Goal: Information Seeking & Learning: Learn about a topic

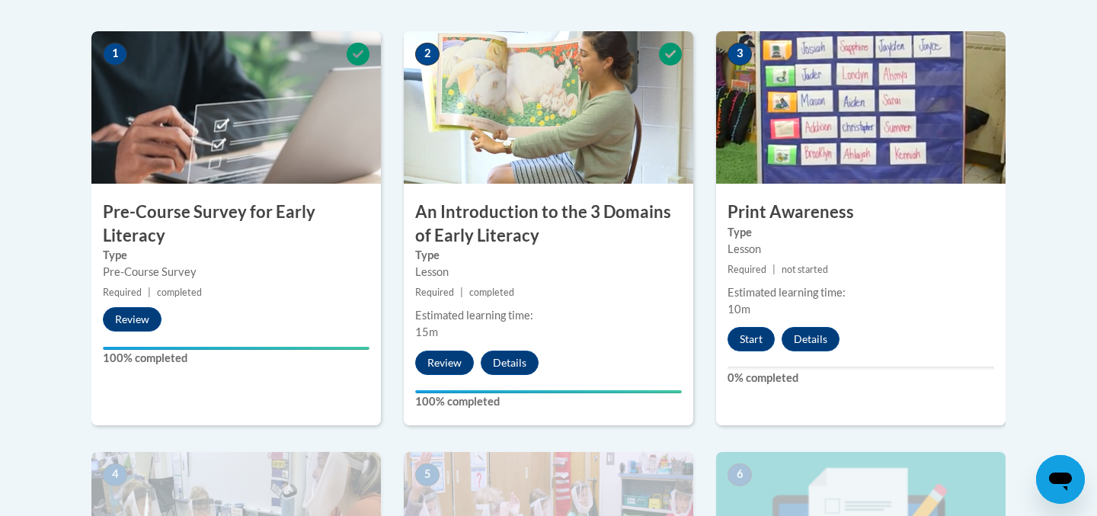
scroll to position [482, 0]
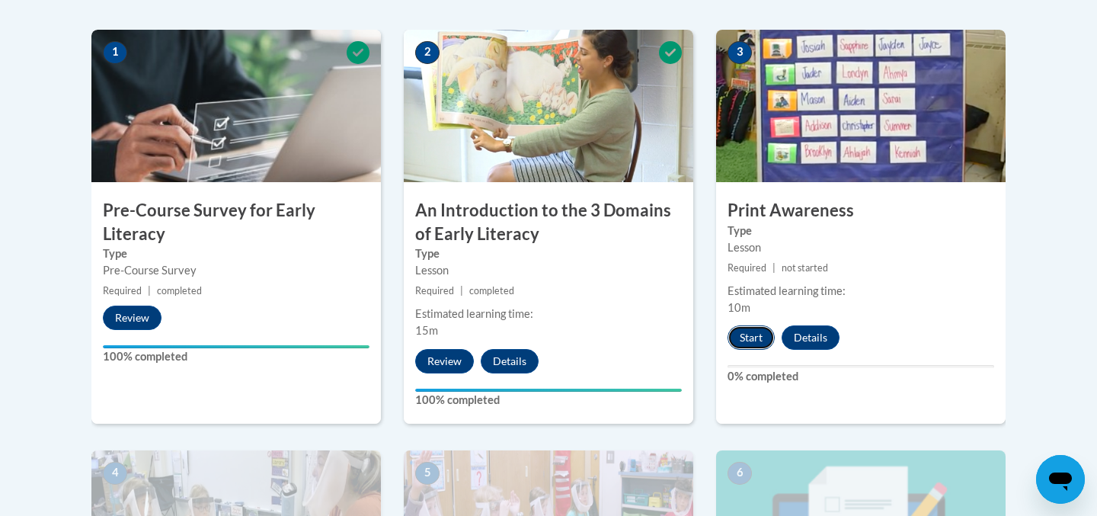
click at [751, 335] on button "Start" at bounding box center [751, 337] width 47 height 24
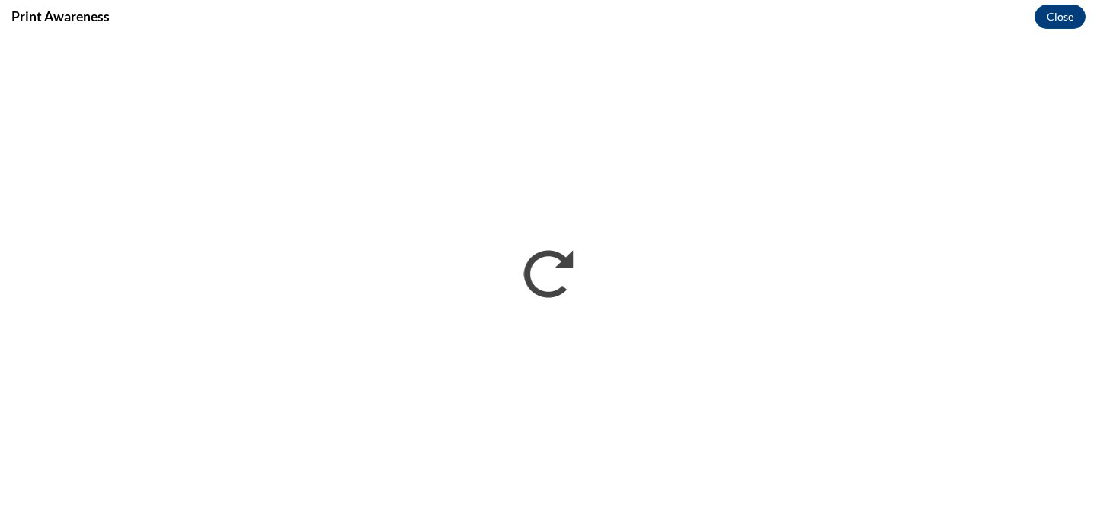
scroll to position [0, 0]
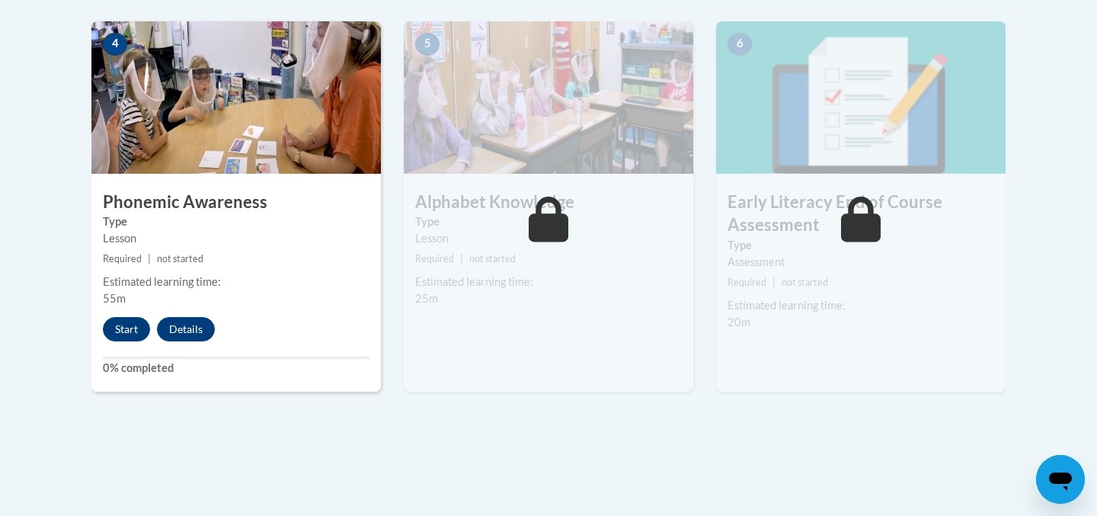
scroll to position [930, 0]
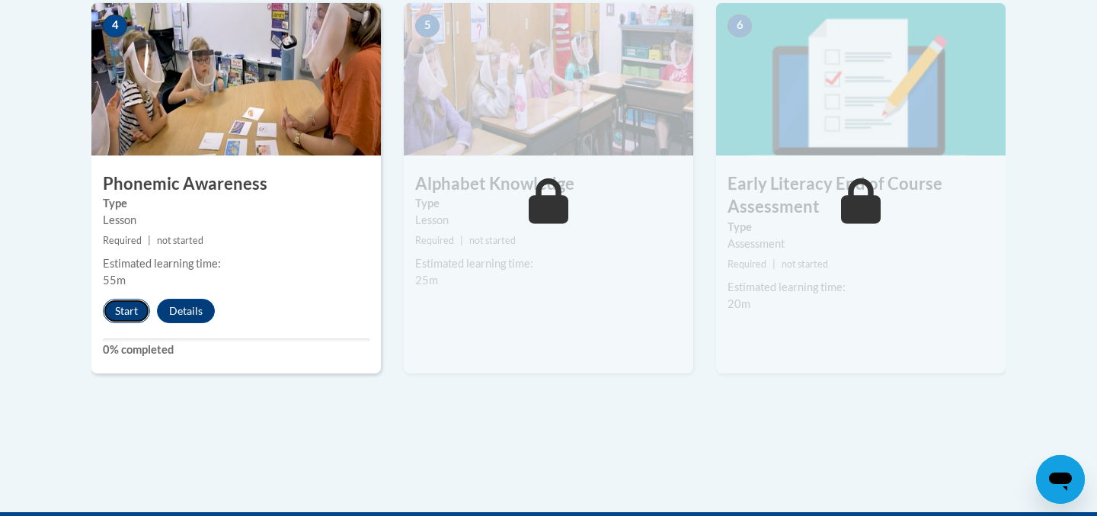
click at [126, 310] on button "Start" at bounding box center [126, 311] width 47 height 24
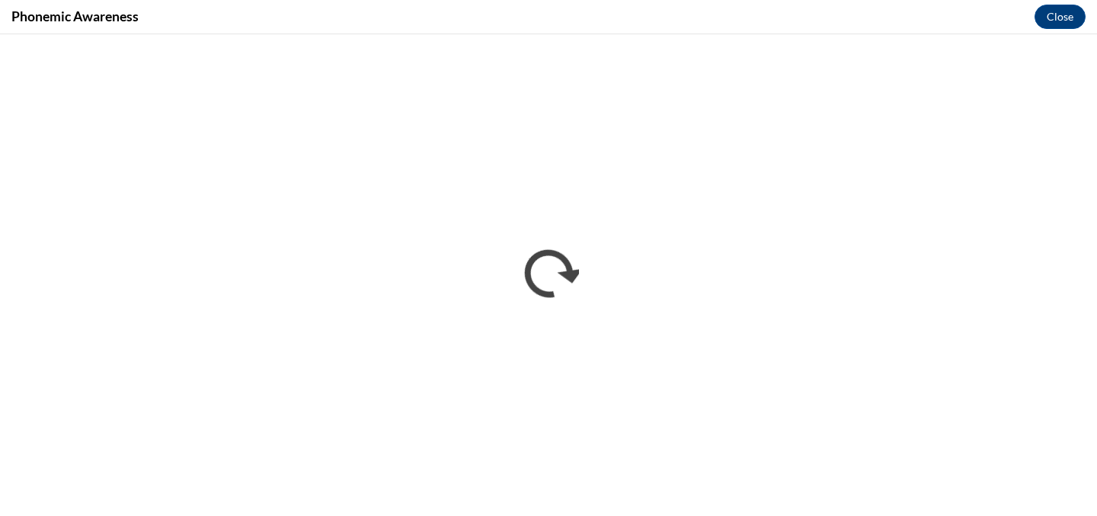
scroll to position [0, 0]
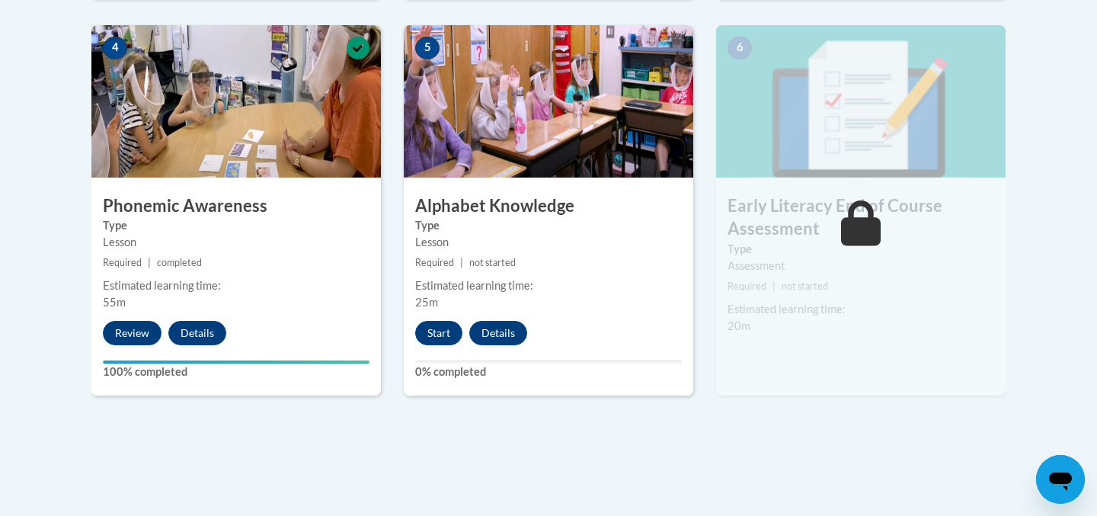
scroll to position [911, 0]
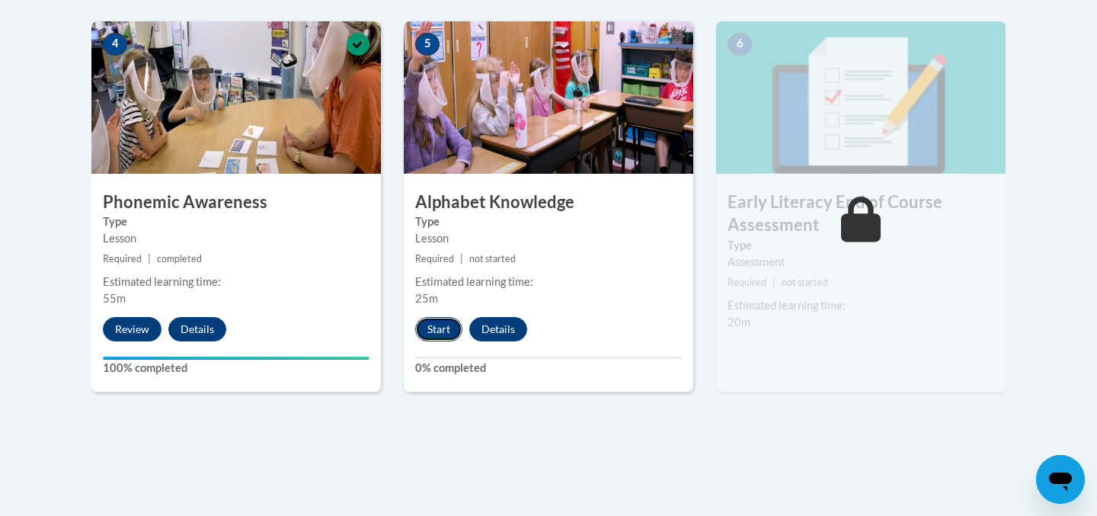
click at [444, 330] on button "Start" at bounding box center [438, 329] width 47 height 24
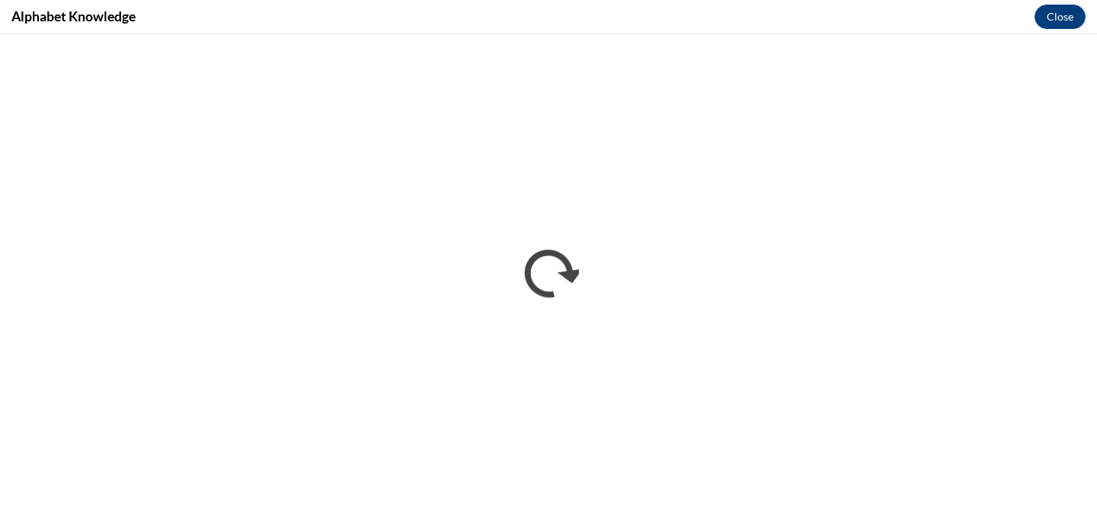
scroll to position [0, 0]
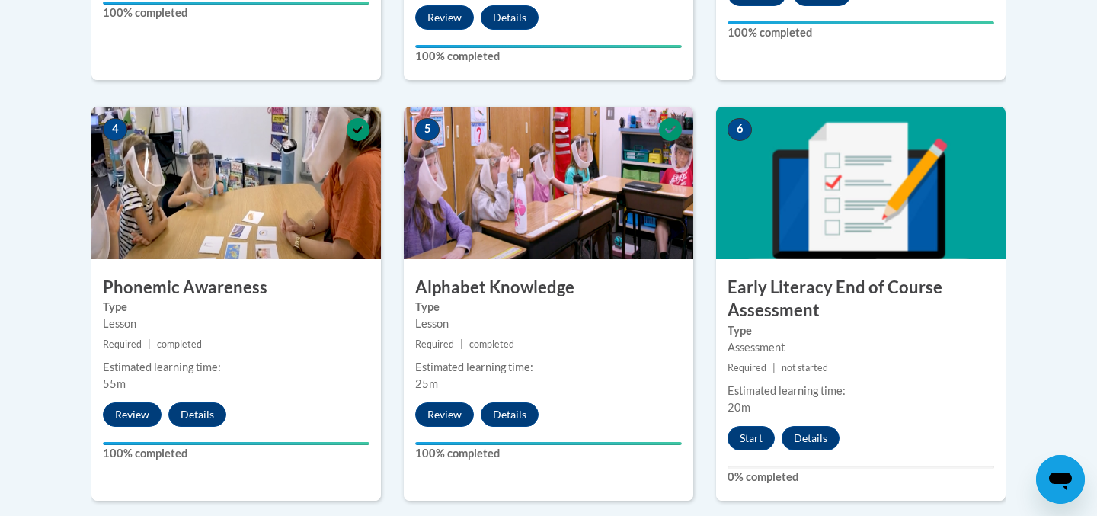
scroll to position [850, 0]
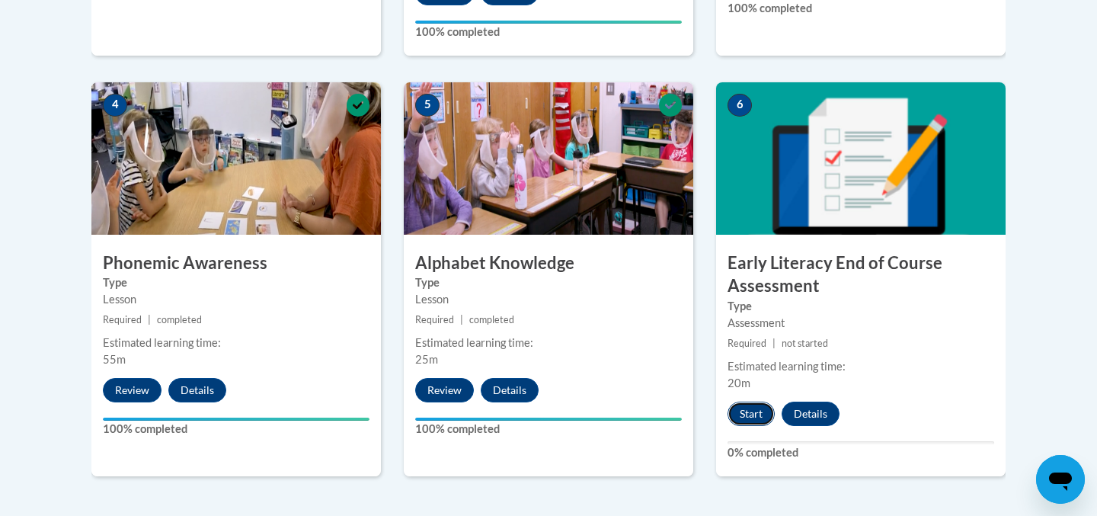
click at [754, 411] on button "Start" at bounding box center [751, 414] width 47 height 24
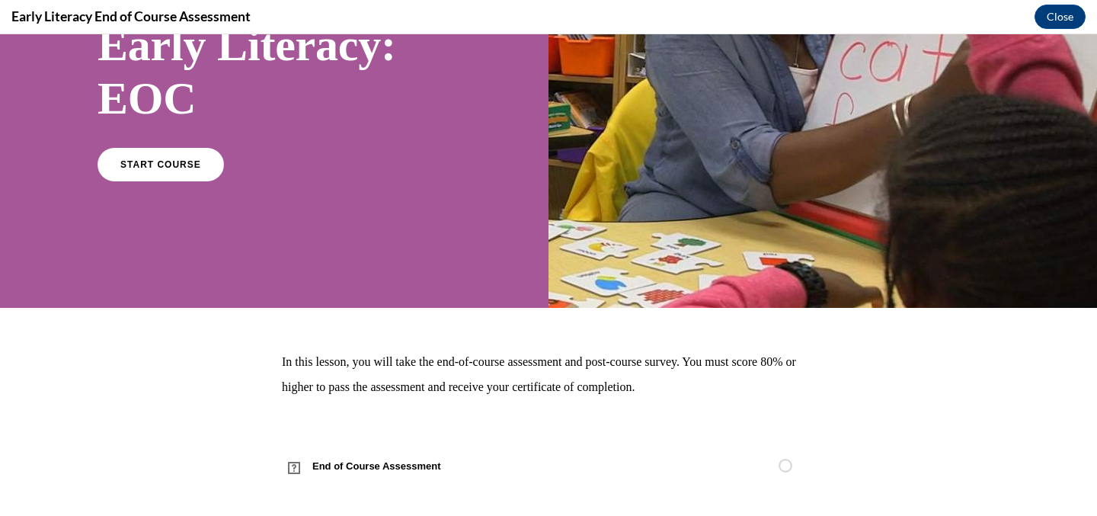
scroll to position [159, 0]
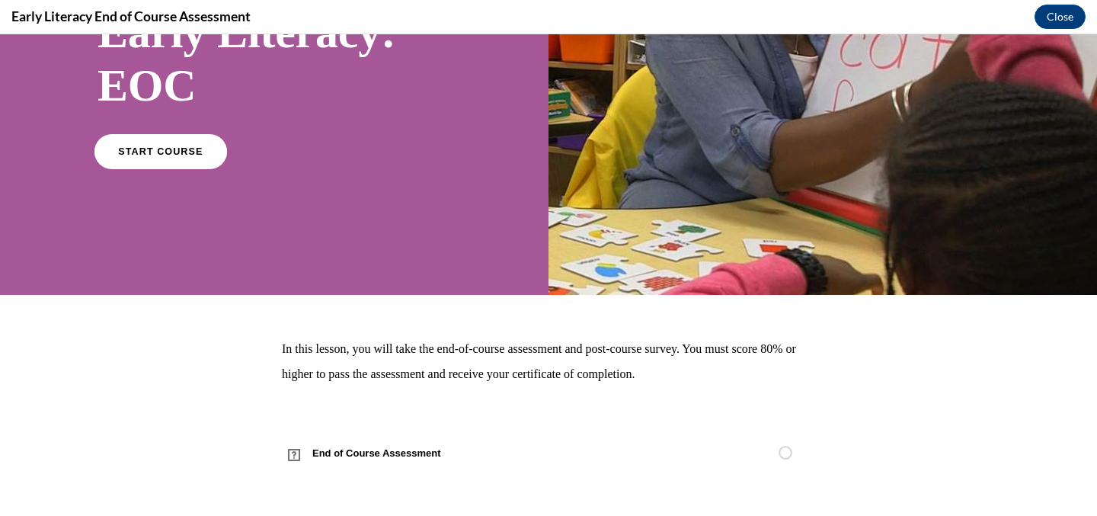
click at [153, 158] on link "START COURSE" at bounding box center [160, 150] width 133 height 35
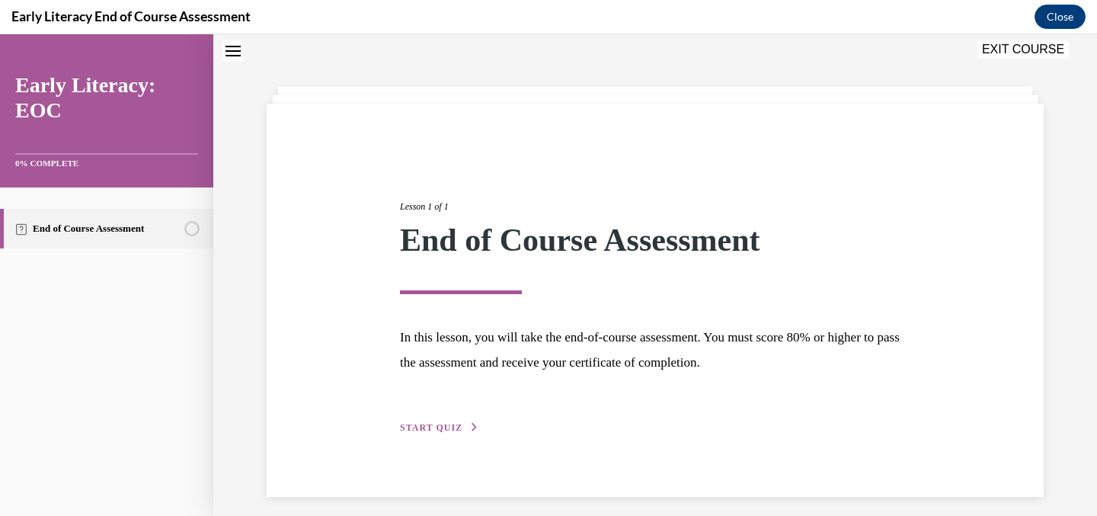
scroll to position [58, 0]
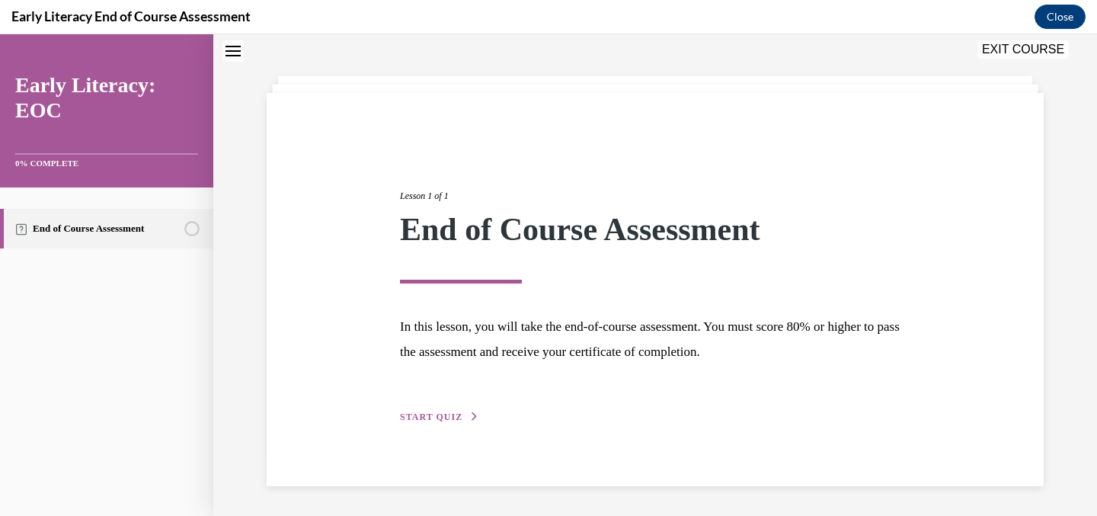
click at [444, 417] on span "START QUIZ" at bounding box center [431, 417] width 62 height 11
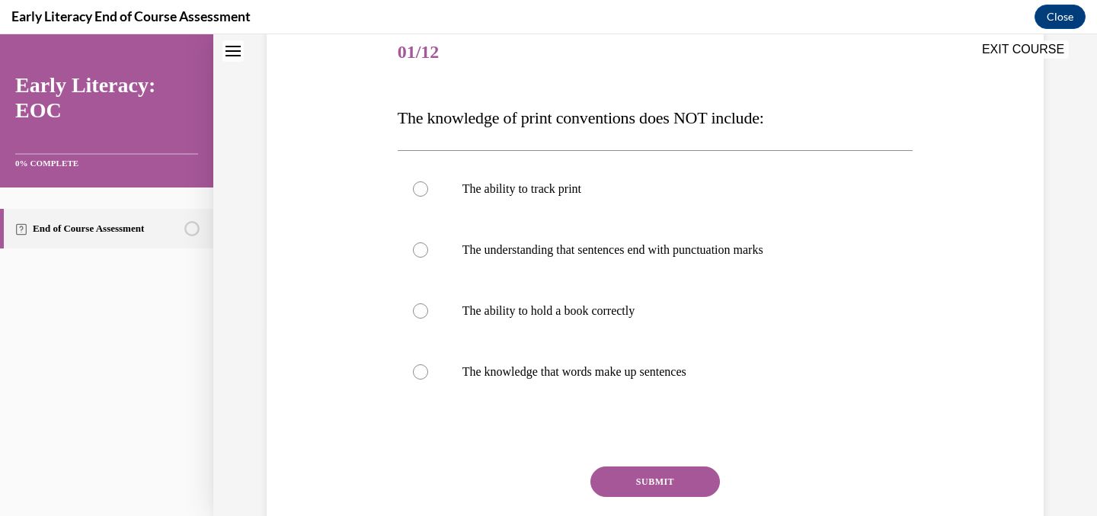
scroll to position [190, 0]
click at [514, 303] on p "The ability to hold a book correctly" at bounding box center [669, 310] width 413 height 15
click at [632, 484] on button "SUBMIT" at bounding box center [656, 481] width 130 height 30
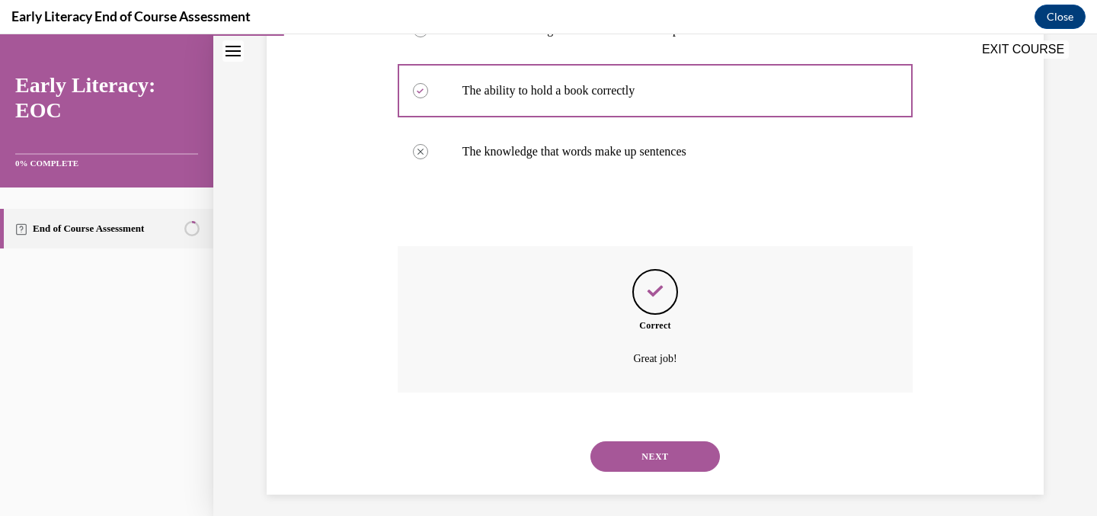
scroll to position [418, 0]
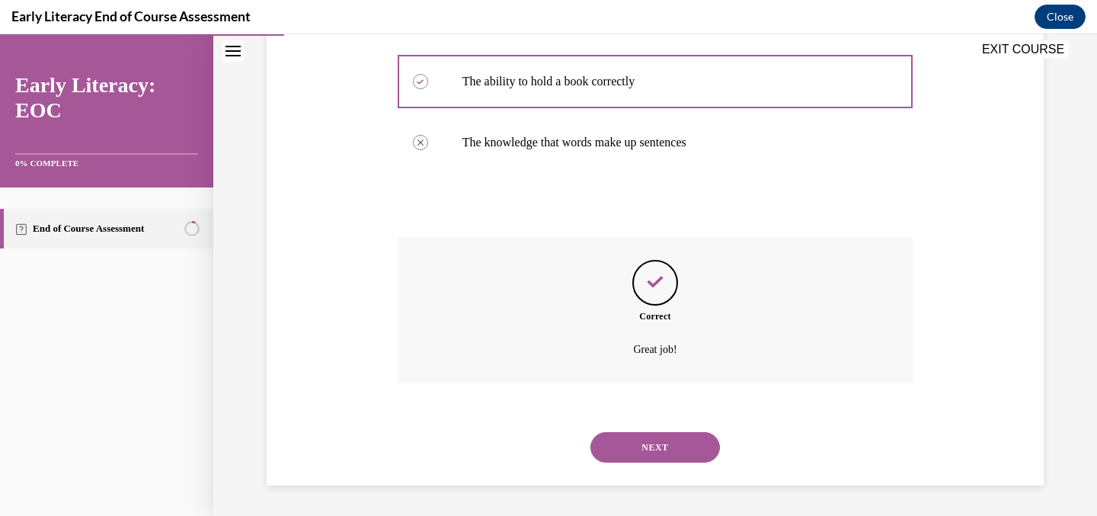
click at [633, 460] on button "NEXT" at bounding box center [656, 447] width 130 height 30
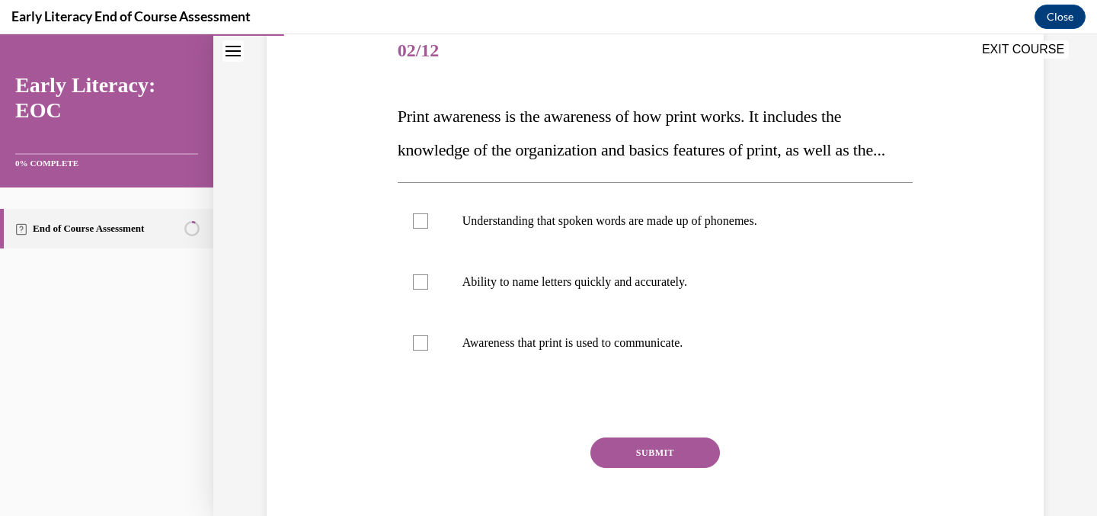
scroll to position [203, 0]
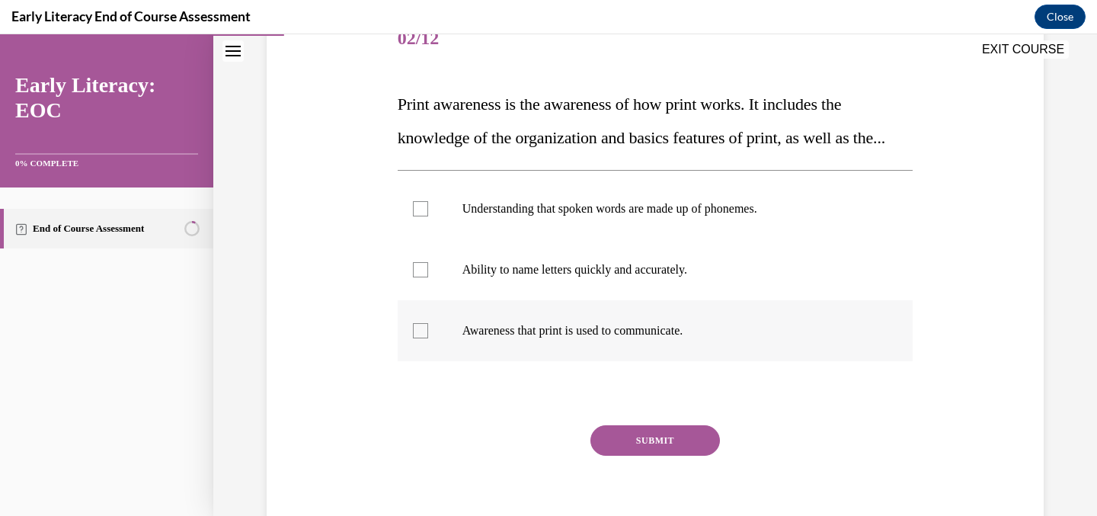
click at [613, 354] on div at bounding box center [656, 330] width 516 height 61
click at [668, 456] on button "SUBMIT" at bounding box center [656, 440] width 130 height 30
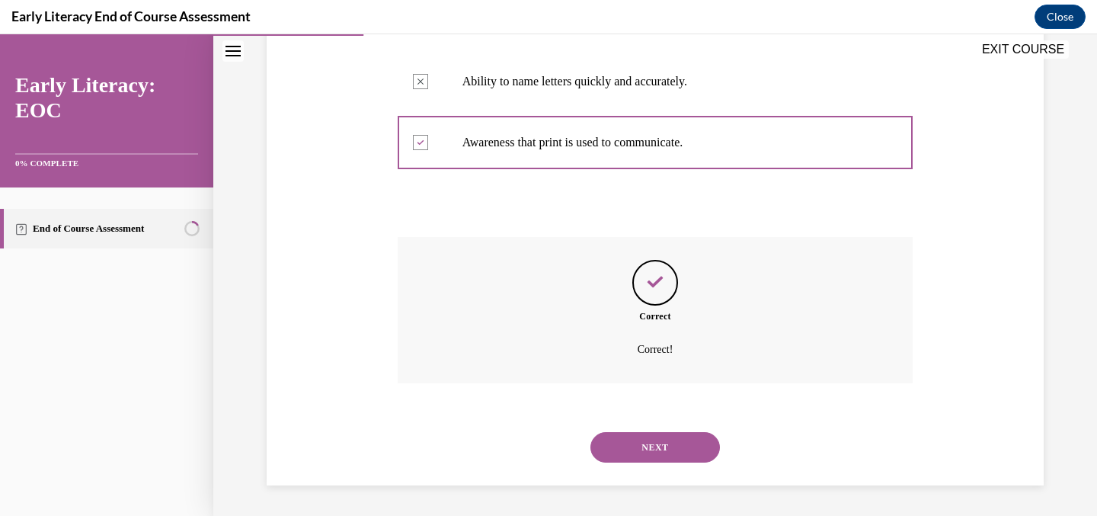
scroll to position [424, 0]
click at [673, 451] on button "NEXT" at bounding box center [656, 447] width 130 height 30
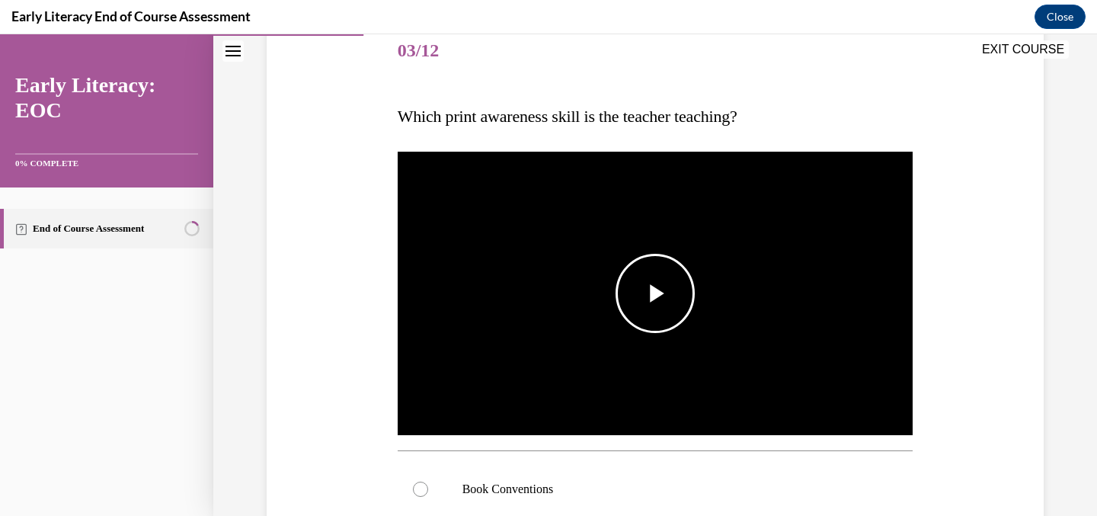
scroll to position [194, 0]
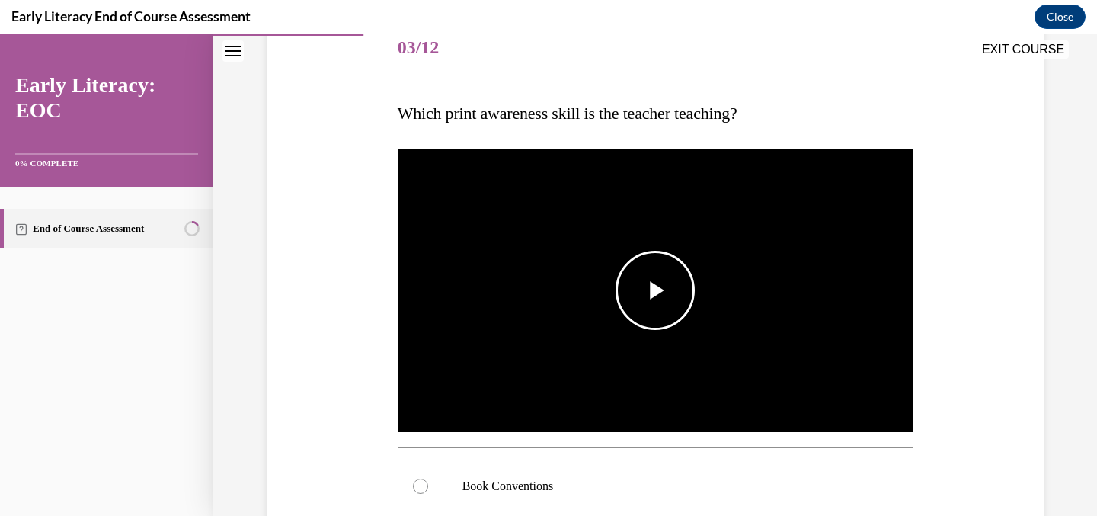
click at [729, 405] on img "Video player" at bounding box center [656, 291] width 516 height 290
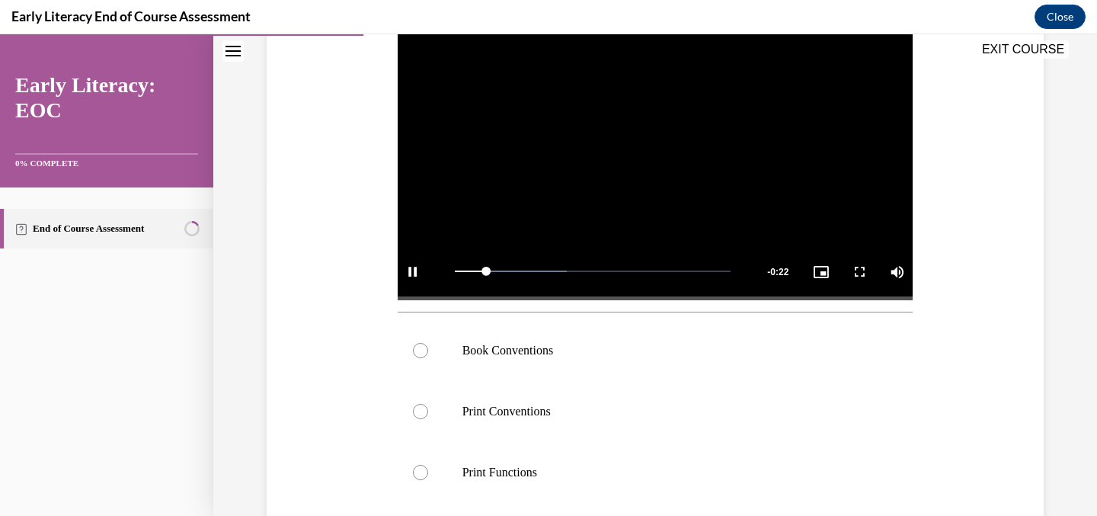
scroll to position [431, 0]
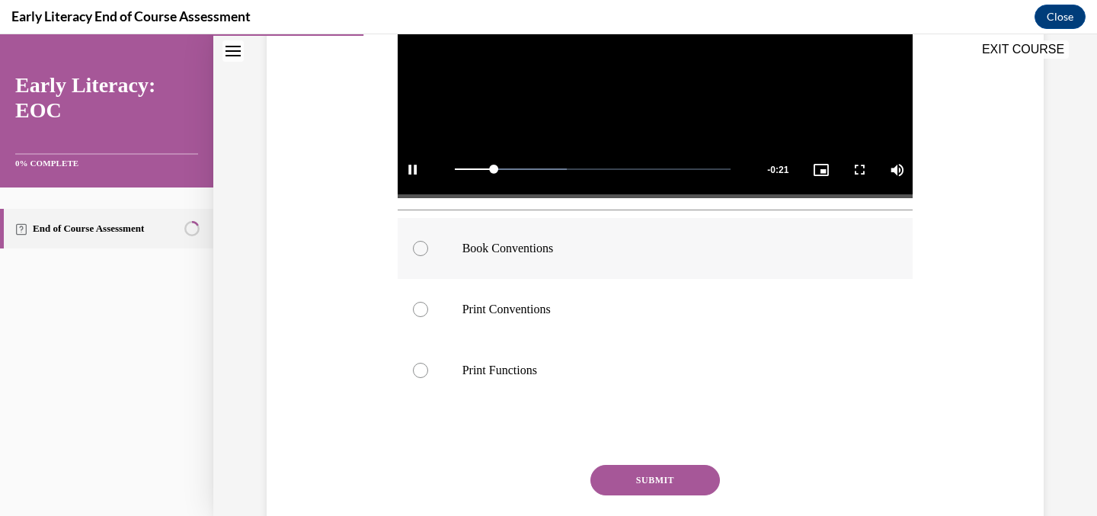
click at [659, 258] on div at bounding box center [656, 248] width 516 height 61
click at [629, 481] on button "SUBMIT" at bounding box center [656, 480] width 130 height 30
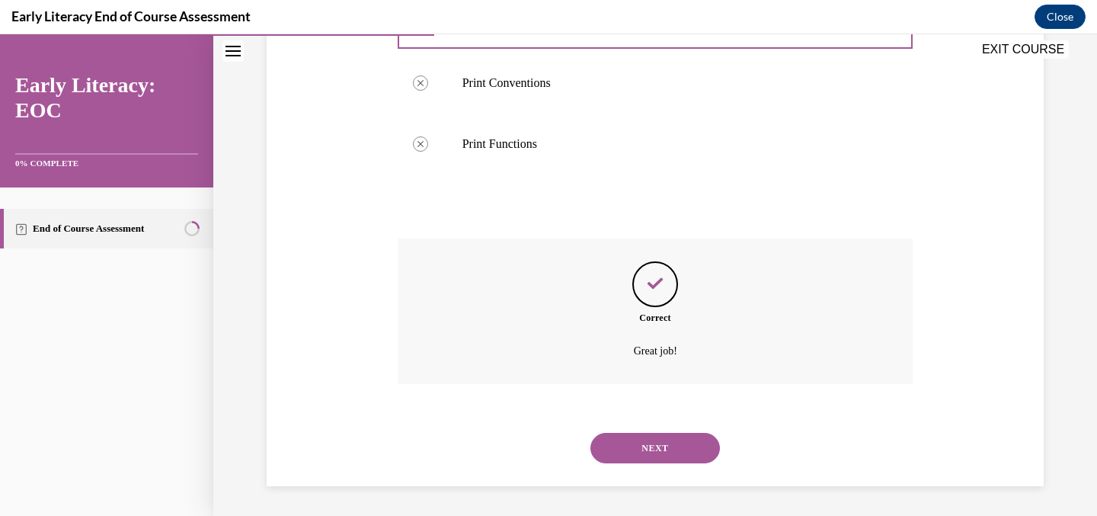
scroll to position [658, 0]
click at [632, 436] on button "NEXT" at bounding box center [656, 447] width 130 height 30
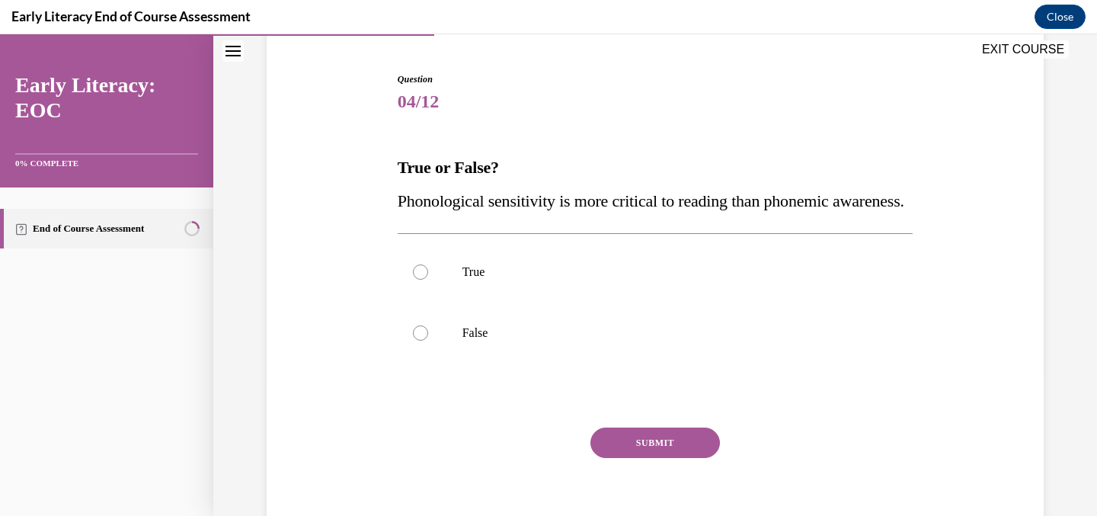
scroll to position [159, 0]
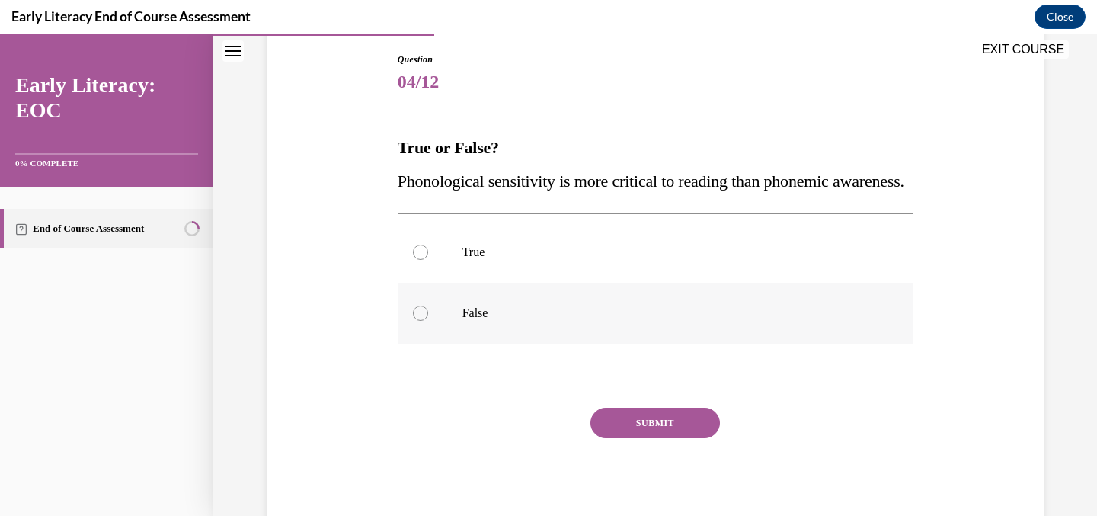
click at [524, 344] on div at bounding box center [656, 313] width 516 height 61
click at [649, 438] on button "SUBMIT" at bounding box center [656, 423] width 130 height 30
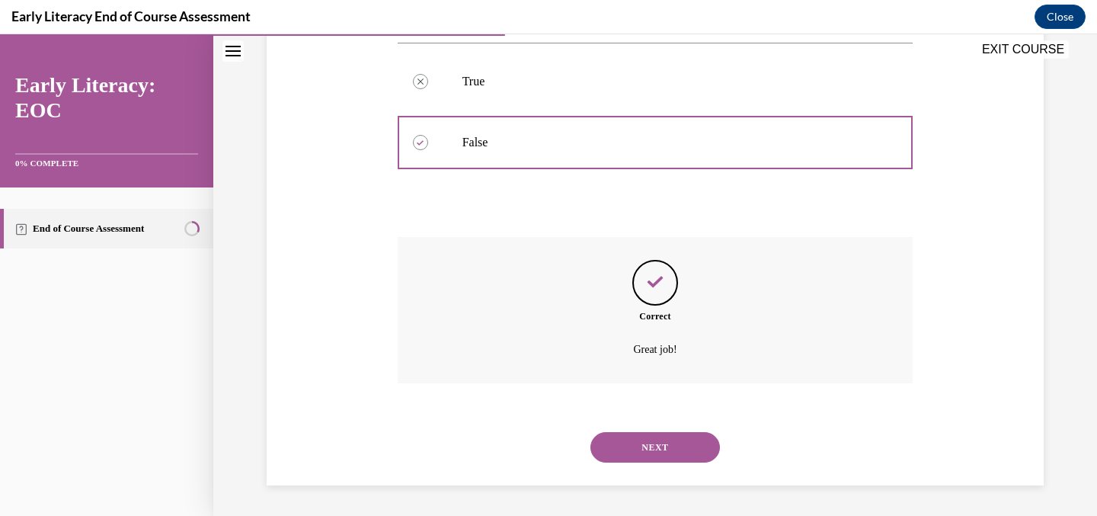
scroll to position [364, 0]
click at [649, 451] on button "NEXT" at bounding box center [656, 447] width 130 height 30
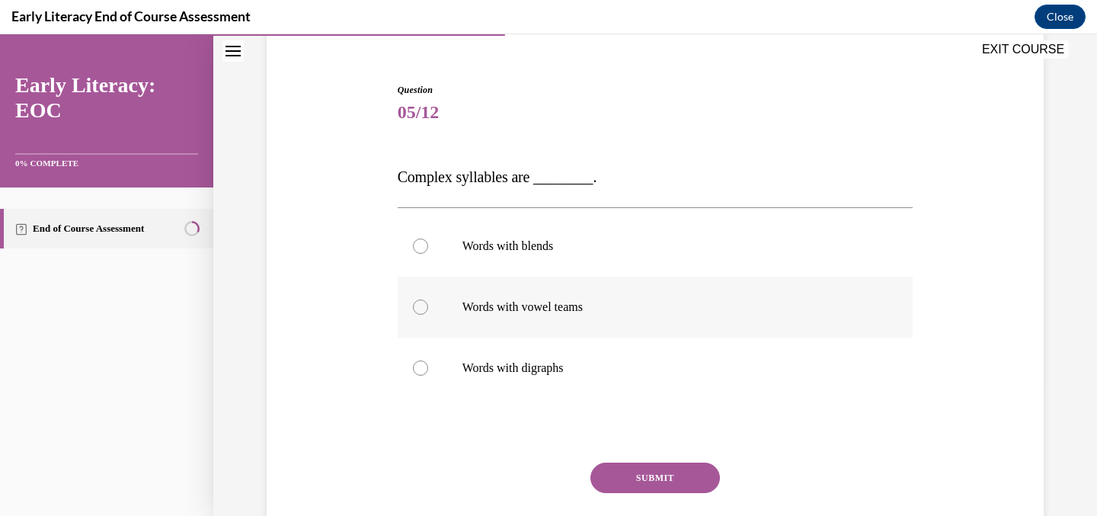
scroll to position [133, 0]
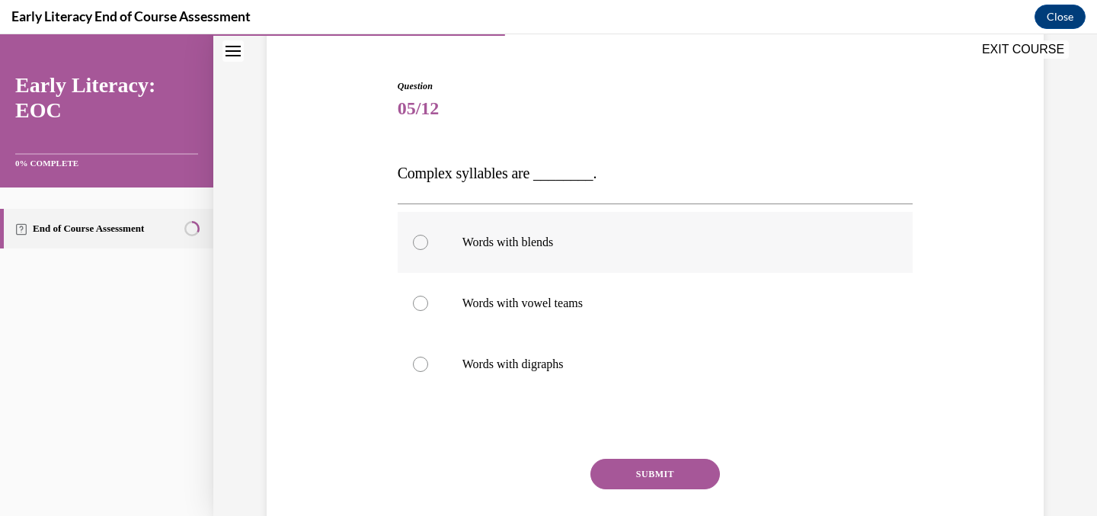
click at [546, 240] on p "Words with blends" at bounding box center [669, 242] width 413 height 15
click at [623, 469] on button "SUBMIT" at bounding box center [656, 474] width 130 height 30
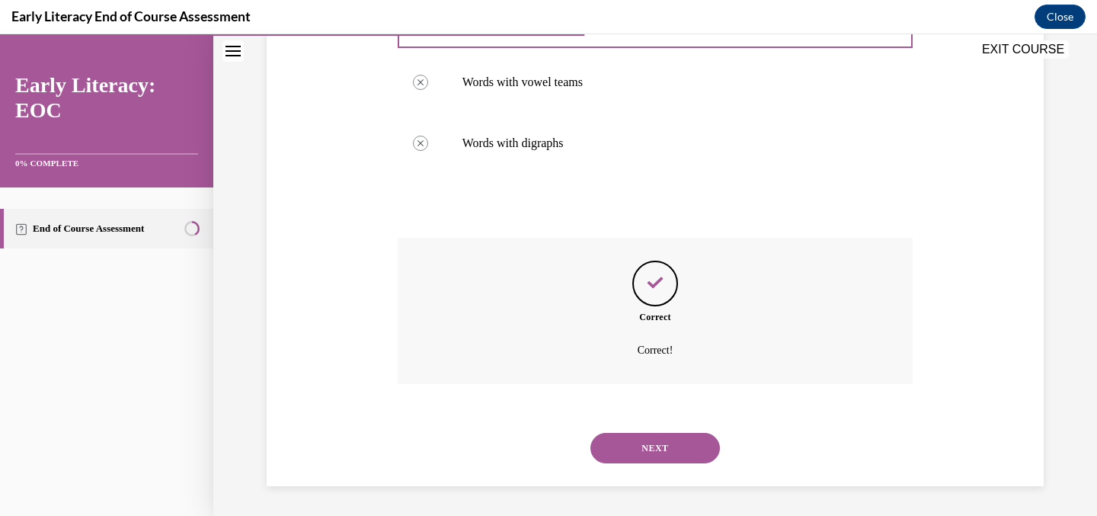
scroll to position [354, 0]
click at [623, 469] on div "NEXT" at bounding box center [656, 447] width 516 height 61
click at [617, 450] on button "NEXT" at bounding box center [656, 447] width 130 height 30
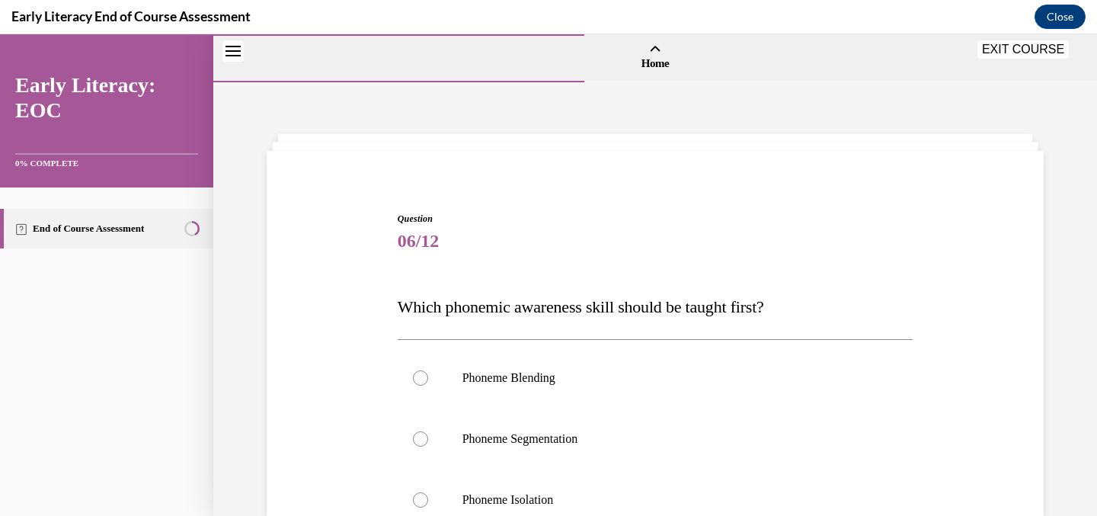
scroll to position [152, 0]
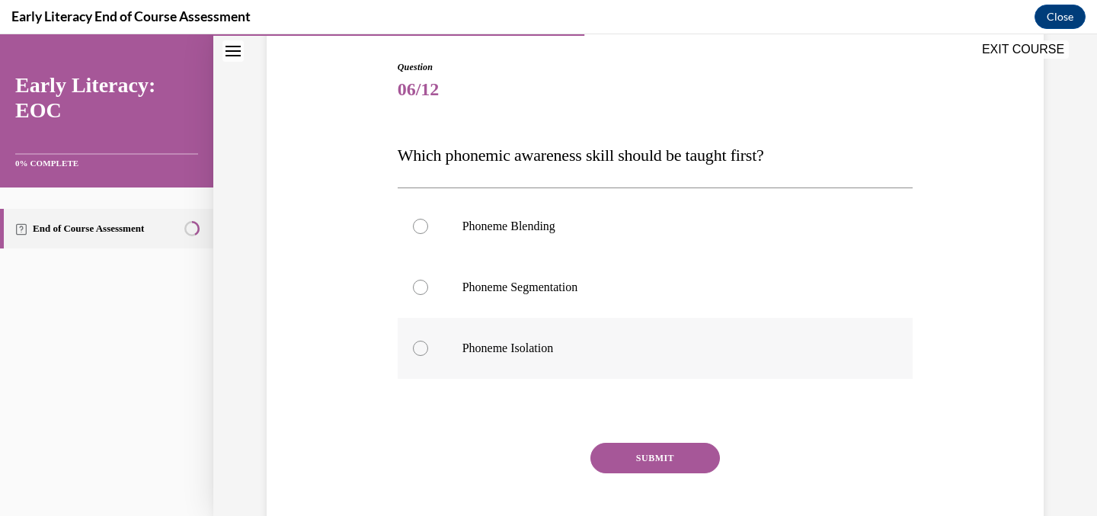
click at [551, 346] on p "Phoneme Isolation" at bounding box center [669, 348] width 413 height 15
click at [637, 454] on button "SUBMIT" at bounding box center [656, 458] width 130 height 30
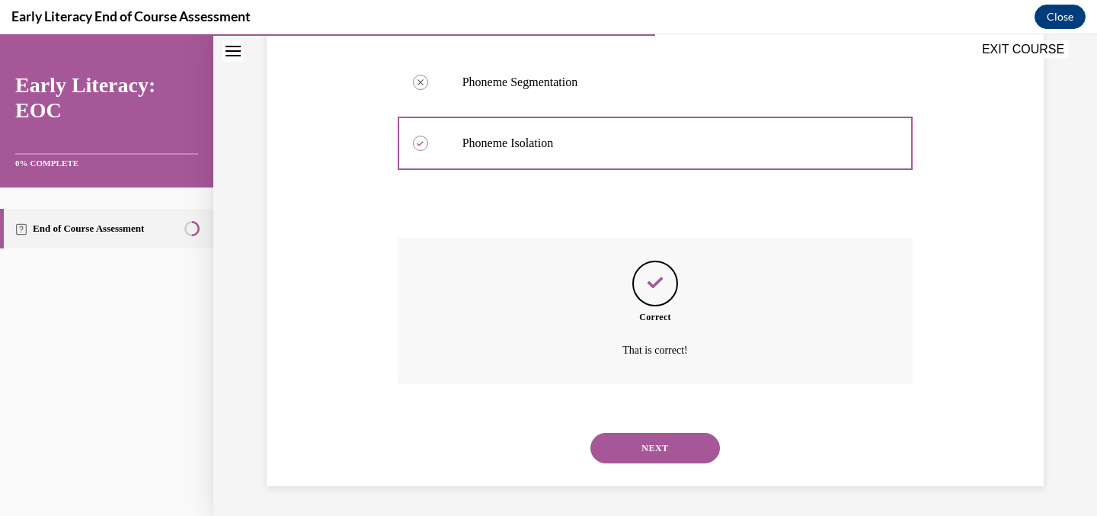
scroll to position [357, 0]
click at [686, 447] on button "NEXT" at bounding box center [656, 447] width 130 height 30
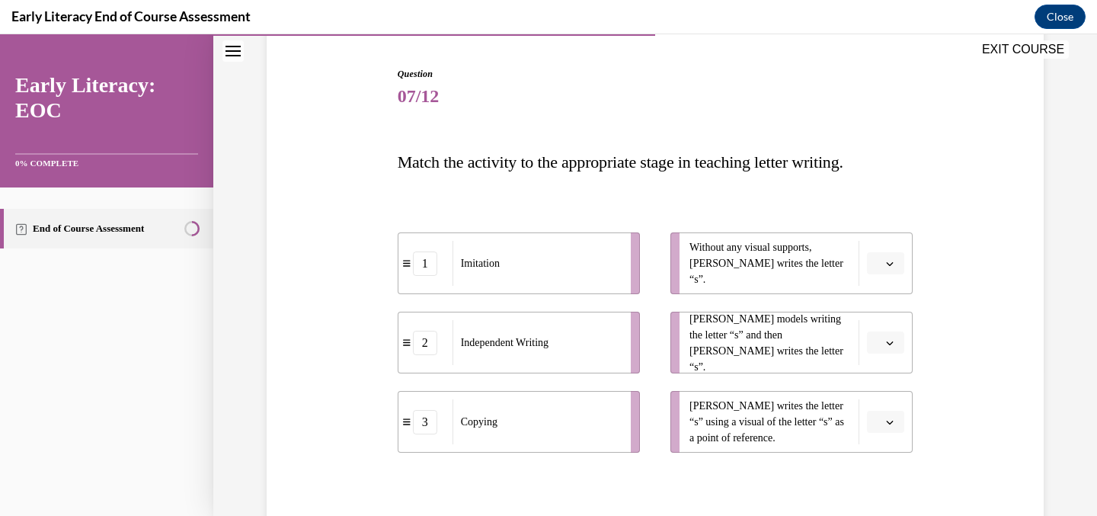
scroll to position [173, 0]
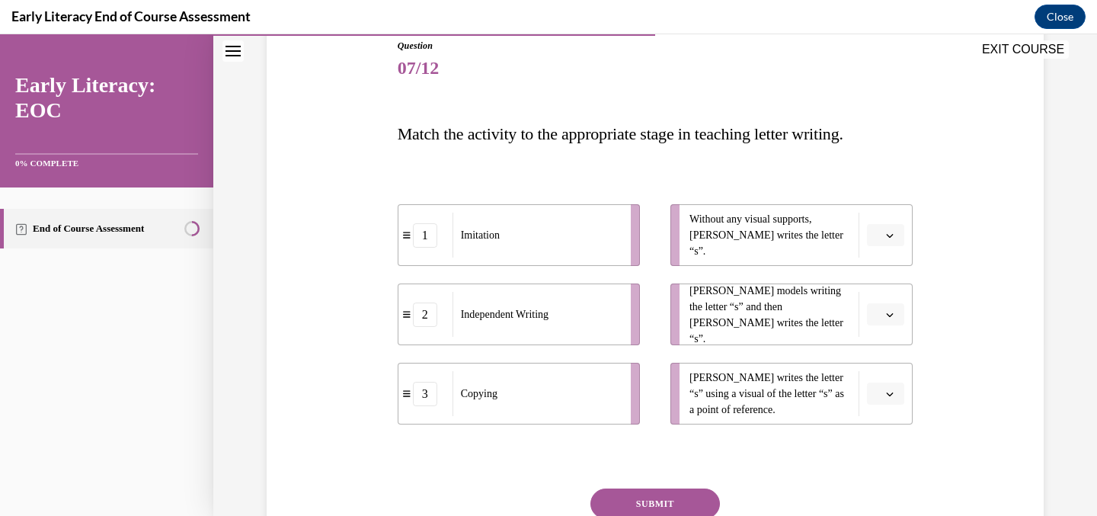
click at [881, 327] on li "Mr. Brown models writing the letter “s” and then Tina writes the letter “s”." at bounding box center [792, 314] width 242 height 62
click at [886, 322] on button "button" at bounding box center [885, 314] width 37 height 23
click at [891, 373] on div "1" at bounding box center [884, 379] width 38 height 30
click at [891, 392] on icon "button" at bounding box center [890, 394] width 8 height 8
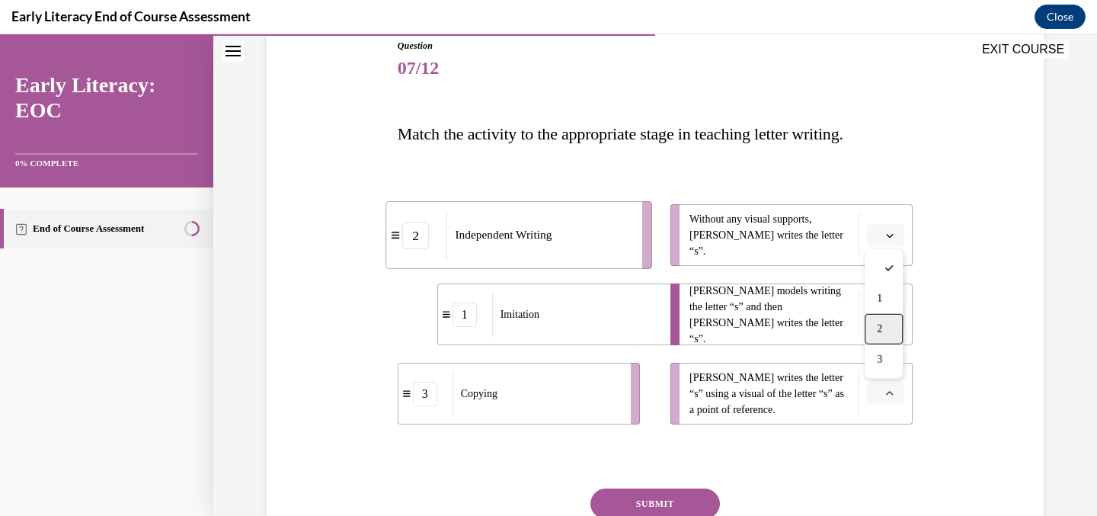
click at [881, 338] on div "2" at bounding box center [884, 329] width 38 height 30
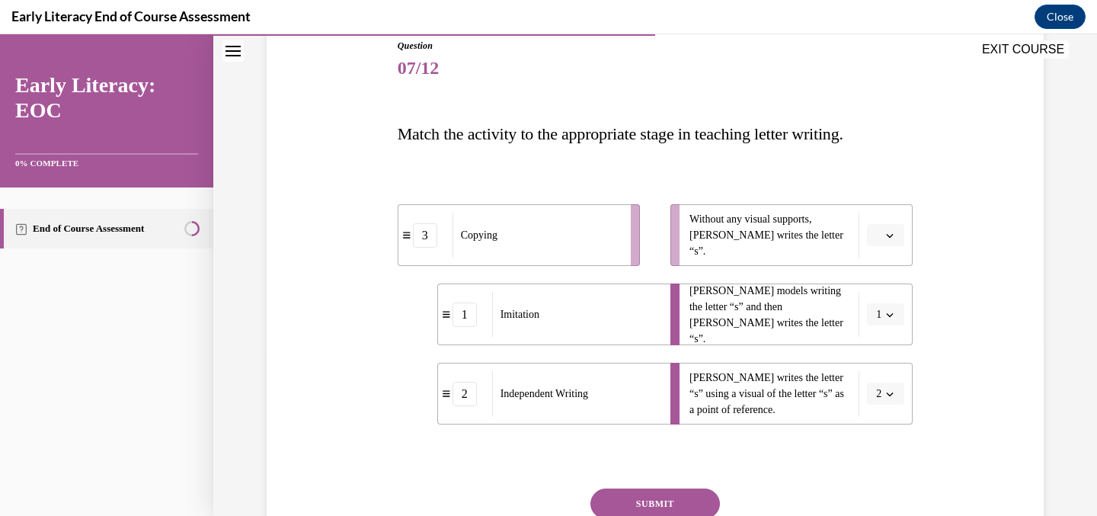
click at [884, 235] on button "button" at bounding box center [885, 235] width 37 height 23
click at [889, 352] on div "3" at bounding box center [884, 360] width 38 height 30
click at [974, 354] on div "Question 07/12 Match the activity to the appropriate stage in teaching letter w…" at bounding box center [655, 303] width 785 height 620
click at [679, 498] on button "SUBMIT" at bounding box center [656, 504] width 130 height 30
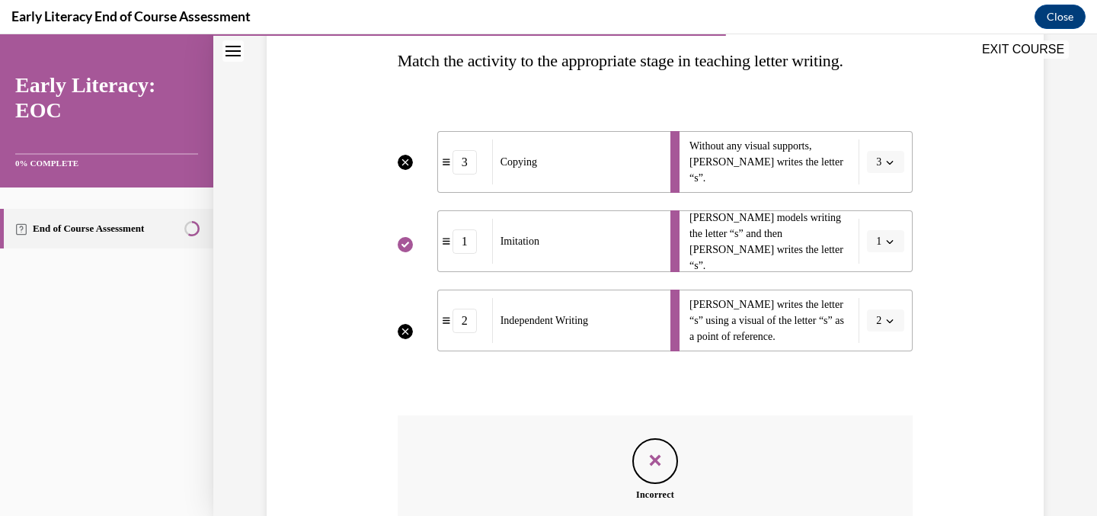
scroll to position [226, 0]
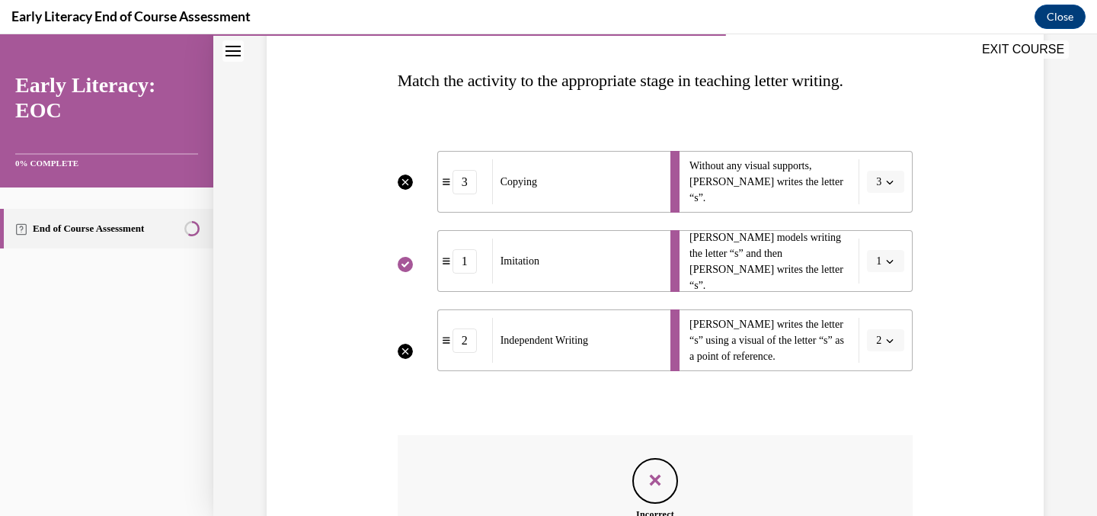
click at [887, 187] on li "Without any visual supports, Tina writes the letter “s”. 3" at bounding box center [792, 182] width 242 height 62
click at [883, 170] on li "Without any visual supports, Tina writes the letter “s”. 3" at bounding box center [792, 182] width 242 height 62
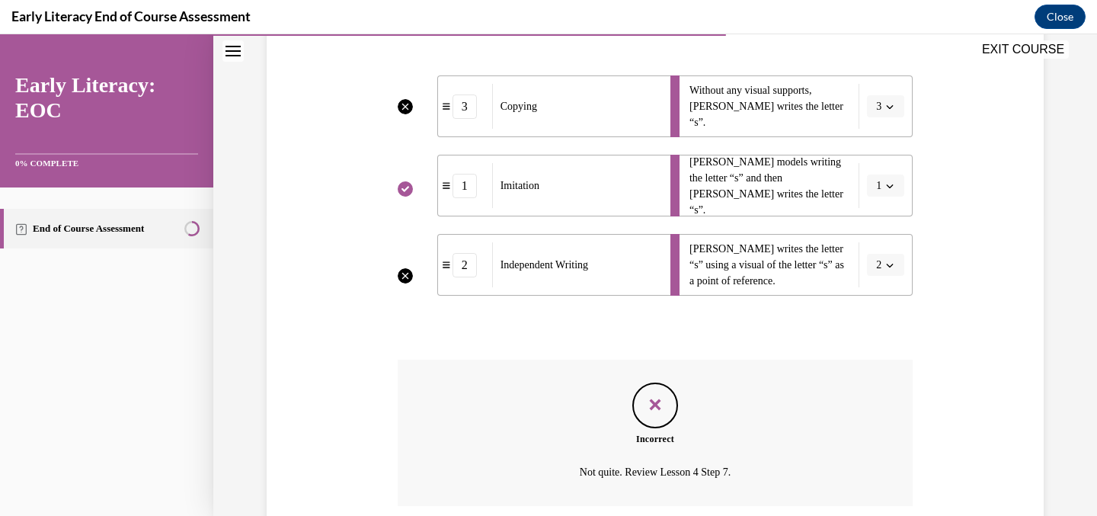
scroll to position [424, 0]
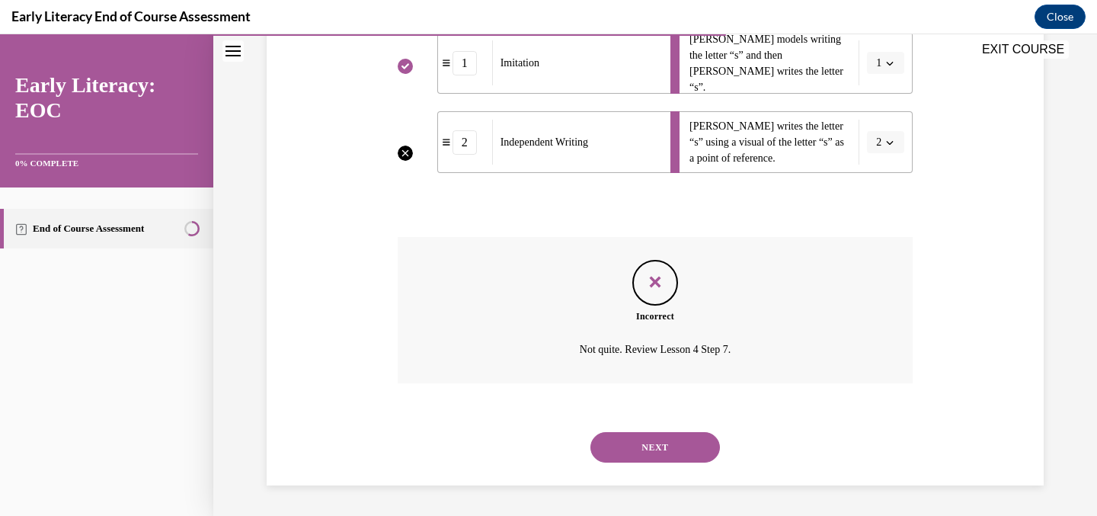
click at [678, 450] on button "NEXT" at bounding box center [656, 447] width 130 height 30
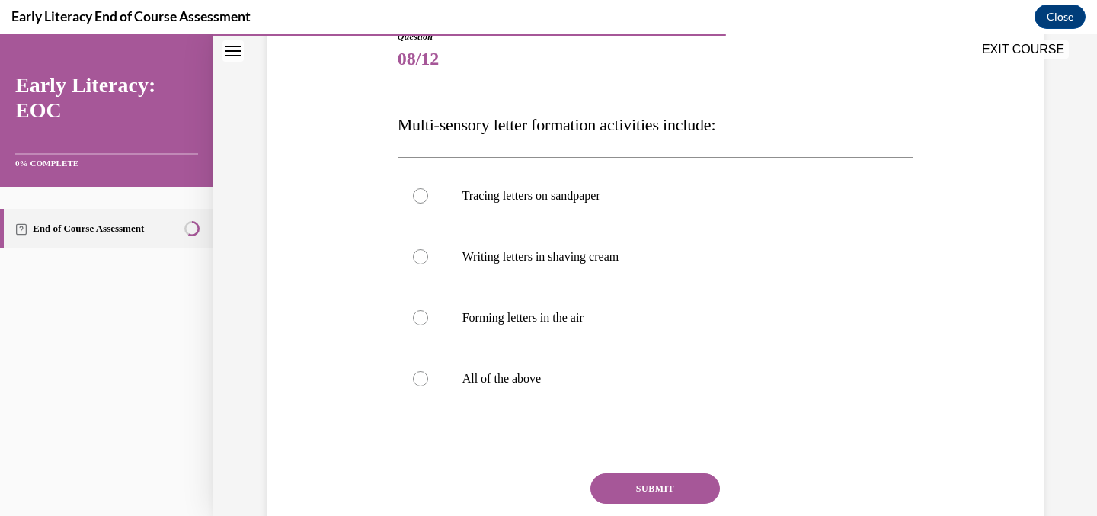
scroll to position [186, 0]
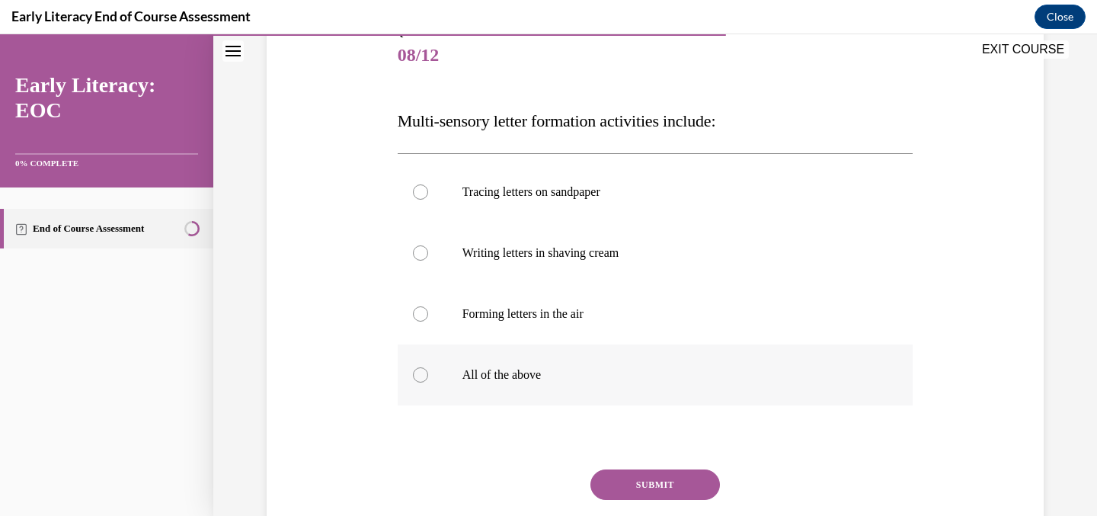
click at [617, 367] on p "All of the above" at bounding box center [669, 374] width 413 height 15
click at [626, 484] on button "SUBMIT" at bounding box center [656, 484] width 130 height 30
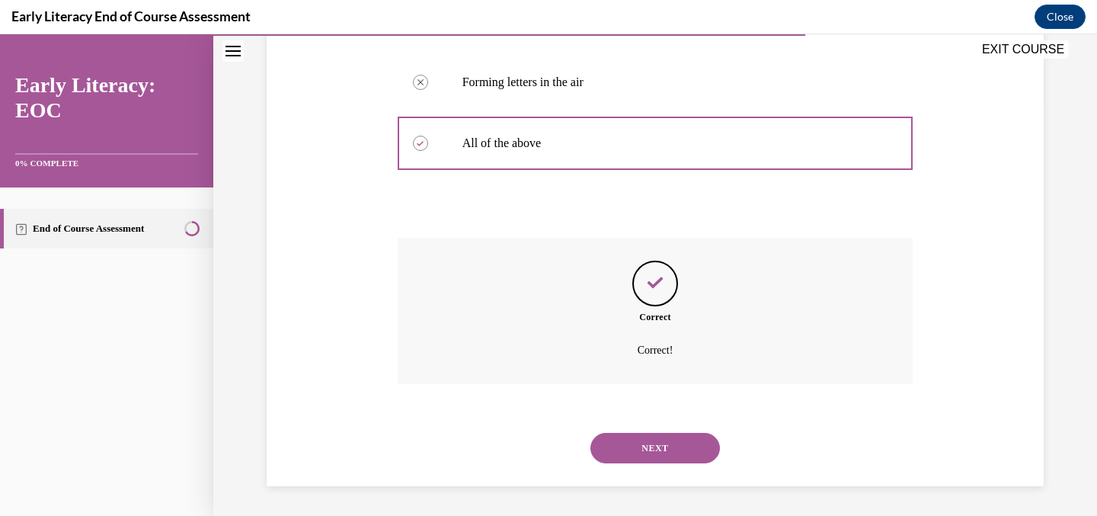
scroll to position [418, 0]
click at [638, 444] on button "NEXT" at bounding box center [656, 447] width 130 height 30
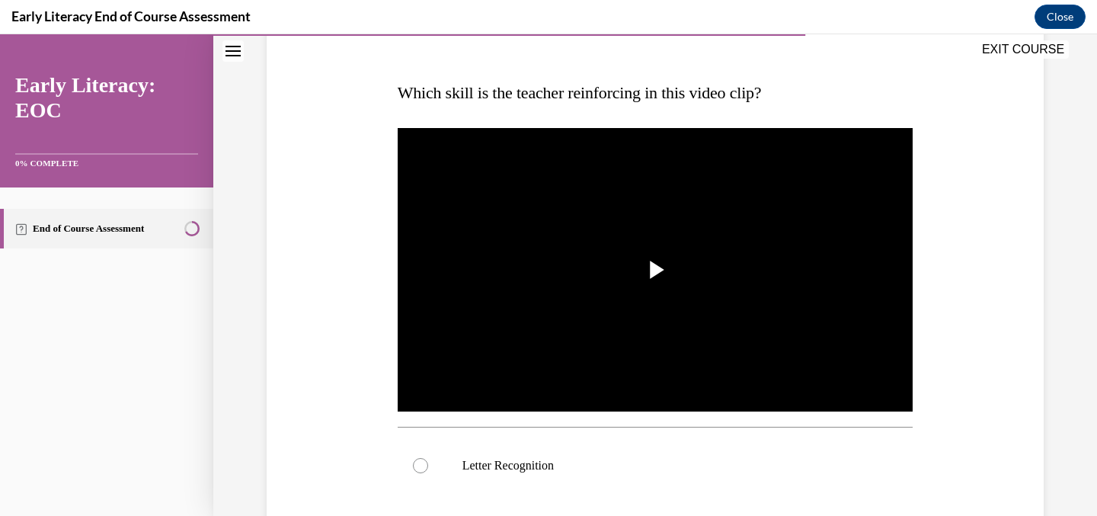
scroll to position [258, 0]
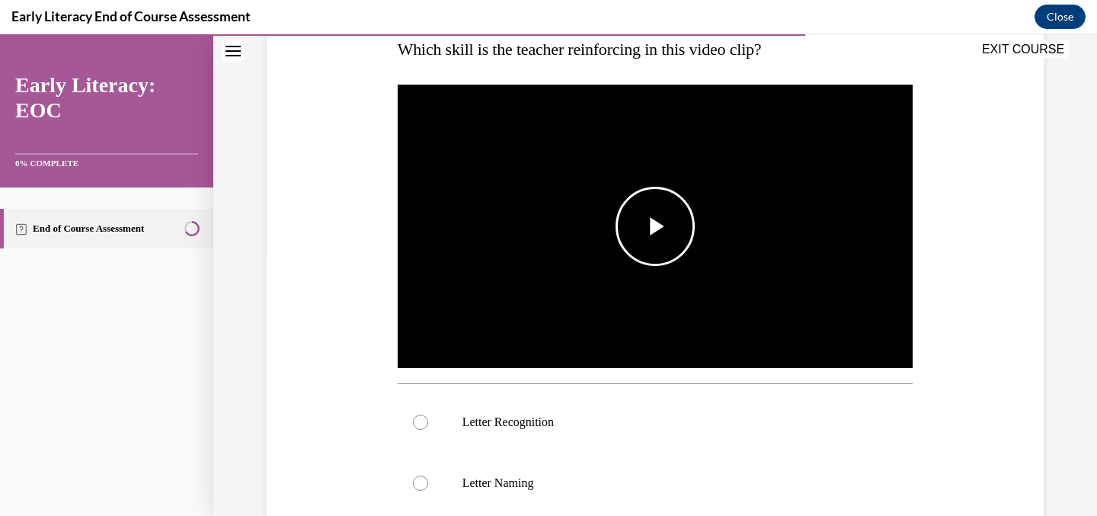
click at [656, 293] on img "Video player" at bounding box center [656, 227] width 516 height 290
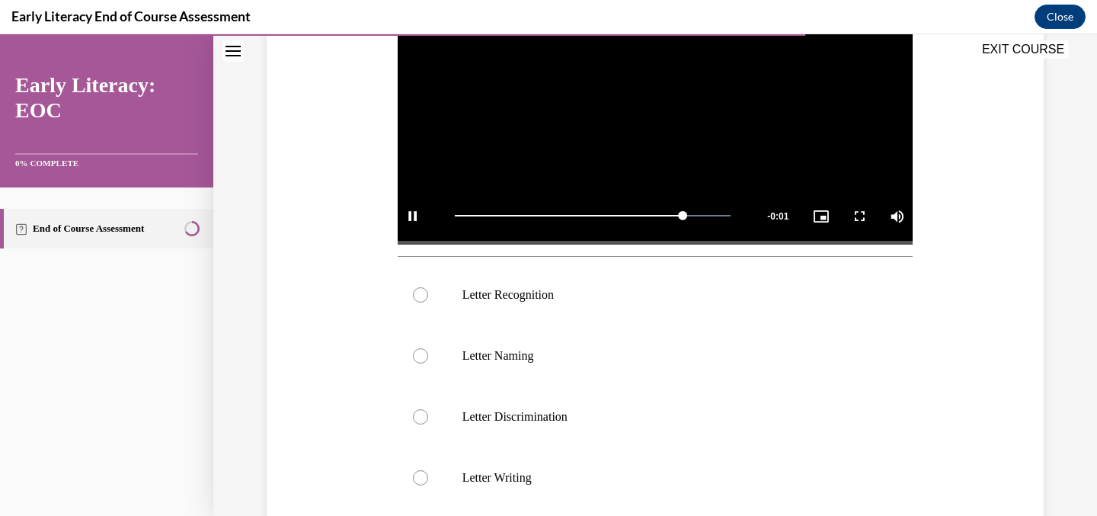
scroll to position [390, 0]
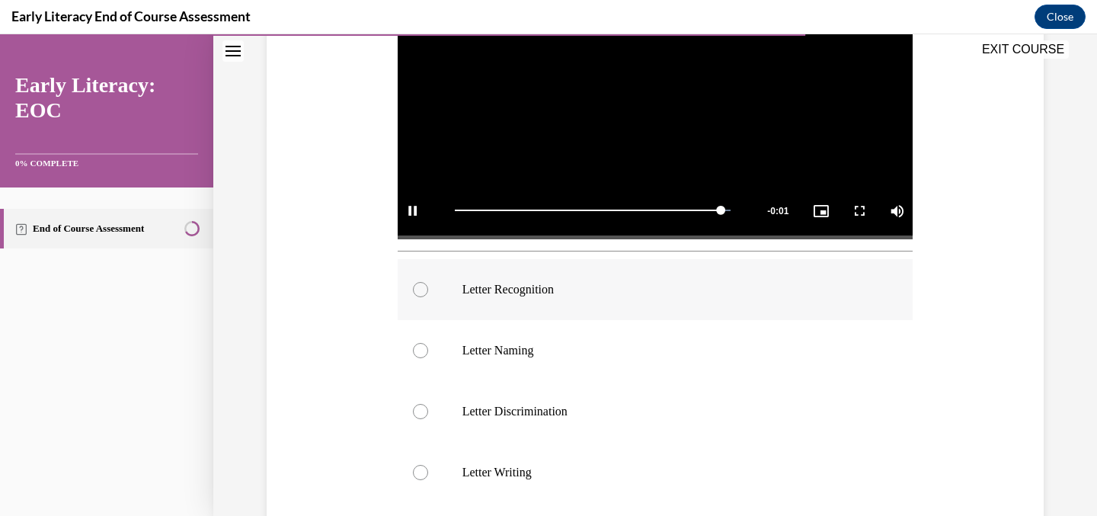
click at [852, 301] on div at bounding box center [656, 289] width 516 height 61
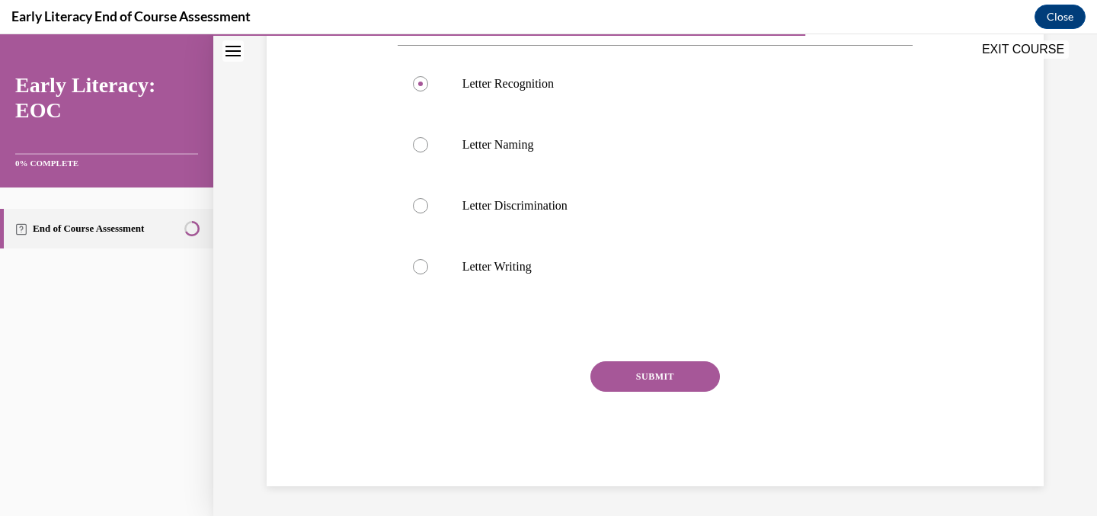
click at [695, 375] on button "SUBMIT" at bounding box center [656, 376] width 130 height 30
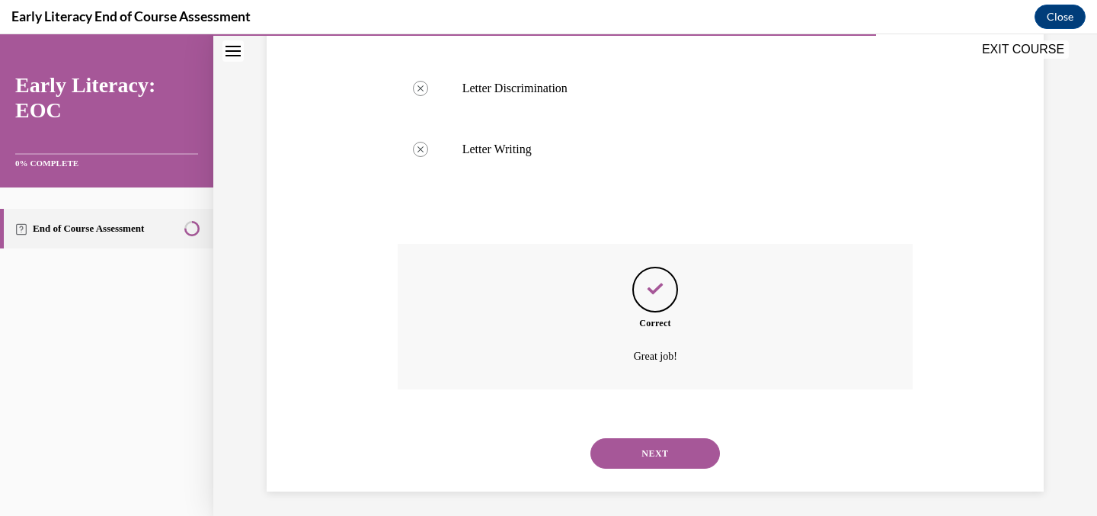
scroll to position [719, 0]
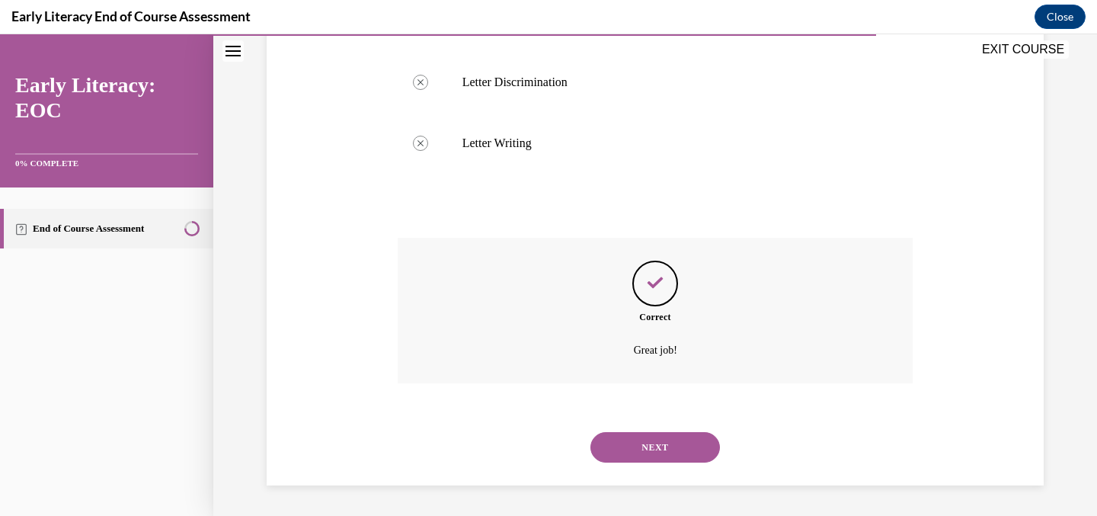
click at [695, 375] on div "Correct Great job!" at bounding box center [656, 311] width 516 height 146
click at [664, 440] on button "NEXT" at bounding box center [656, 447] width 130 height 30
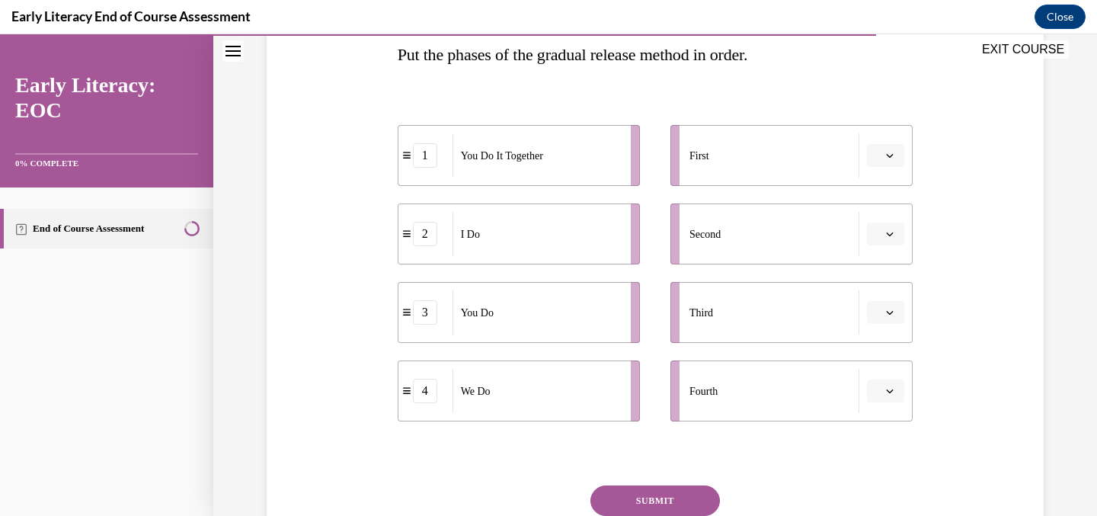
scroll to position [254, 0]
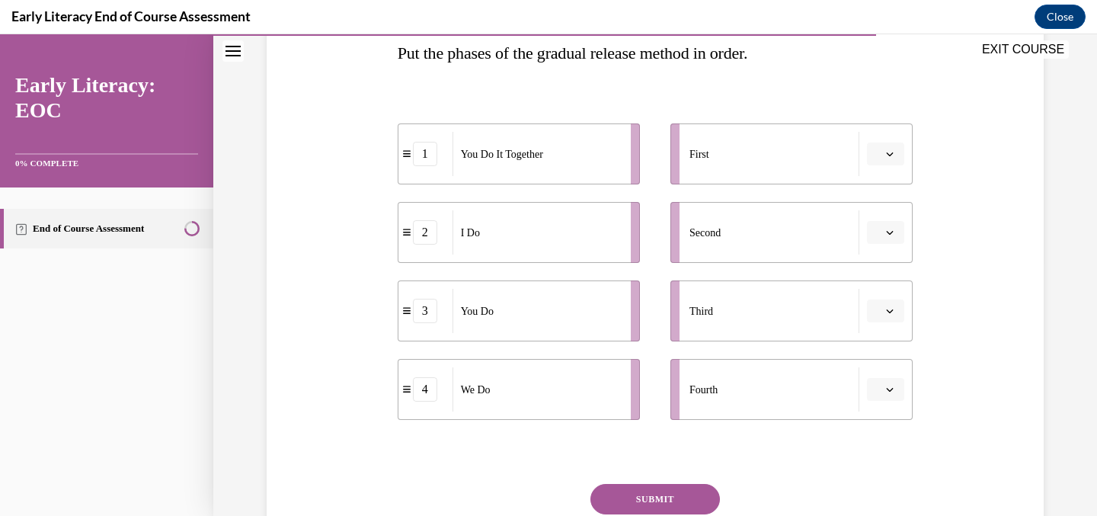
click at [887, 152] on icon "button" at bounding box center [890, 154] width 8 height 8
click at [879, 217] on span "1" at bounding box center [879, 219] width 5 height 12
click at [892, 150] on icon "button" at bounding box center [890, 154] width 8 height 8
click at [892, 150] on icon "button" at bounding box center [890, 153] width 8 height 8
click at [424, 238] on div "2" at bounding box center [425, 232] width 24 height 24
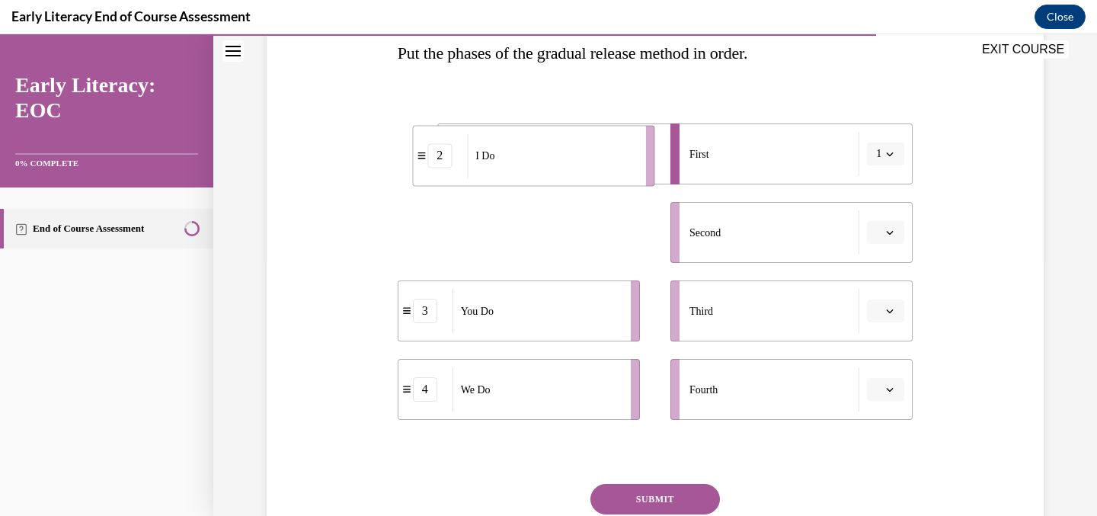
drag, startPoint x: 424, startPoint y: 238, endPoint x: 439, endPoint y: 161, distance: 78.3
click at [439, 161] on div "2" at bounding box center [440, 155] width 24 height 24
click at [897, 156] on button "1" at bounding box center [885, 154] width 37 height 23
click at [892, 241] on div "2" at bounding box center [881, 249] width 38 height 30
click at [896, 231] on button "button" at bounding box center [885, 232] width 37 height 23
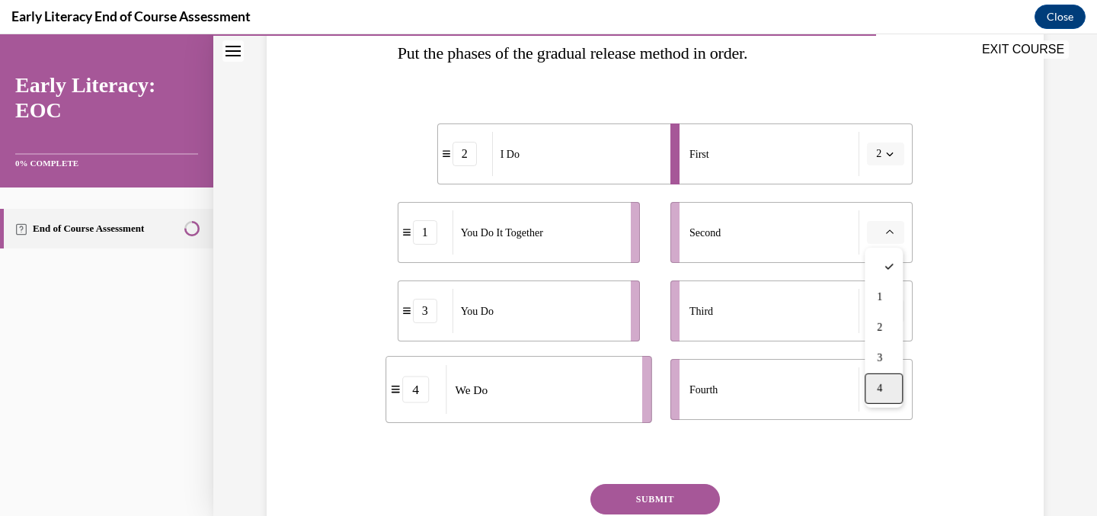
click at [890, 389] on div "4" at bounding box center [884, 388] width 38 height 30
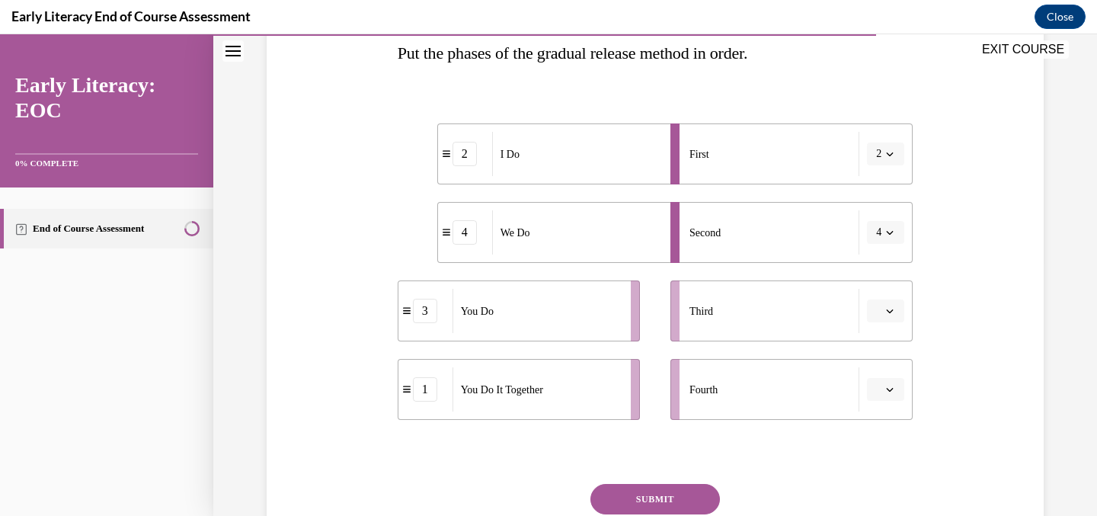
click at [898, 306] on button "button" at bounding box center [885, 311] width 37 height 23
click at [884, 382] on div "1" at bounding box center [884, 375] width 38 height 30
click at [888, 386] on icon "button" at bounding box center [890, 390] width 8 height 8
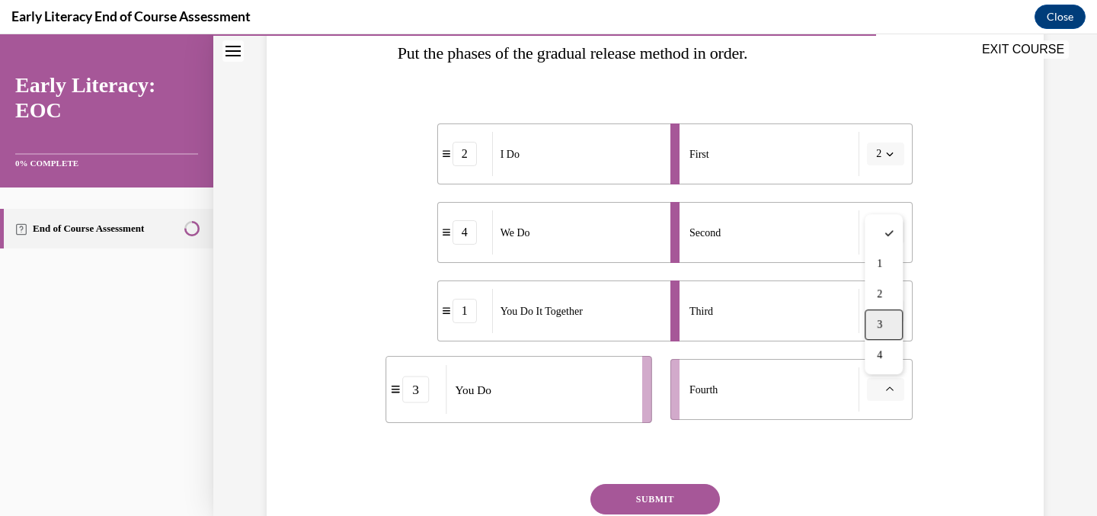
click at [885, 318] on div "3" at bounding box center [884, 324] width 38 height 30
click at [655, 491] on button "SUBMIT" at bounding box center [656, 499] width 130 height 30
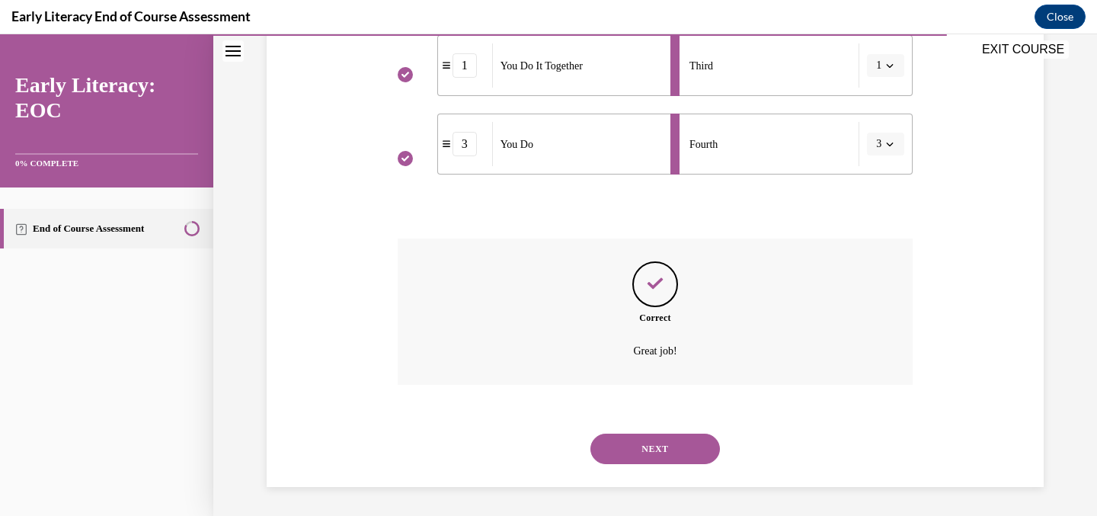
scroll to position [501, 0]
click at [660, 445] on button "NEXT" at bounding box center [656, 447] width 130 height 30
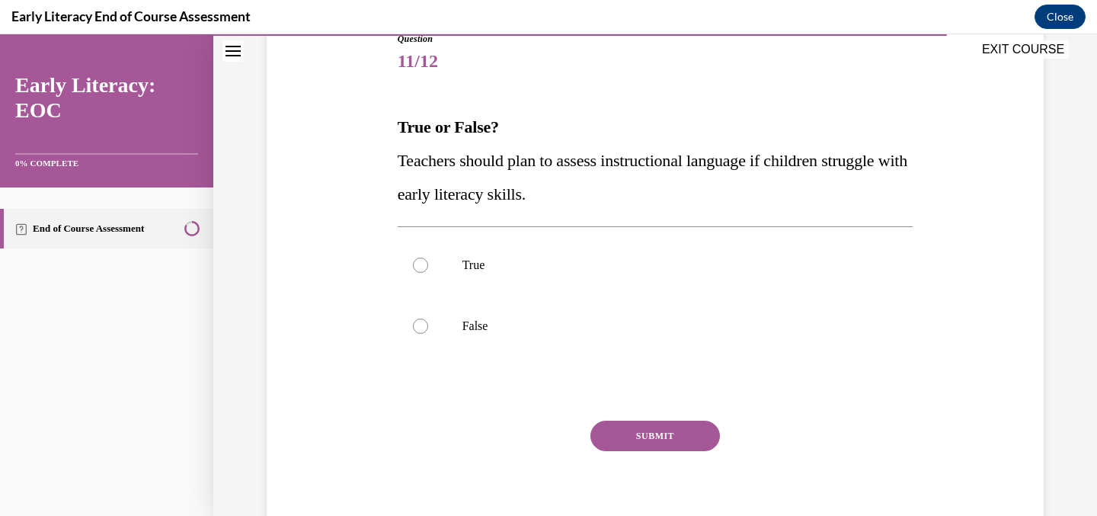
scroll to position [191, 0]
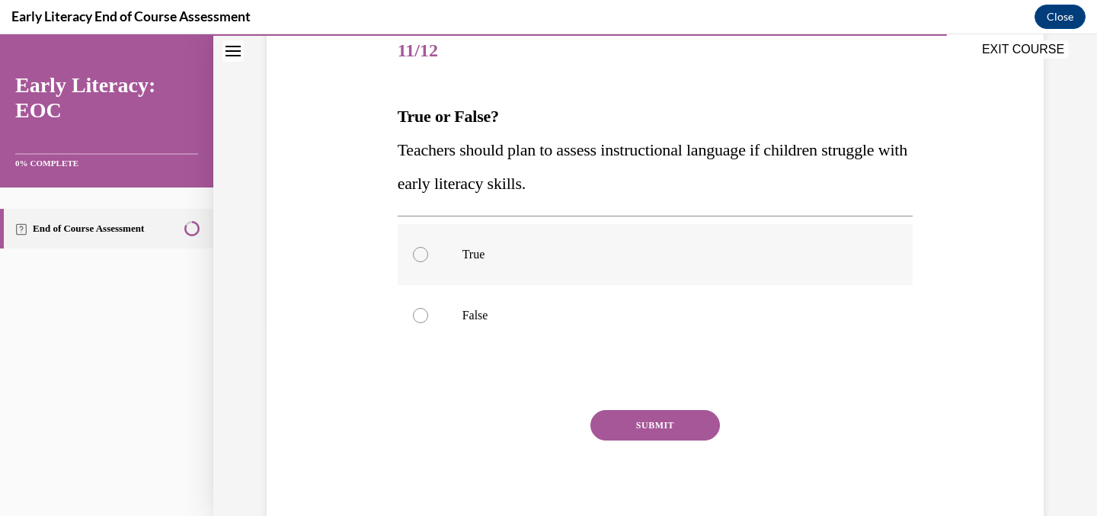
click at [503, 246] on div at bounding box center [656, 254] width 516 height 61
click at [615, 413] on button "SUBMIT" at bounding box center [656, 425] width 130 height 30
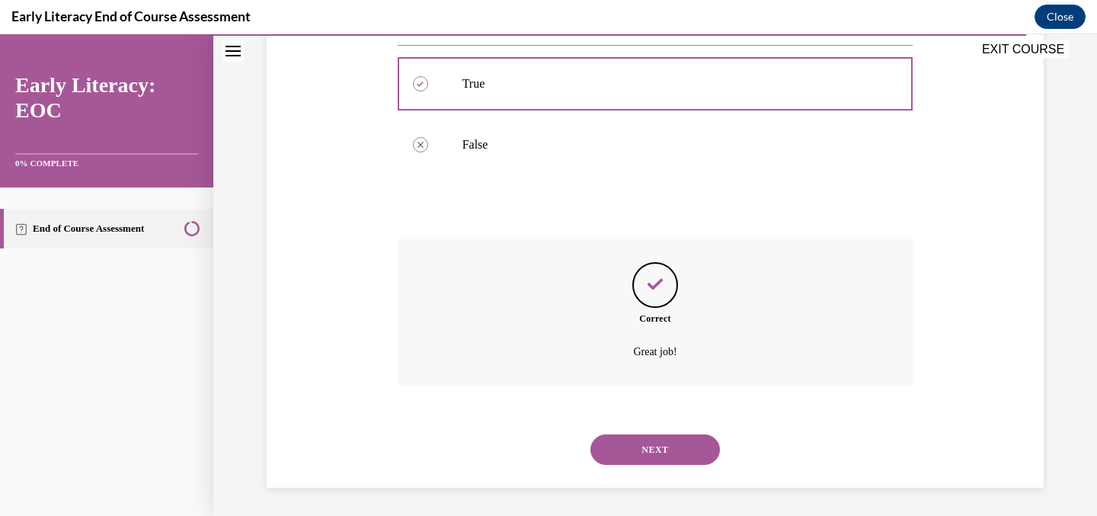
scroll to position [364, 0]
click at [623, 447] on button "NEXT" at bounding box center [656, 447] width 130 height 30
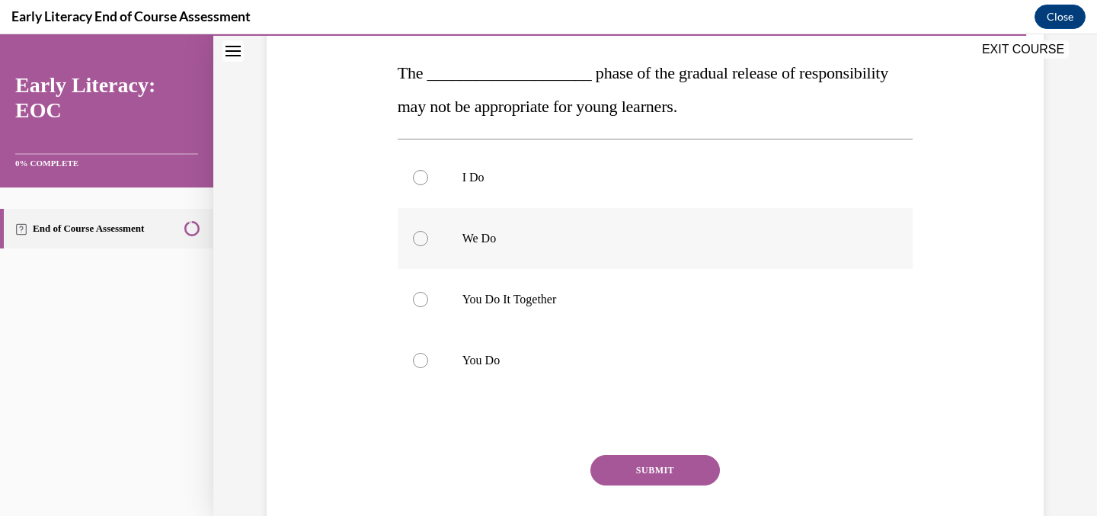
scroll to position [229, 0]
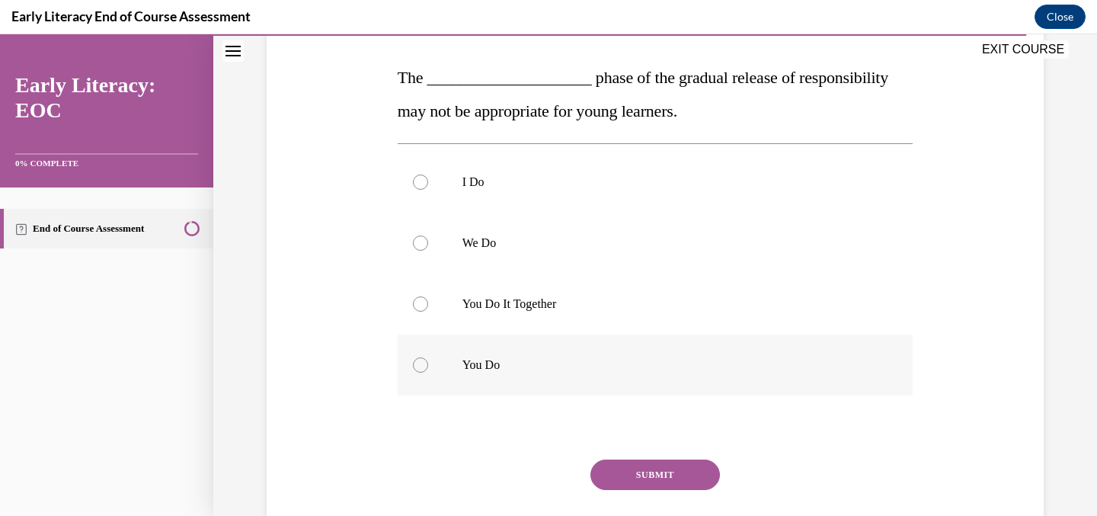
click at [546, 369] on p "You Do" at bounding box center [669, 364] width 413 height 15
click at [653, 472] on button "SUBMIT" at bounding box center [656, 475] width 130 height 30
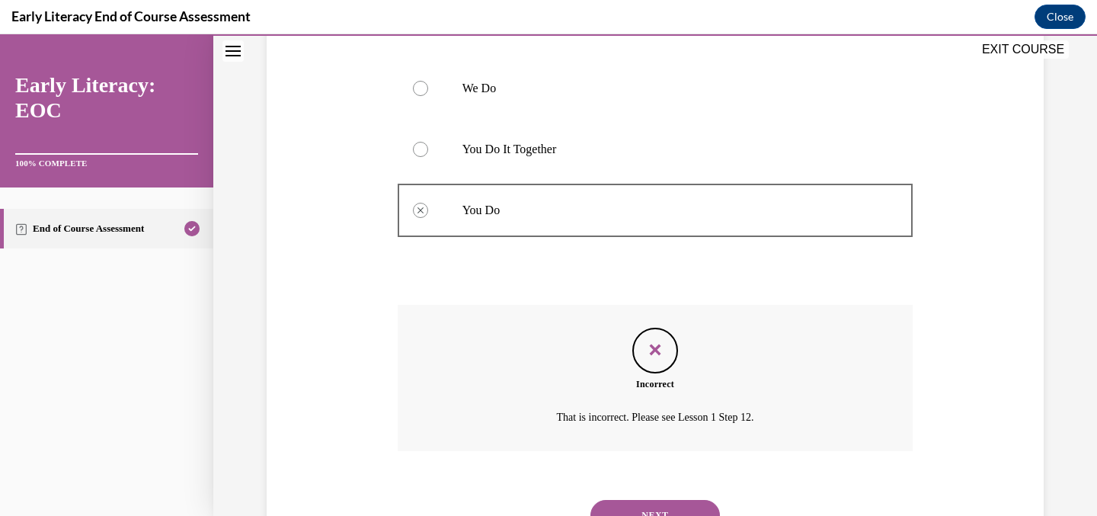
scroll to position [450, 0]
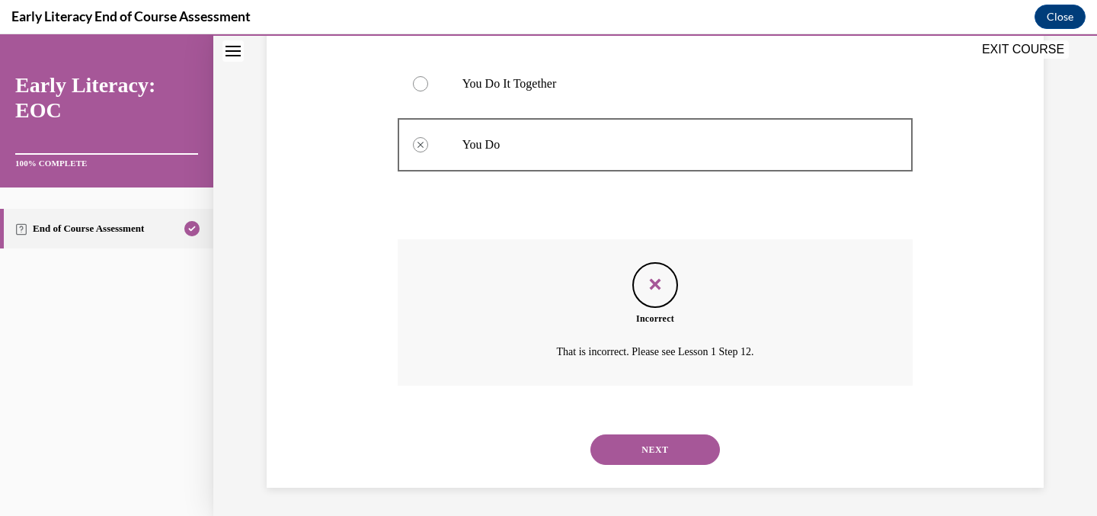
click at [617, 456] on button "NEXT" at bounding box center [656, 449] width 130 height 30
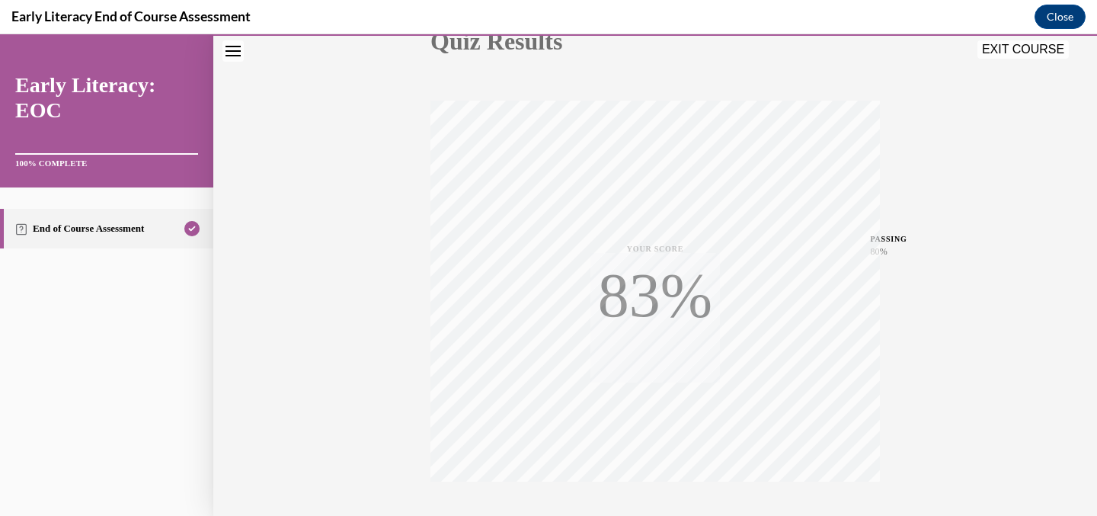
scroll to position [300, 0]
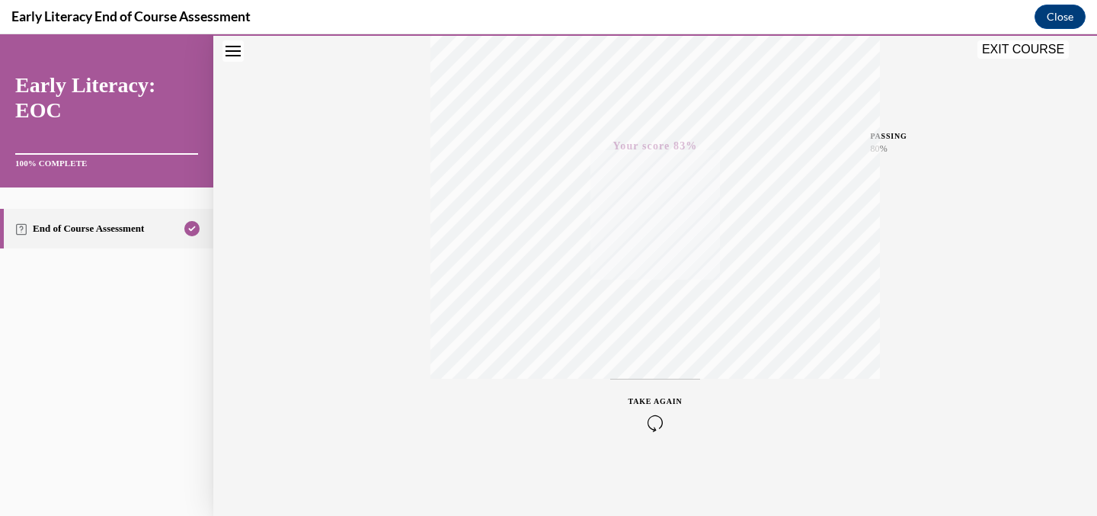
click at [652, 418] on icon "button" at bounding box center [656, 423] width 54 height 17
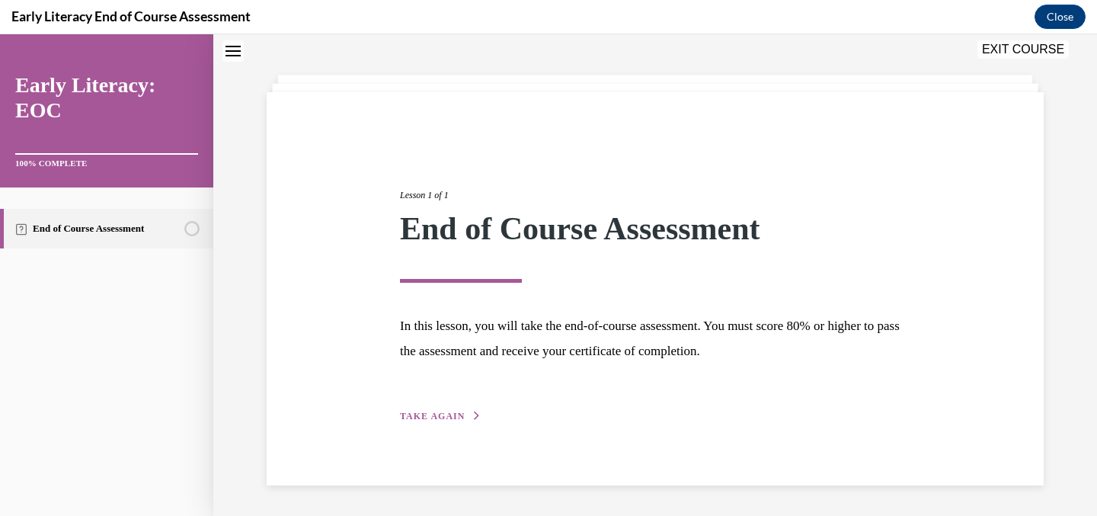
scroll to position [58, 0]
click at [445, 424] on div "Lesson 1 of 1 End of Course Assessment In this lesson, you will take the end-of…" at bounding box center [655, 289] width 533 height 271
click at [444, 415] on span "TAKE AGAIN" at bounding box center [432, 417] width 65 height 11
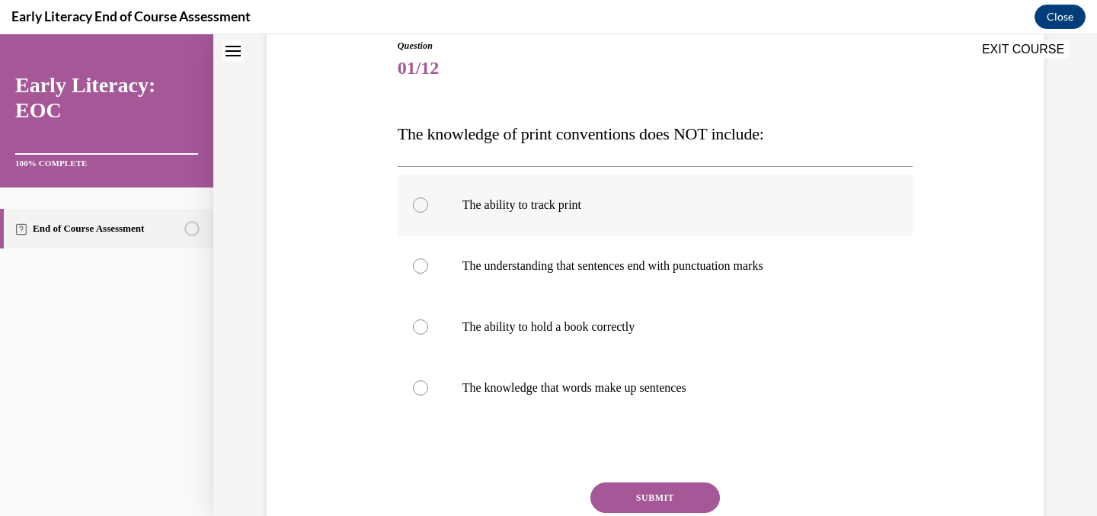
scroll to position [175, 0]
click at [557, 338] on div at bounding box center [656, 325] width 516 height 61
click at [653, 505] on button "SUBMIT" at bounding box center [656, 496] width 130 height 30
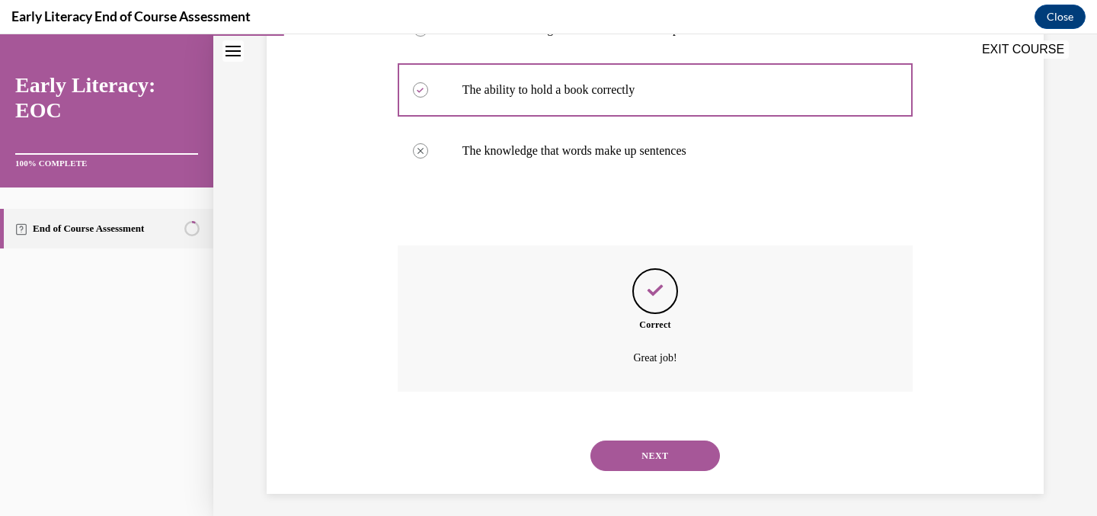
scroll to position [418, 0]
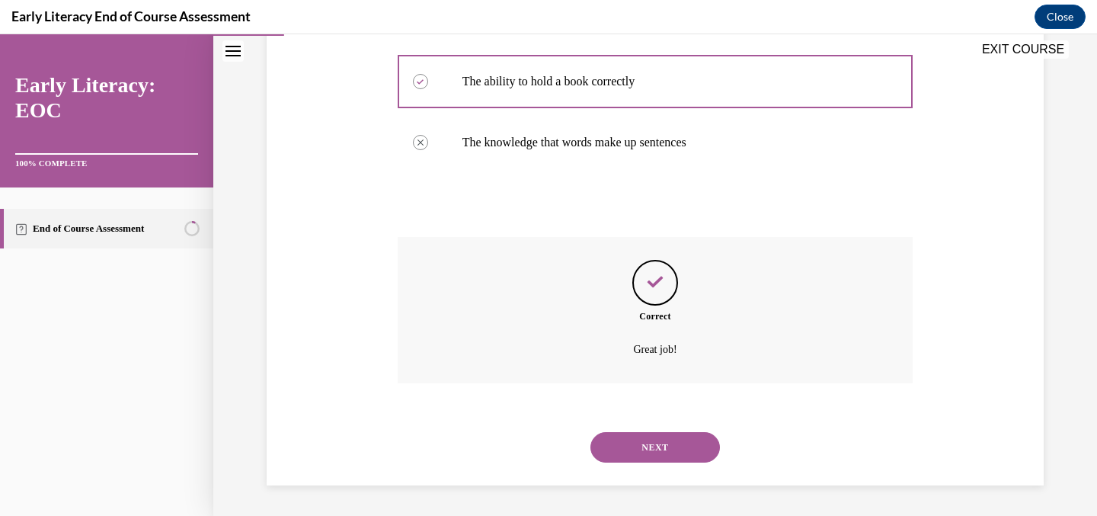
click at [649, 444] on button "NEXT" at bounding box center [656, 447] width 130 height 30
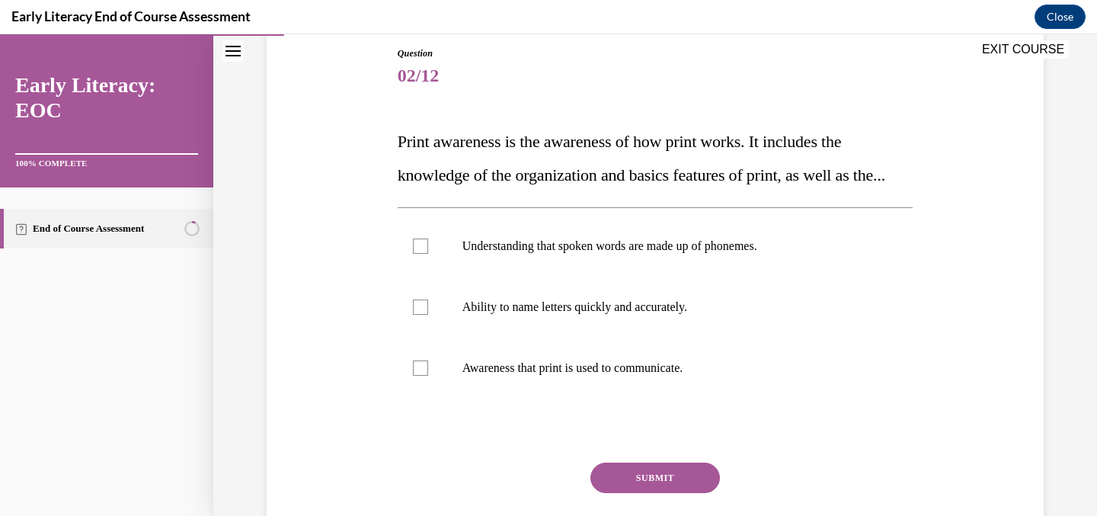
scroll to position [167, 0]
click at [440, 383] on div at bounding box center [656, 366] width 516 height 61
click at [651, 492] on button "SUBMIT" at bounding box center [656, 476] width 130 height 30
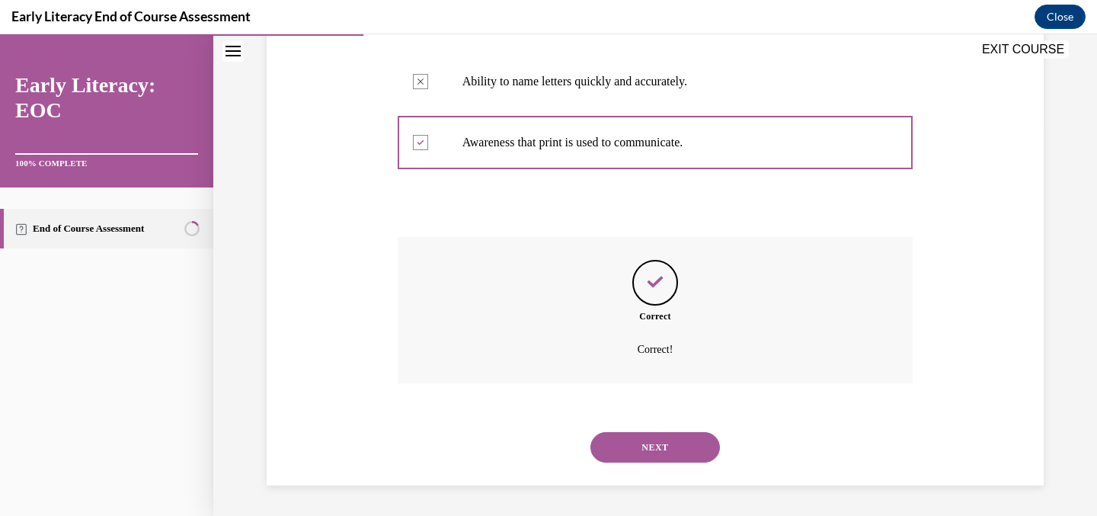
scroll to position [424, 0]
click at [649, 457] on button "NEXT" at bounding box center [656, 447] width 130 height 30
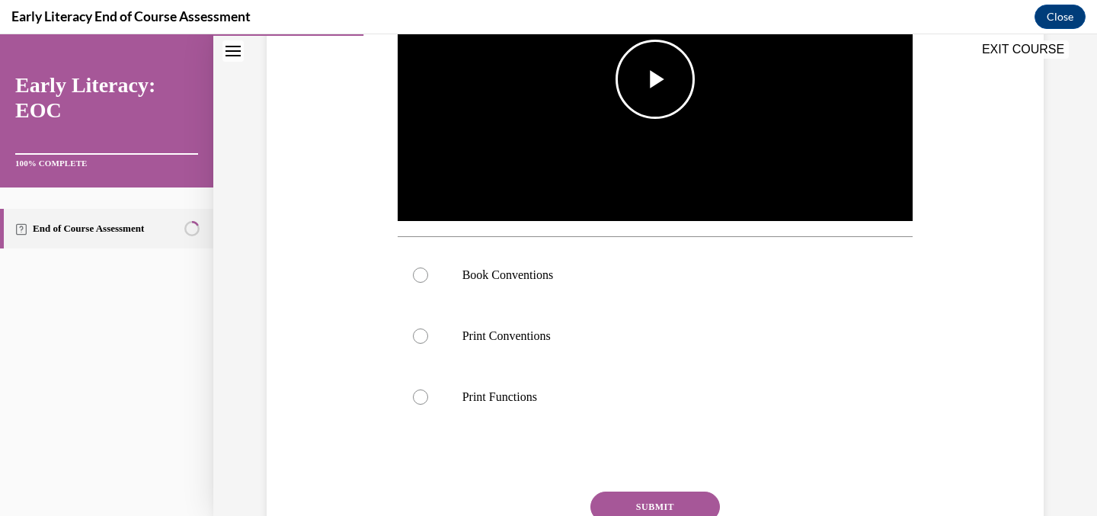
scroll to position [447, 0]
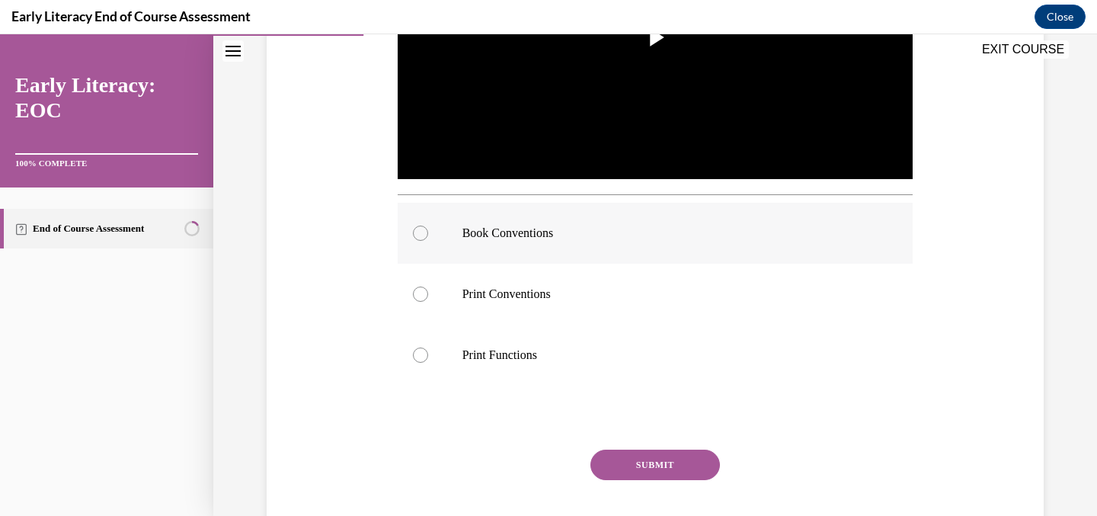
click at [605, 231] on p "Book Conventions" at bounding box center [669, 233] width 413 height 15
click at [639, 469] on button "SUBMIT" at bounding box center [656, 465] width 130 height 30
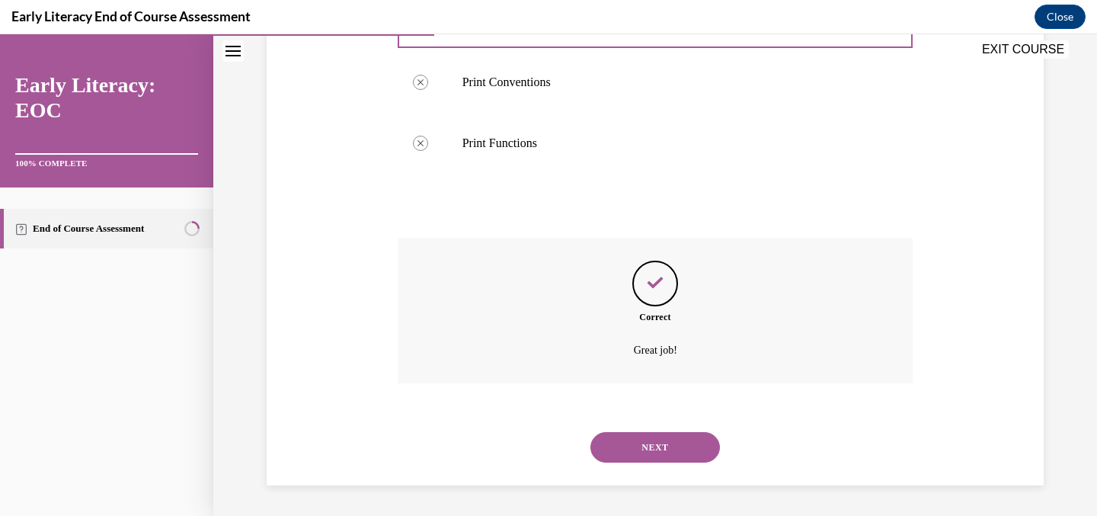
scroll to position [658, 0]
click at [665, 451] on button "NEXT" at bounding box center [656, 447] width 130 height 30
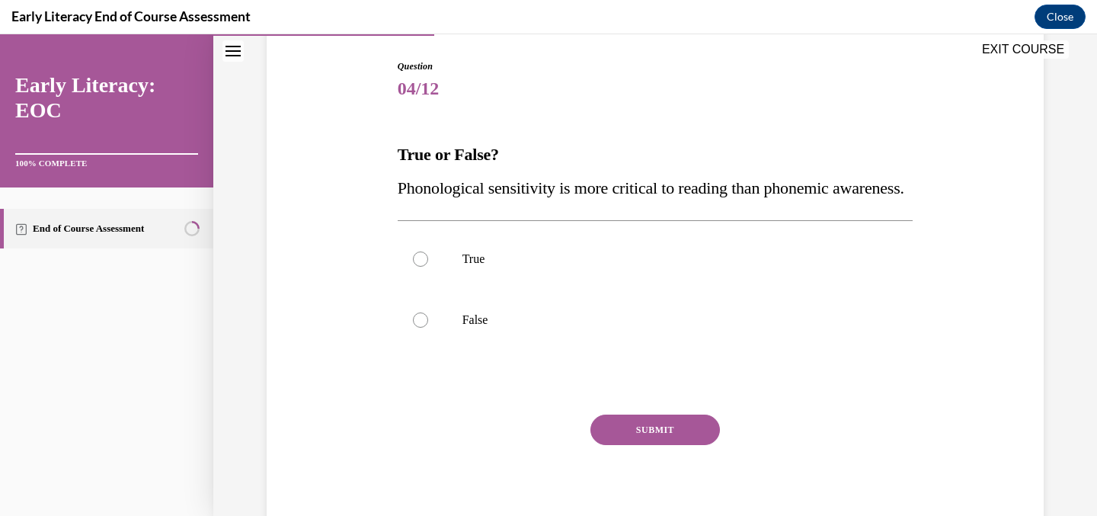
scroll to position [161, 0]
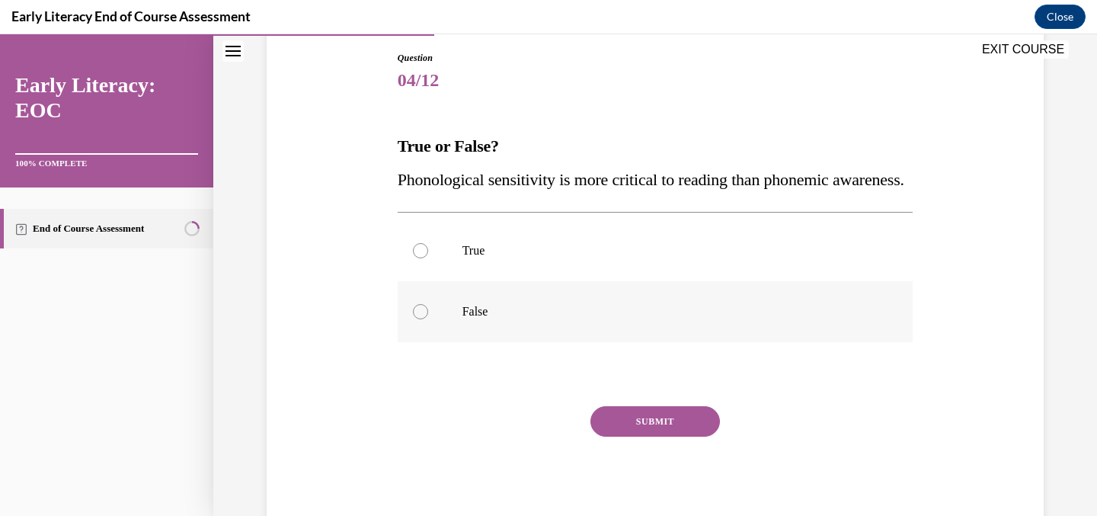
click at [554, 327] on div at bounding box center [656, 311] width 516 height 61
click at [650, 437] on button "SUBMIT" at bounding box center [656, 421] width 130 height 30
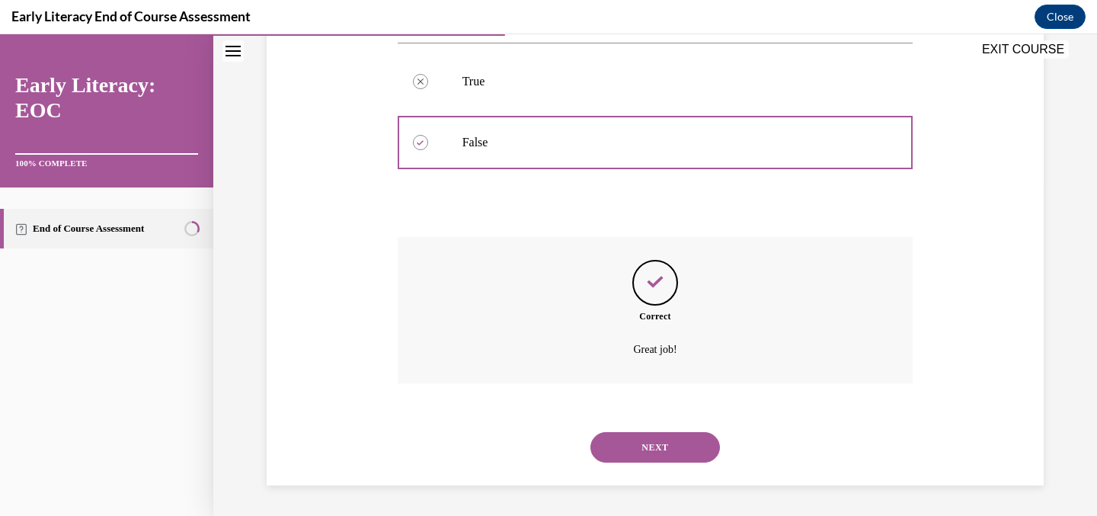
scroll to position [364, 0]
click at [650, 447] on button "NEXT" at bounding box center [656, 447] width 130 height 30
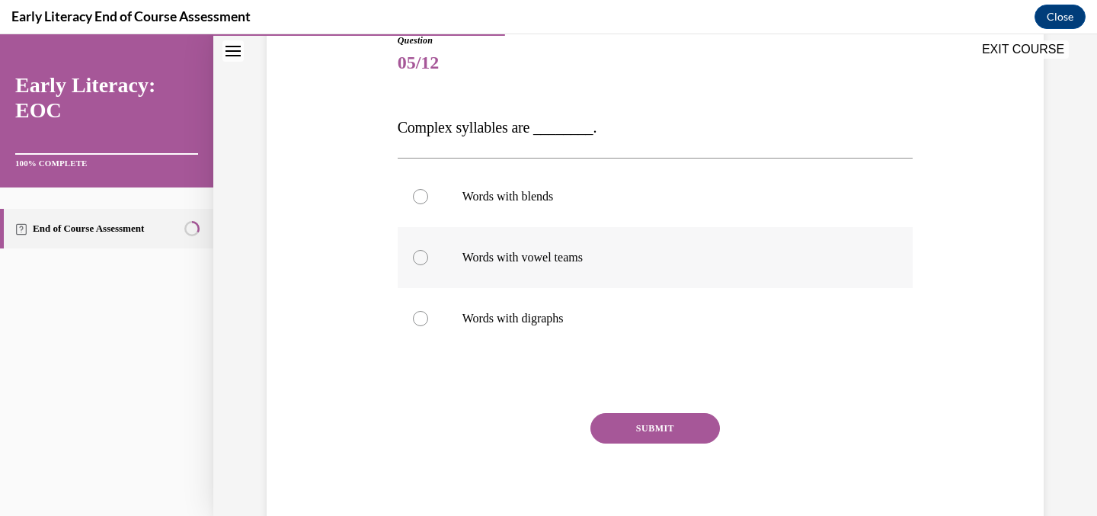
scroll to position [178, 0]
click at [578, 207] on div at bounding box center [656, 197] width 516 height 61
click at [610, 424] on button "SUBMIT" at bounding box center [656, 429] width 130 height 30
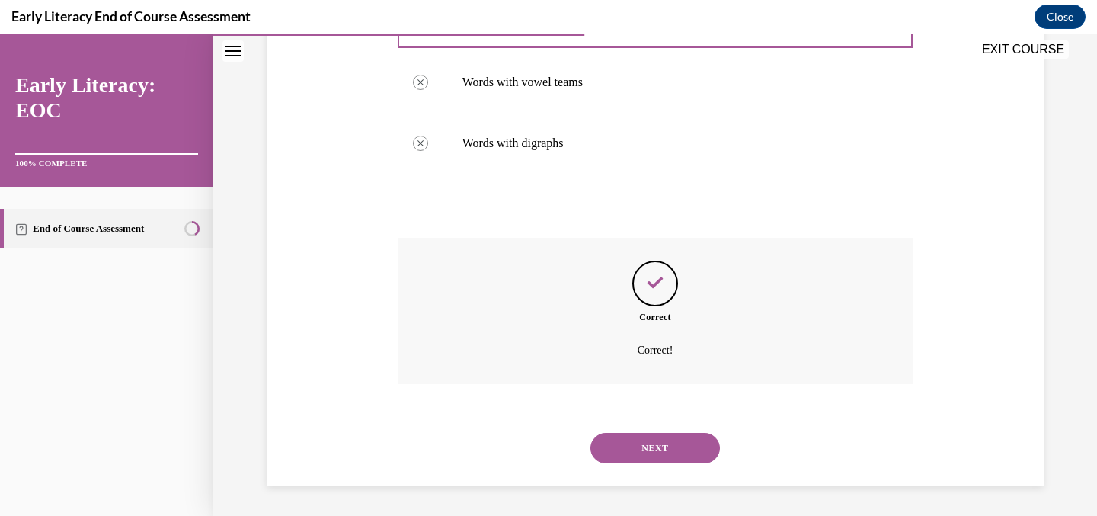
scroll to position [354, 0]
click at [618, 442] on button "NEXT" at bounding box center [656, 447] width 130 height 30
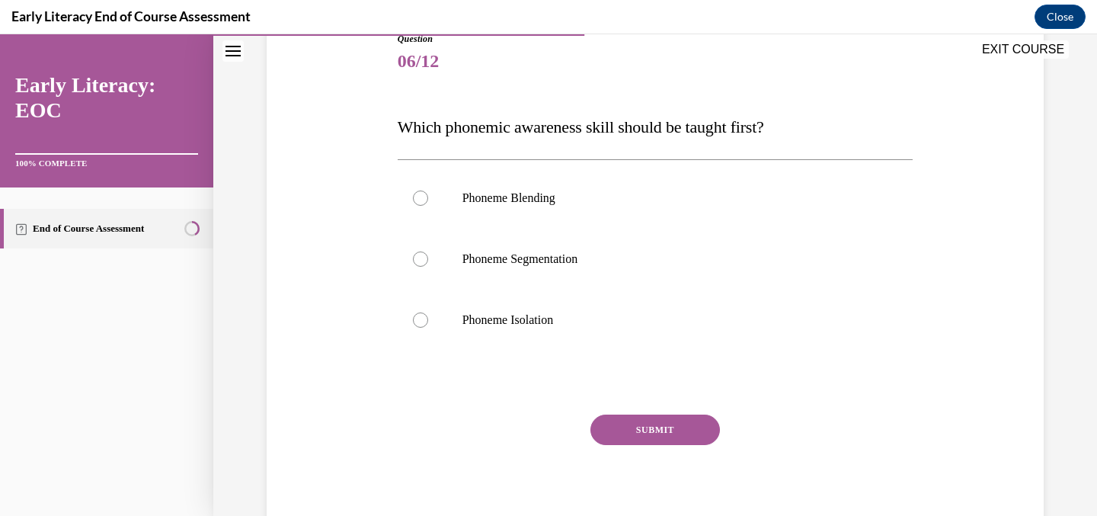
scroll to position [181, 0]
click at [578, 318] on p "Phoneme Isolation" at bounding box center [669, 319] width 413 height 15
click at [604, 440] on button "SUBMIT" at bounding box center [656, 429] width 130 height 30
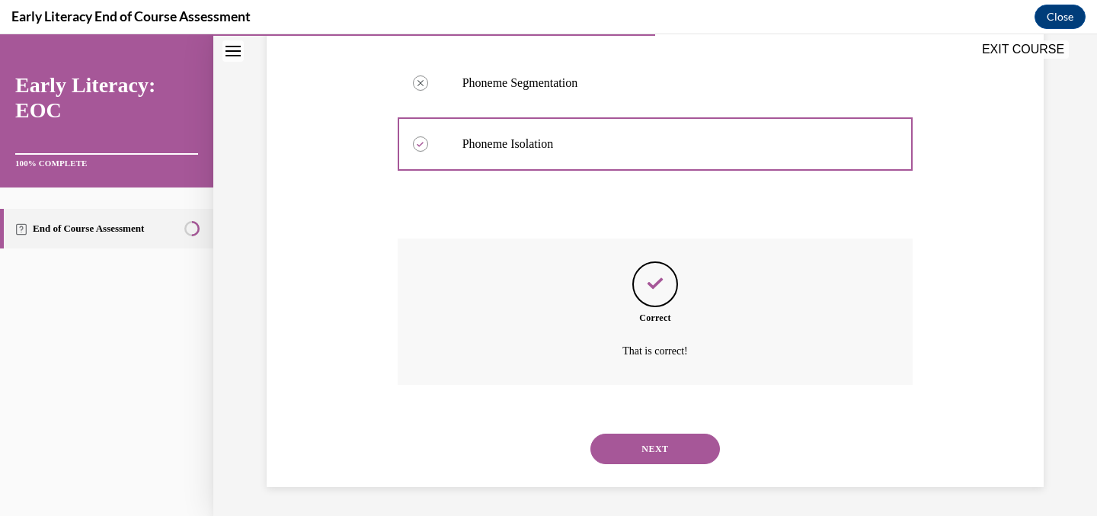
scroll to position [357, 0]
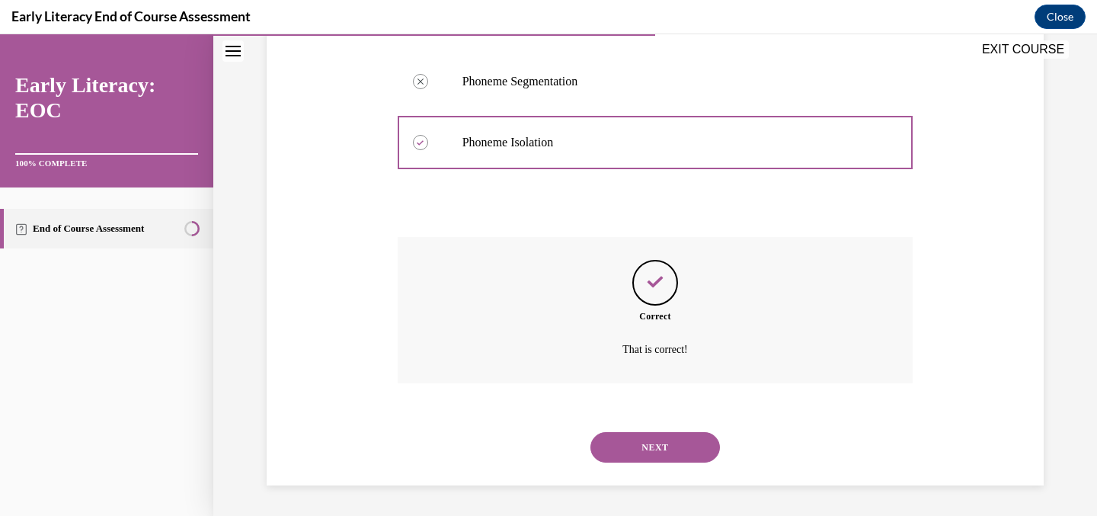
click at [642, 434] on button "NEXT" at bounding box center [656, 447] width 130 height 30
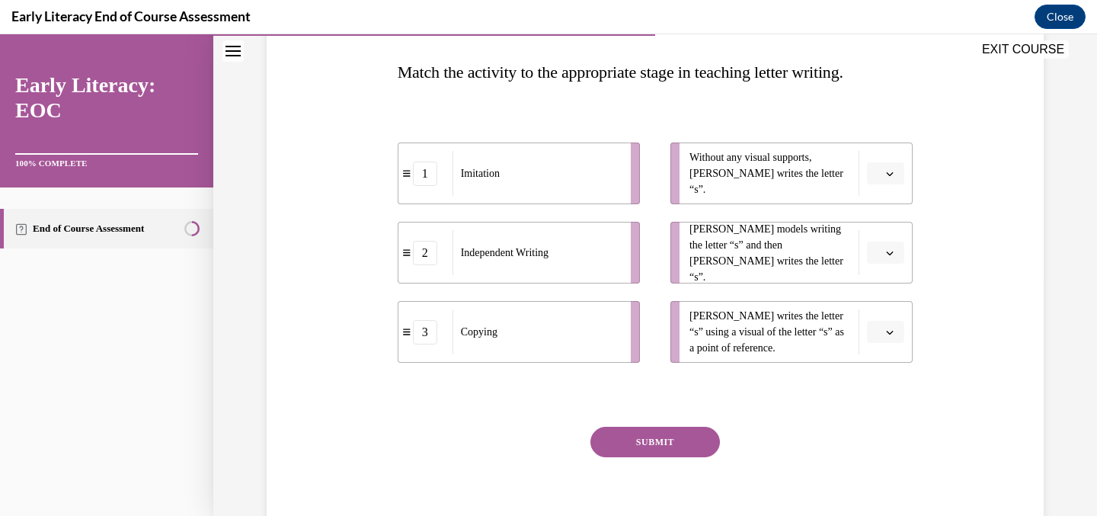
scroll to position [222, 0]
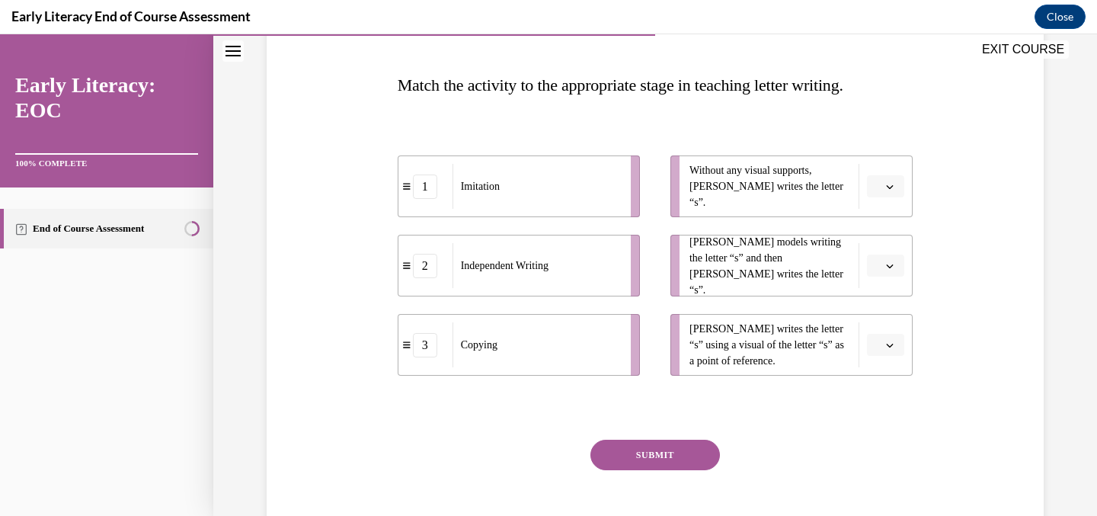
click at [906, 262] on li "Mr. Brown models writing the letter “s” and then Tina writes the letter “s”." at bounding box center [792, 266] width 242 height 62
click at [887, 266] on icon "button" at bounding box center [890, 266] width 8 height 8
click at [892, 315] on div "1" at bounding box center [884, 330] width 38 height 30
click at [860, 407] on div at bounding box center [656, 408] width 516 height 18
click at [886, 184] on icon "button" at bounding box center [890, 187] width 8 height 8
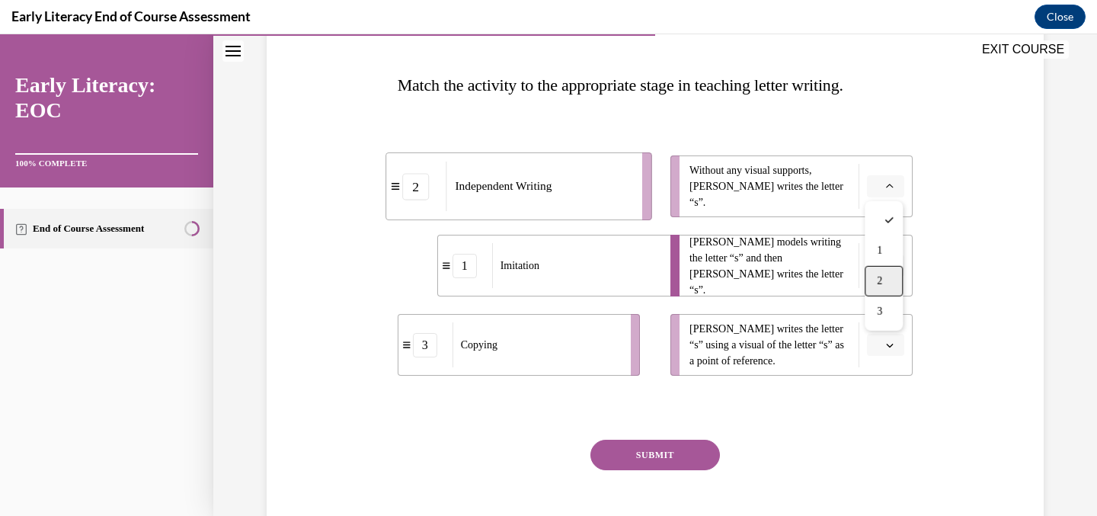
click at [883, 279] on span "2" at bounding box center [879, 281] width 5 height 12
click at [904, 348] on button "button" at bounding box center [885, 345] width 37 height 23
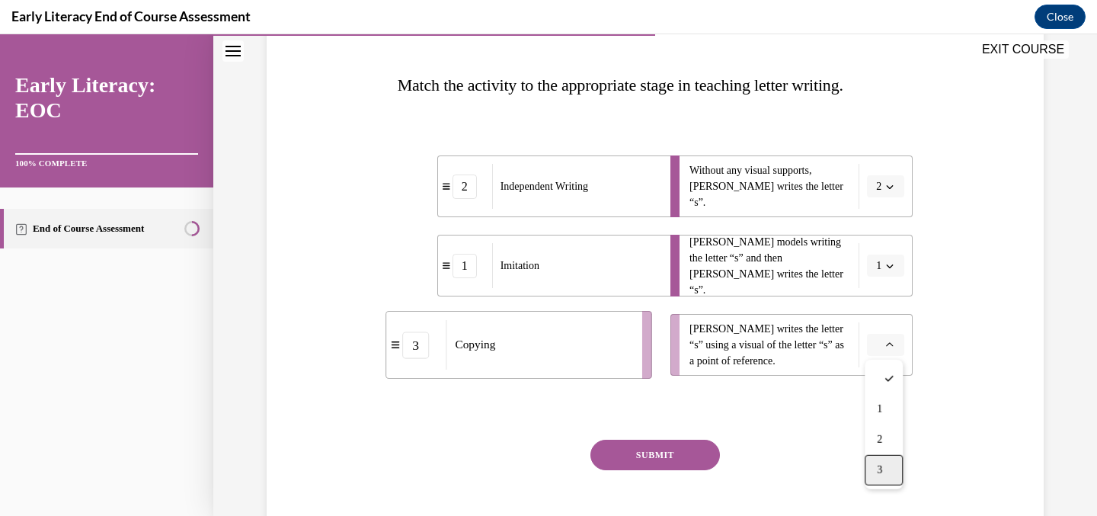
click at [892, 471] on div "3" at bounding box center [884, 470] width 38 height 30
click at [675, 452] on button "SUBMIT" at bounding box center [656, 455] width 130 height 30
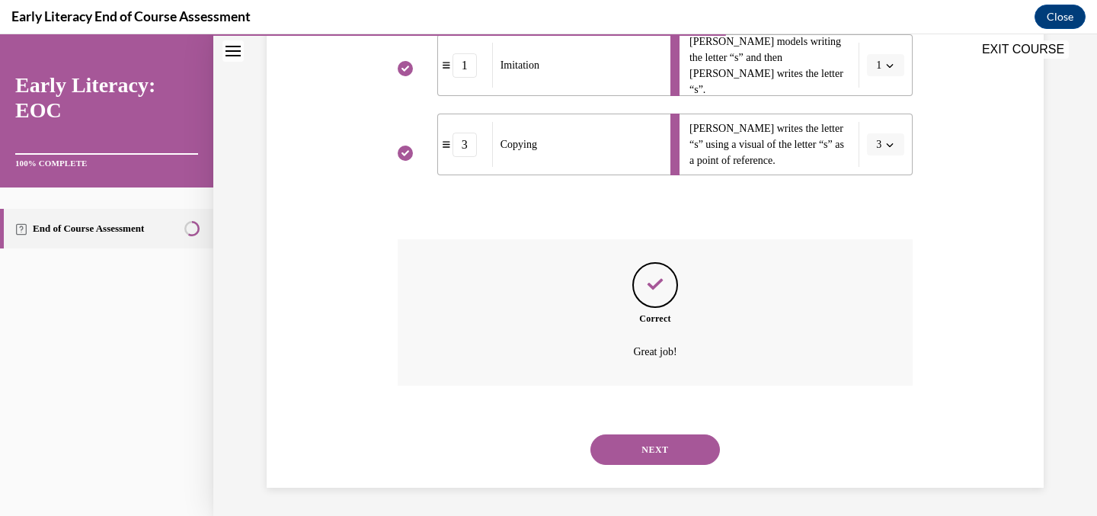
scroll to position [424, 0]
click at [675, 454] on button "NEXT" at bounding box center [656, 447] width 130 height 30
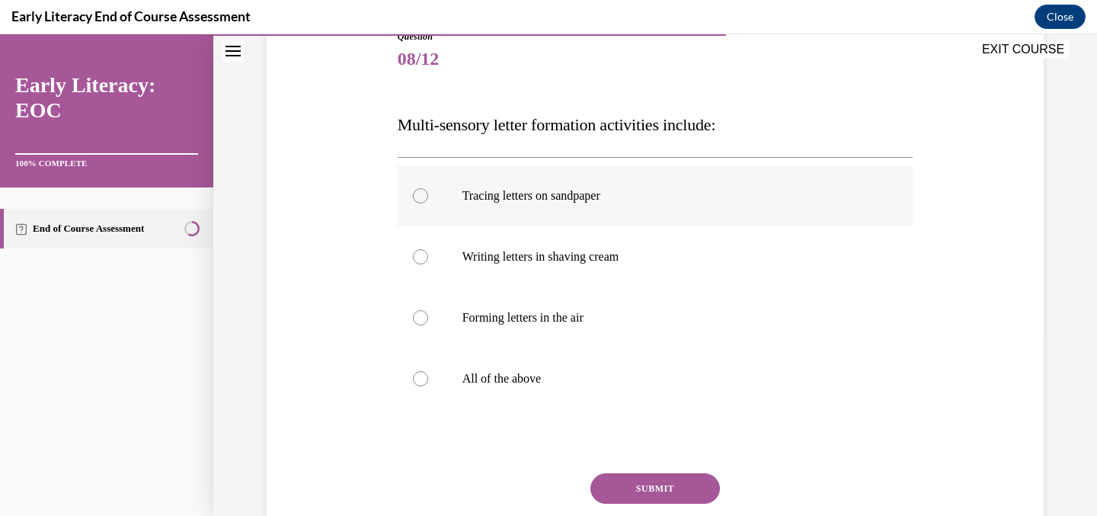
scroll to position [185, 0]
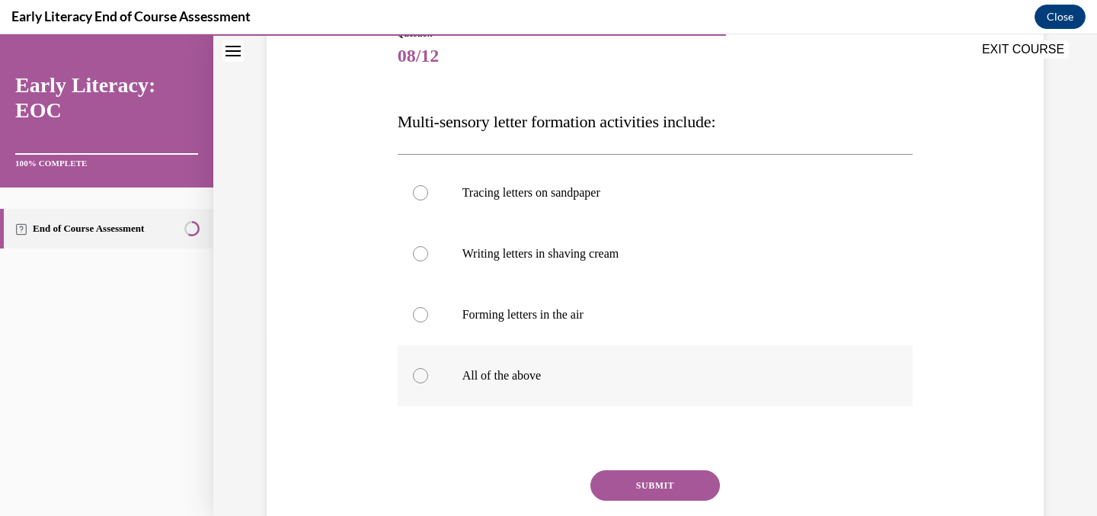
click at [613, 368] on p "All of the above" at bounding box center [669, 375] width 413 height 15
click at [620, 500] on button "SUBMIT" at bounding box center [656, 485] width 130 height 30
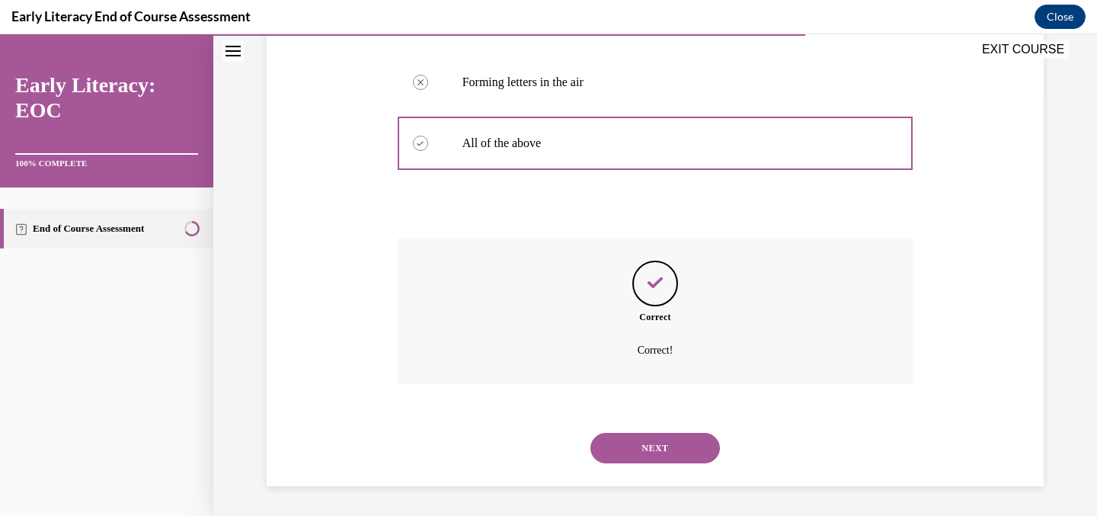
scroll to position [418, 0]
click at [642, 435] on button "NEXT" at bounding box center [656, 447] width 130 height 30
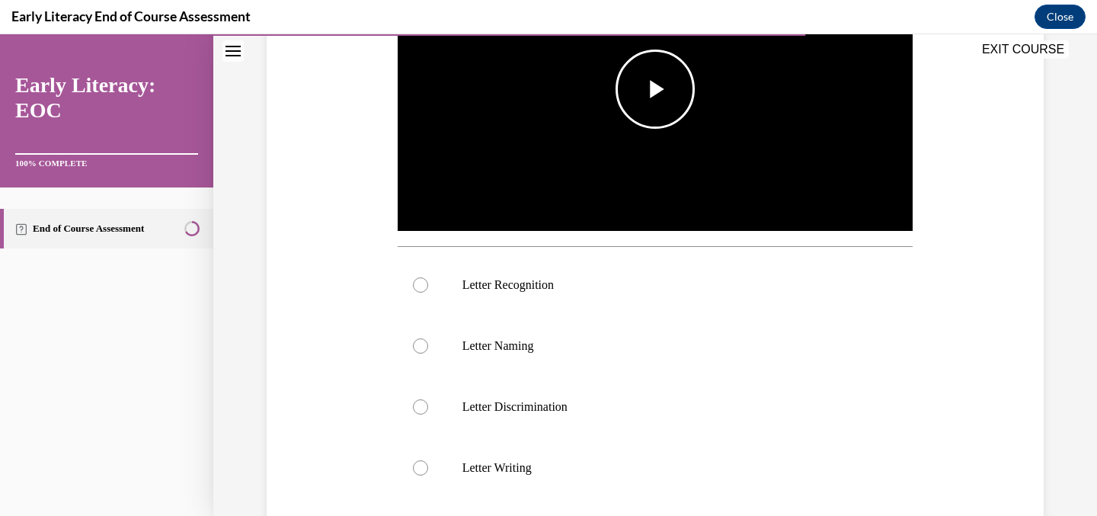
scroll to position [400, 0]
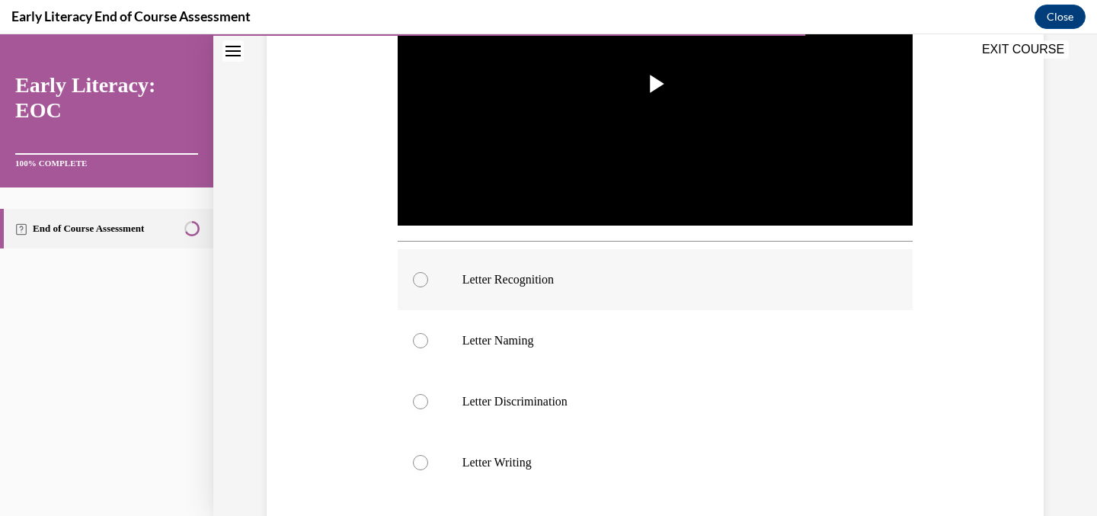
click at [597, 296] on div at bounding box center [656, 279] width 516 height 61
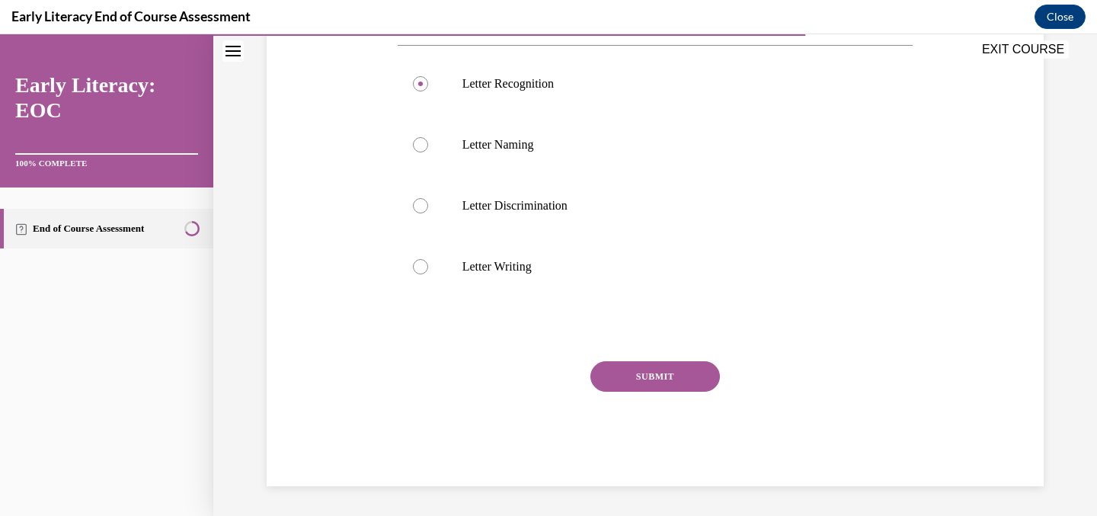
click at [614, 367] on button "SUBMIT" at bounding box center [656, 376] width 130 height 30
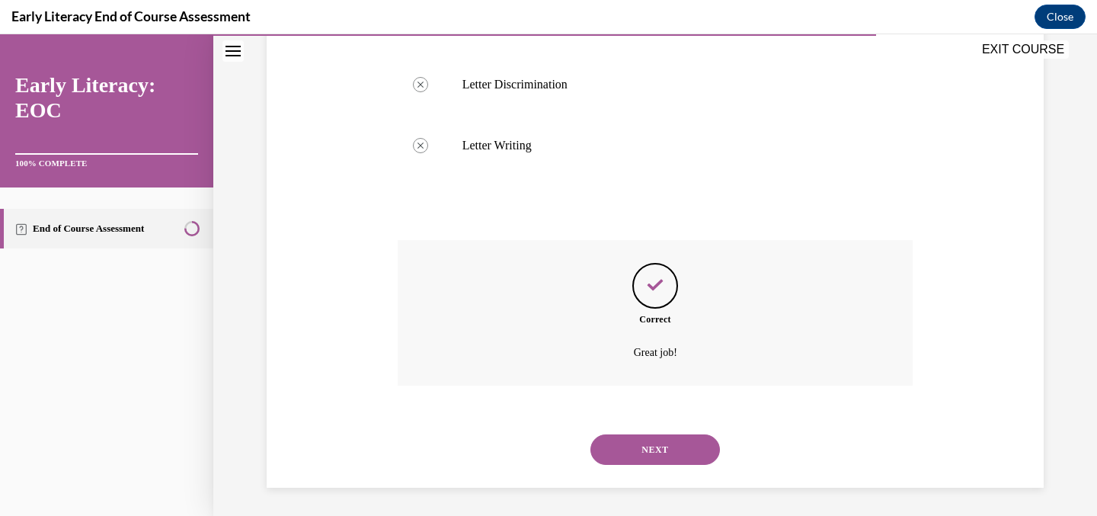
scroll to position [719, 0]
click at [636, 436] on button "NEXT" at bounding box center [656, 447] width 130 height 30
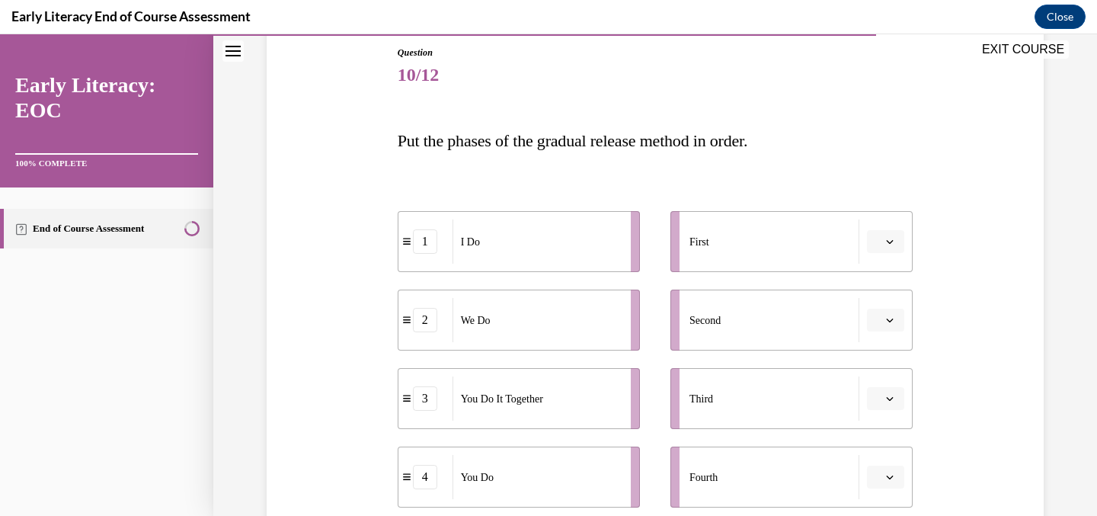
scroll to position [271, 0]
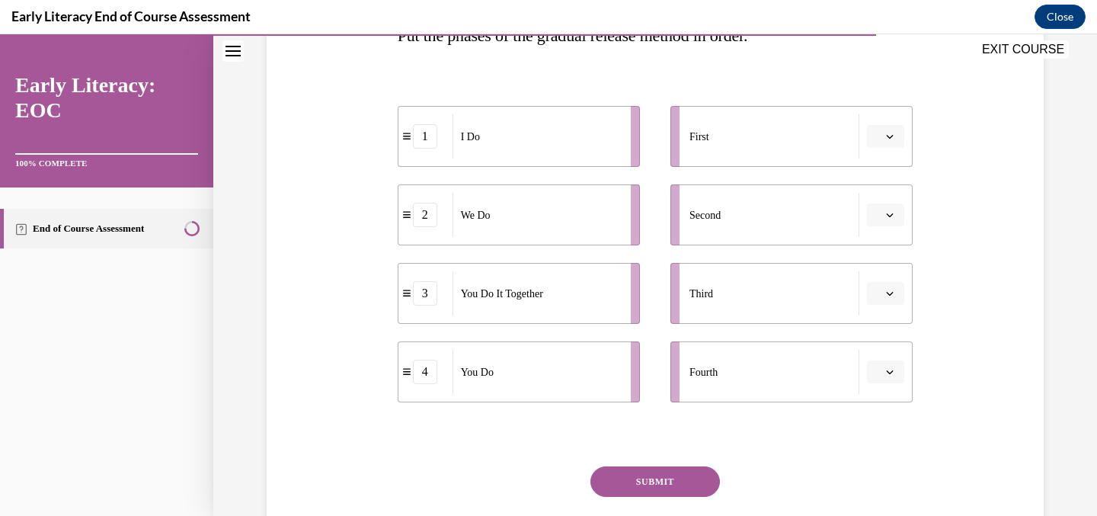
click at [888, 142] on button "button" at bounding box center [885, 136] width 37 height 23
click at [879, 195] on span "1" at bounding box center [879, 201] width 5 height 12
click at [886, 215] on icon "button" at bounding box center [890, 215] width 8 height 8
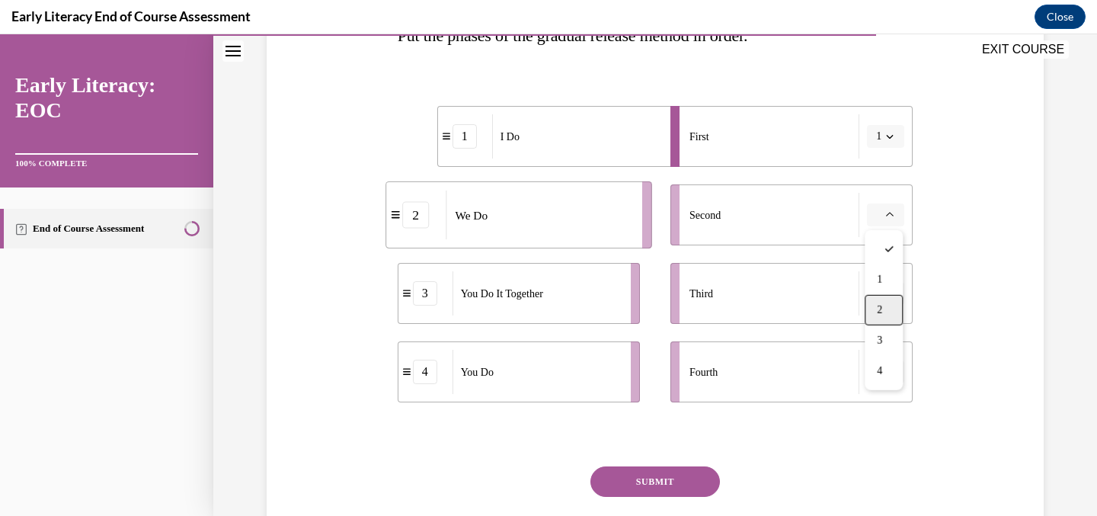
click at [889, 300] on div "2" at bounding box center [884, 310] width 38 height 30
click at [892, 300] on button "button" at bounding box center [885, 293] width 37 height 23
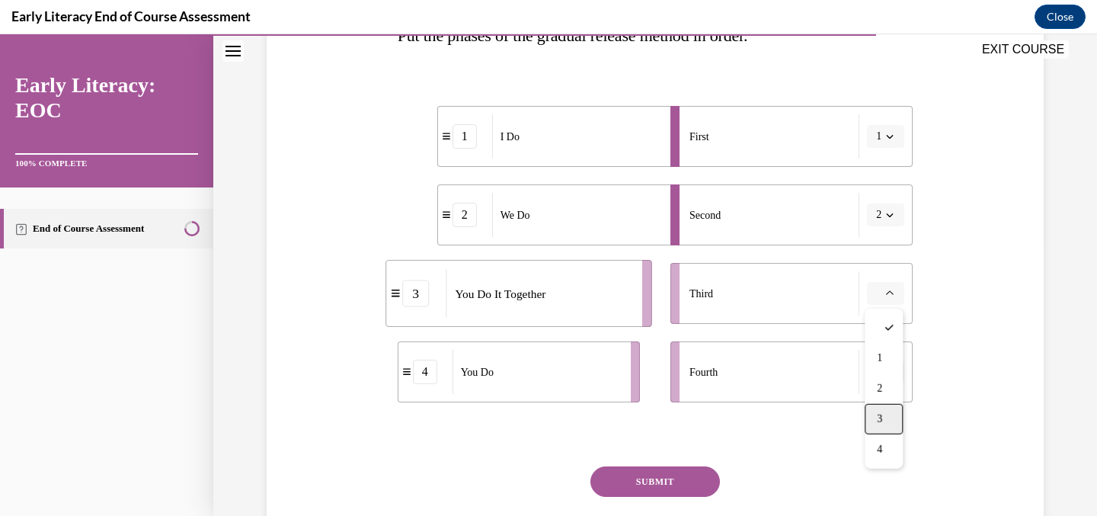
click at [885, 414] on div "3" at bounding box center [884, 419] width 38 height 30
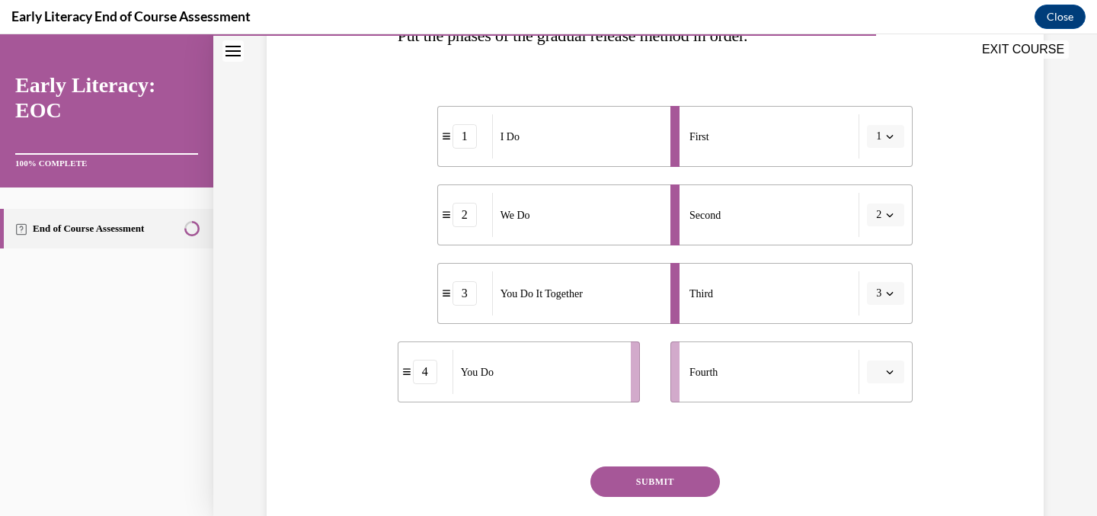
click at [888, 378] on button "button" at bounding box center [885, 371] width 37 height 23
click at [879, 339] on span "4" at bounding box center [879, 338] width 5 height 12
click at [657, 479] on button "SUBMIT" at bounding box center [656, 481] width 130 height 30
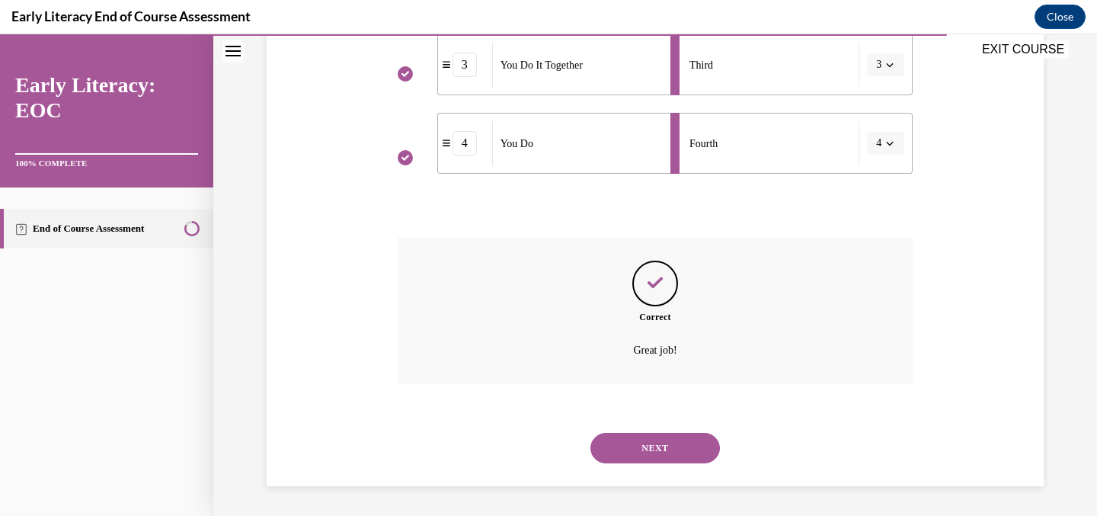
scroll to position [501, 0]
click at [638, 462] on button "NEXT" at bounding box center [656, 447] width 130 height 30
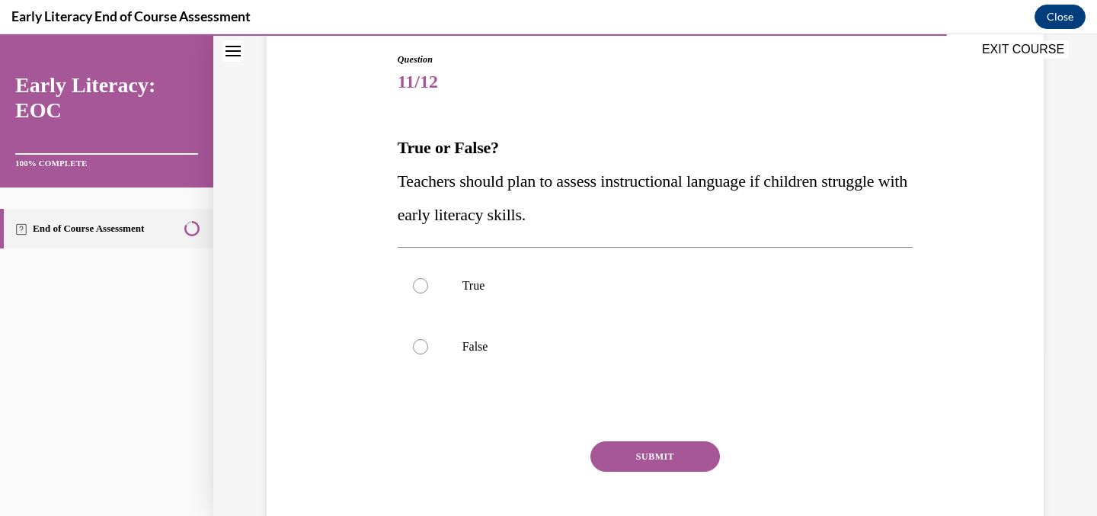
scroll to position [175, 0]
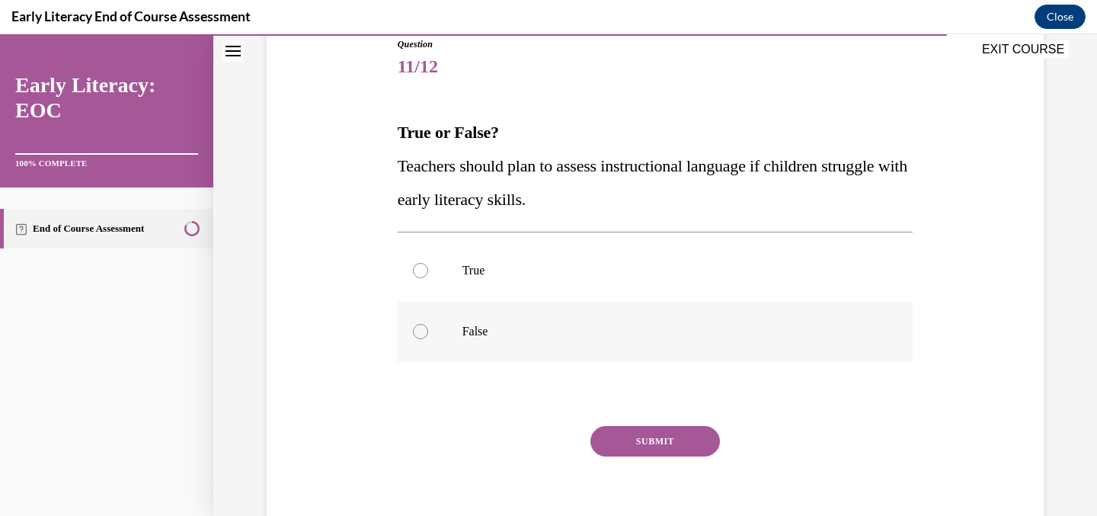
click at [510, 345] on div at bounding box center [656, 331] width 516 height 61
click at [508, 265] on p "True" at bounding box center [669, 270] width 413 height 15
click at [617, 439] on button "SUBMIT" at bounding box center [656, 441] width 130 height 30
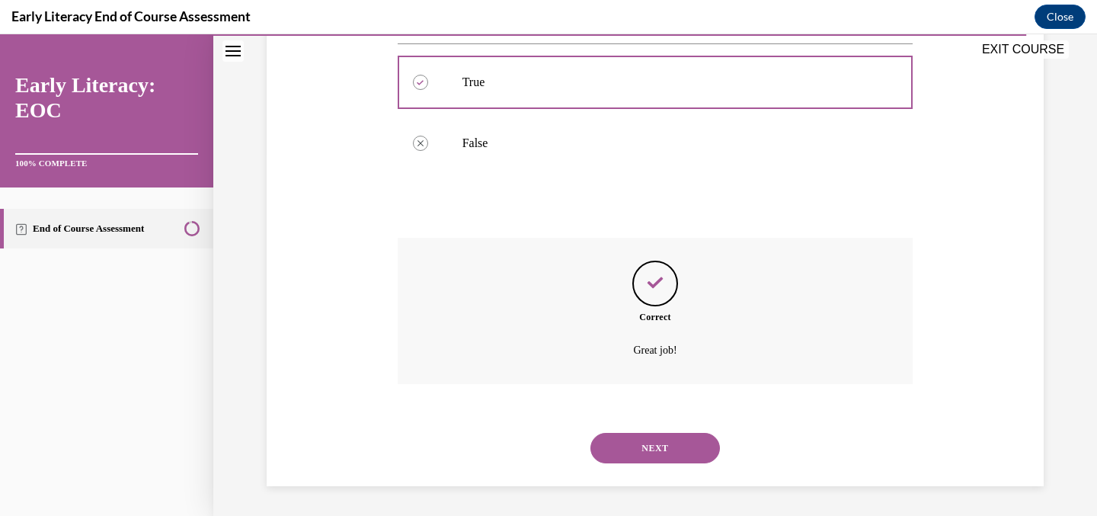
scroll to position [364, 0]
click at [656, 455] on button "NEXT" at bounding box center [656, 447] width 130 height 30
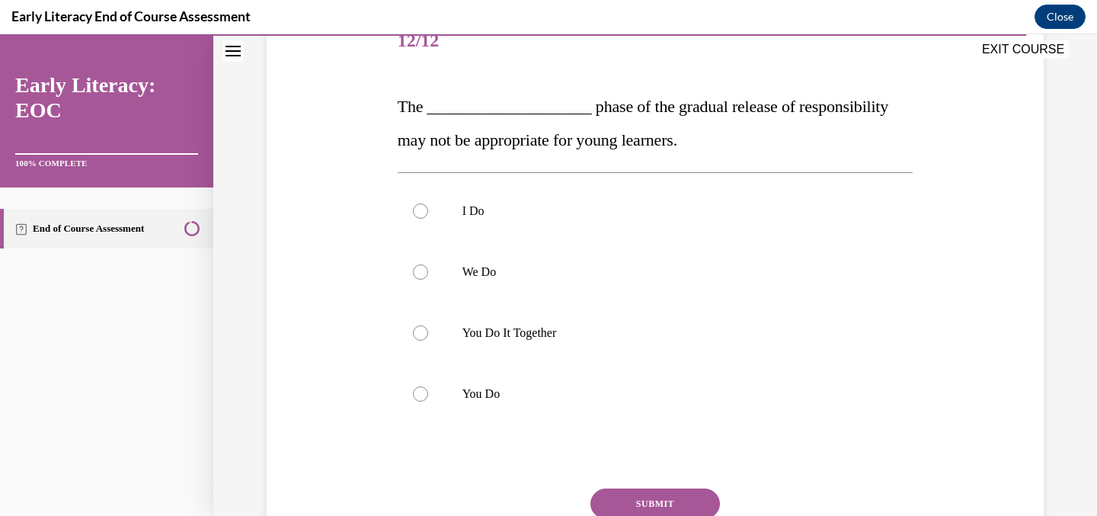
scroll to position [203, 0]
click at [540, 341] on div at bounding box center [656, 330] width 516 height 61
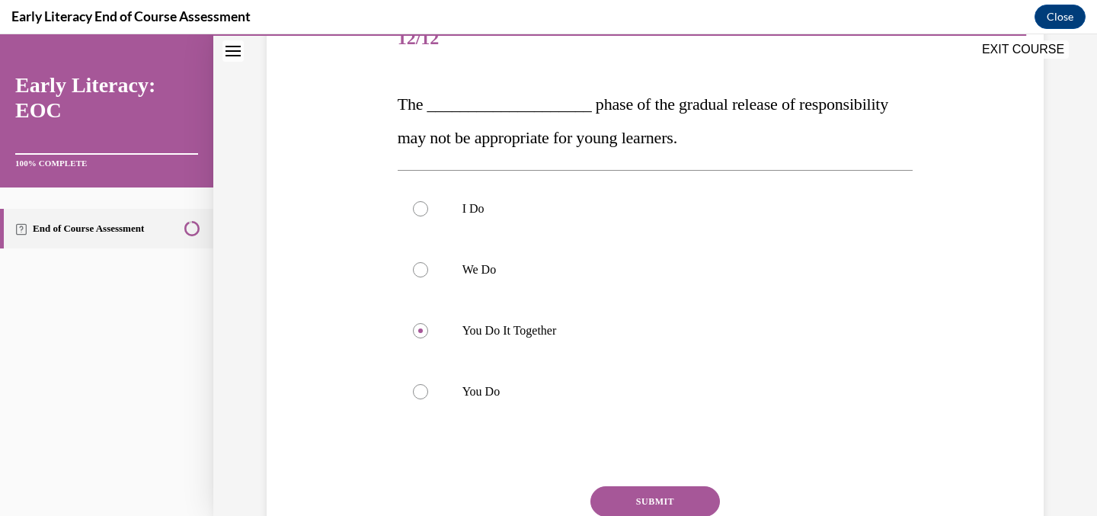
click at [618, 494] on button "SUBMIT" at bounding box center [656, 501] width 130 height 30
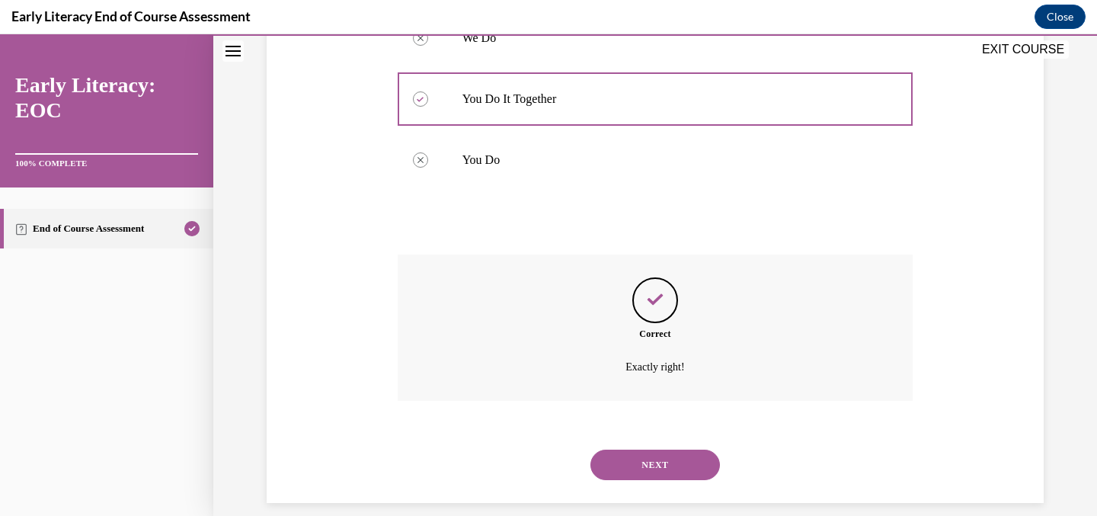
scroll to position [452, 0]
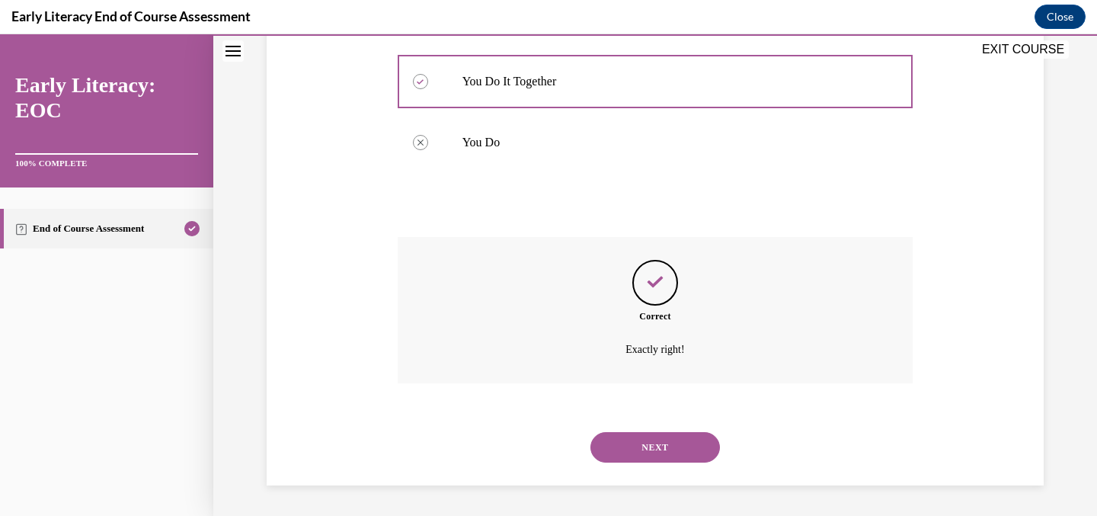
click at [641, 441] on button "NEXT" at bounding box center [656, 447] width 130 height 30
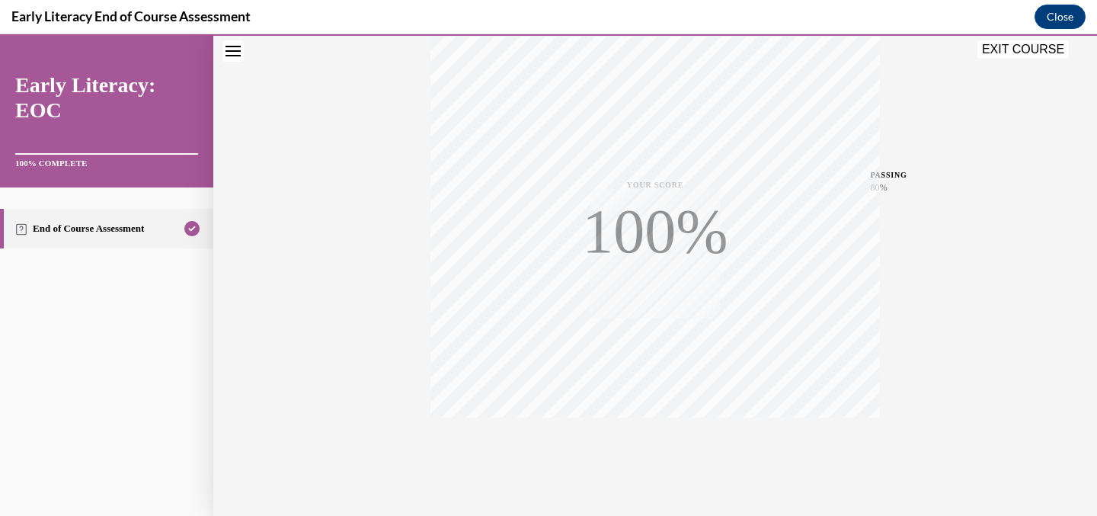
scroll to position [300, 0]
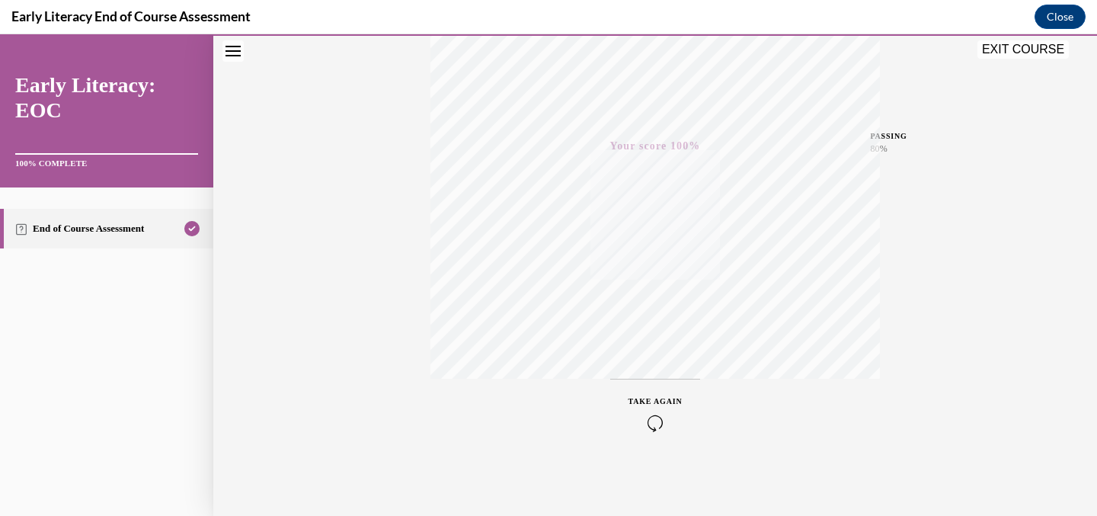
click at [1014, 50] on button "EXIT COURSE" at bounding box center [1023, 49] width 91 height 18
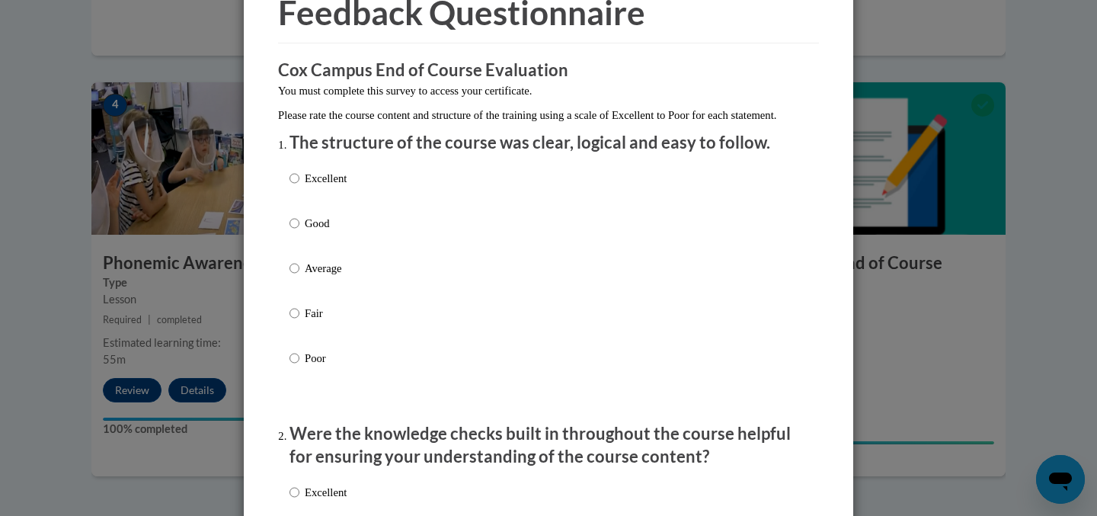
scroll to position [84, 0]
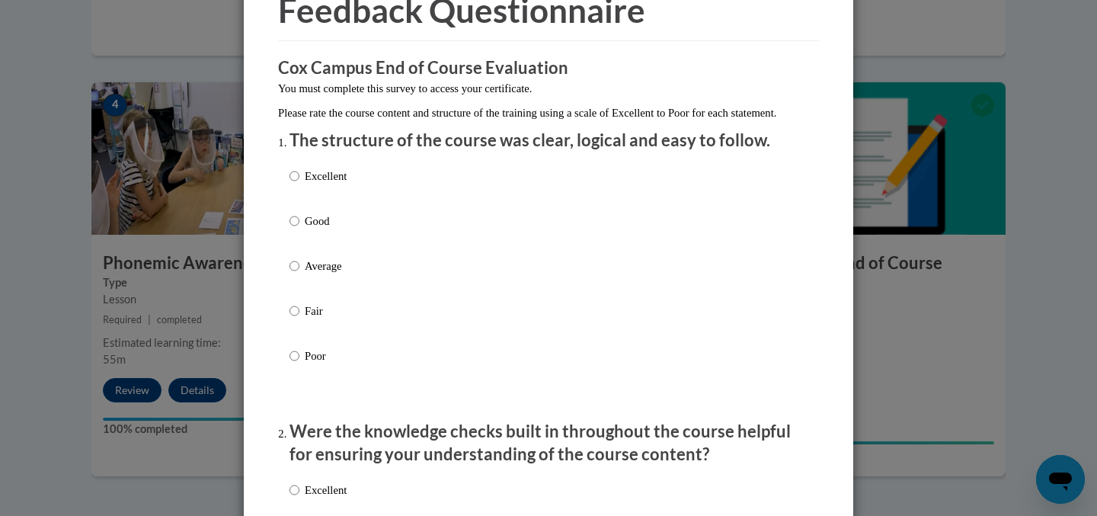
click at [300, 187] on label "Excellent" at bounding box center [318, 188] width 57 height 41
click at [300, 184] on input "Excellent" at bounding box center [295, 176] width 10 height 17
radio input "true"
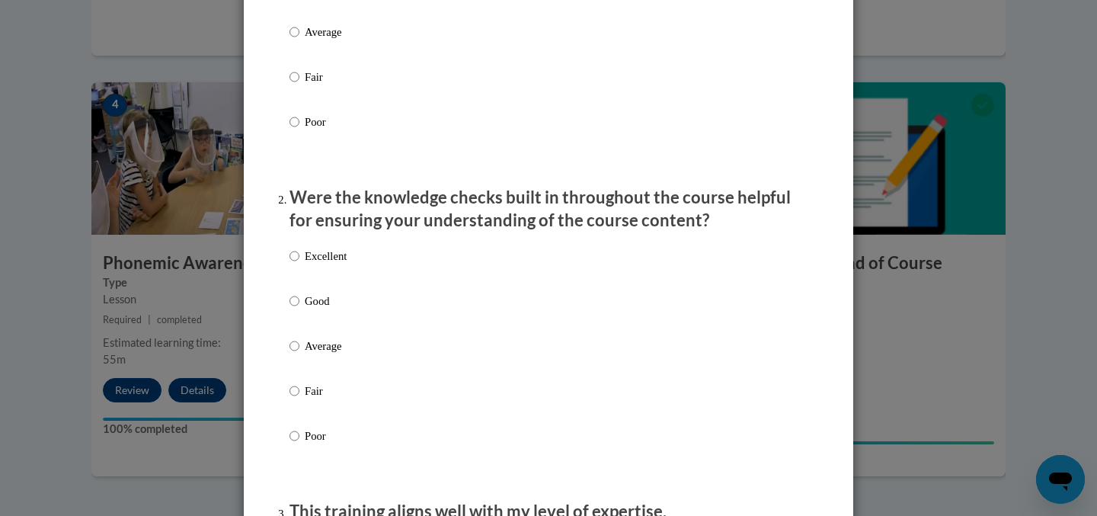
scroll to position [327, 0]
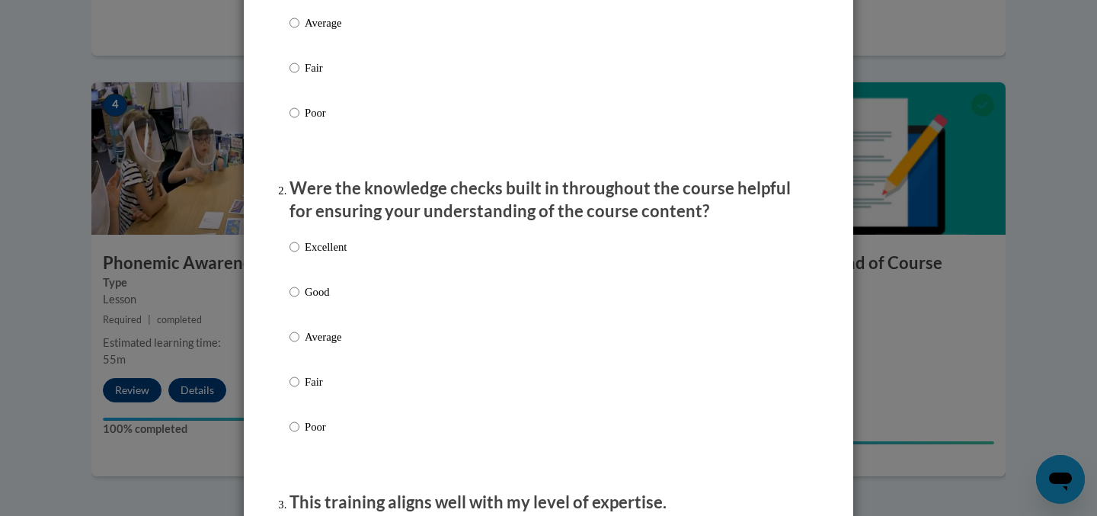
click at [347, 255] on p "Excellent" at bounding box center [326, 247] width 42 height 17
click at [300, 255] on input "Excellent" at bounding box center [295, 247] width 10 height 17
radio input "true"
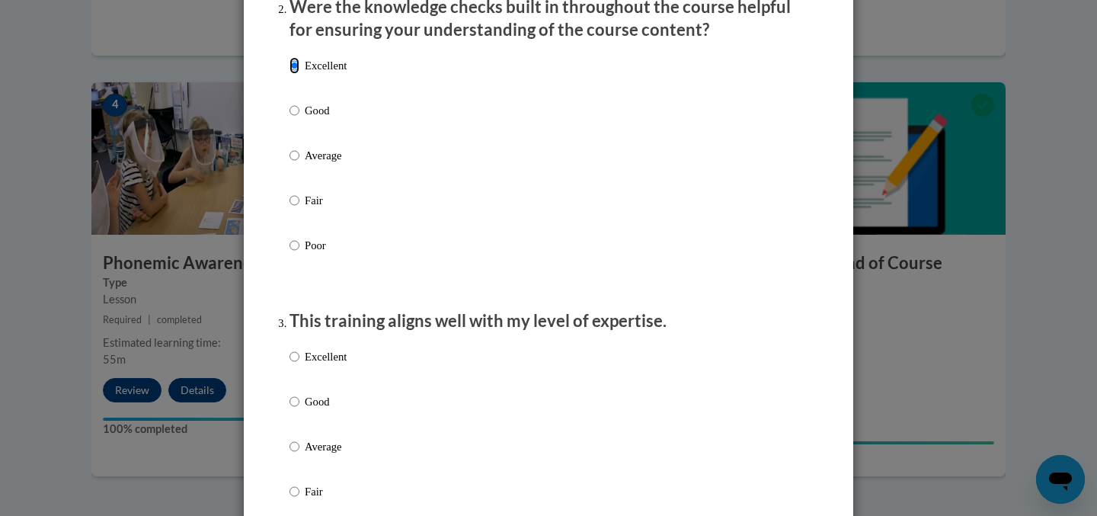
scroll to position [598, 0]
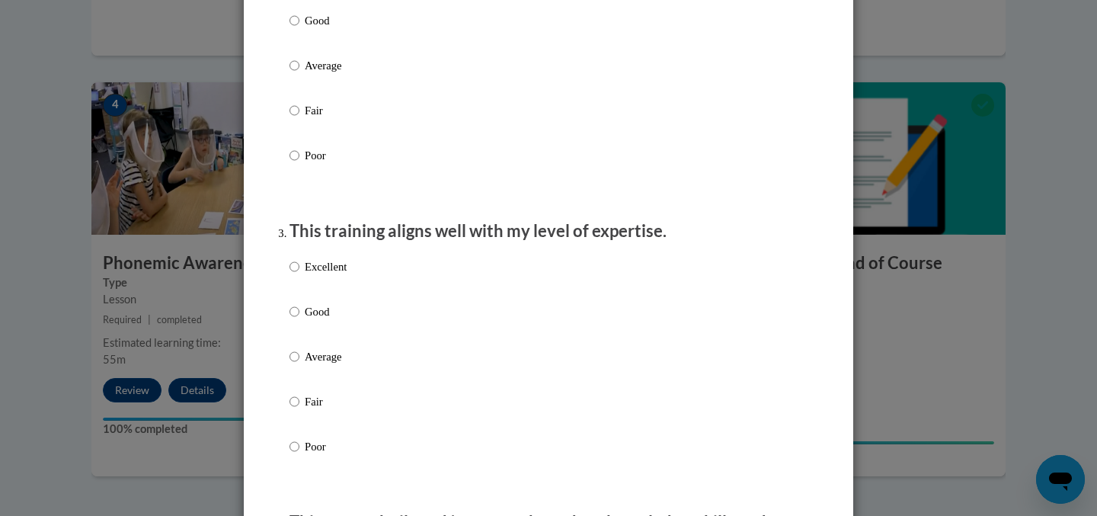
click at [319, 275] on p "Excellent" at bounding box center [326, 266] width 42 height 17
click at [300, 275] on input "Excellent" at bounding box center [295, 266] width 10 height 17
radio input "true"
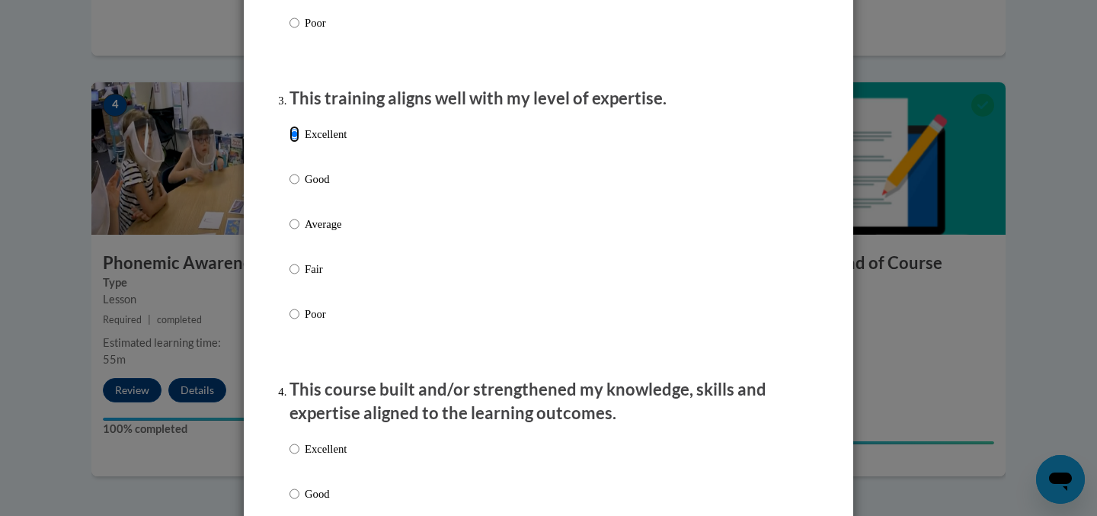
scroll to position [737, 0]
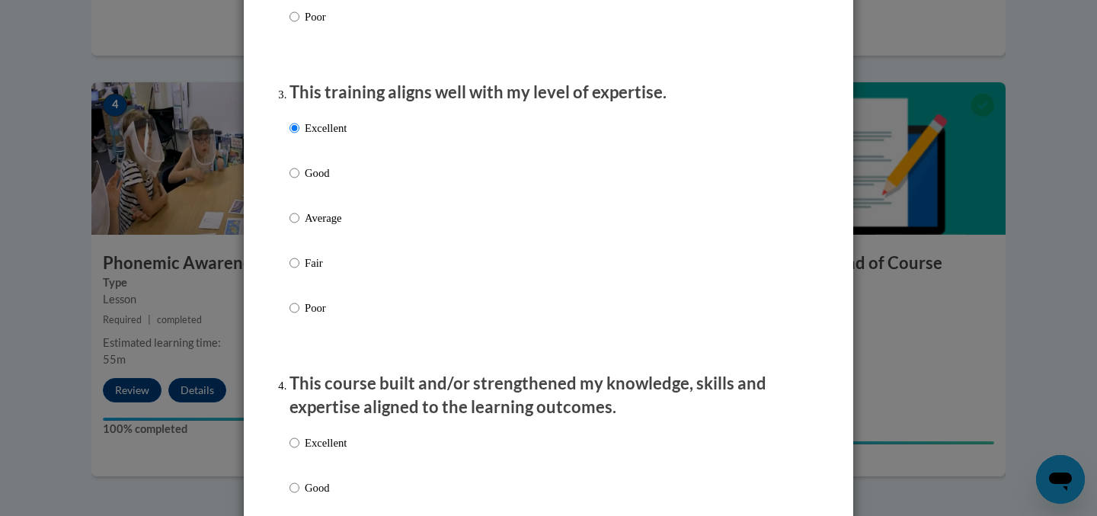
click at [313, 181] on p "Good" at bounding box center [326, 173] width 42 height 17
click at [300, 181] on input "Good" at bounding box center [295, 173] width 10 height 17
radio input "true"
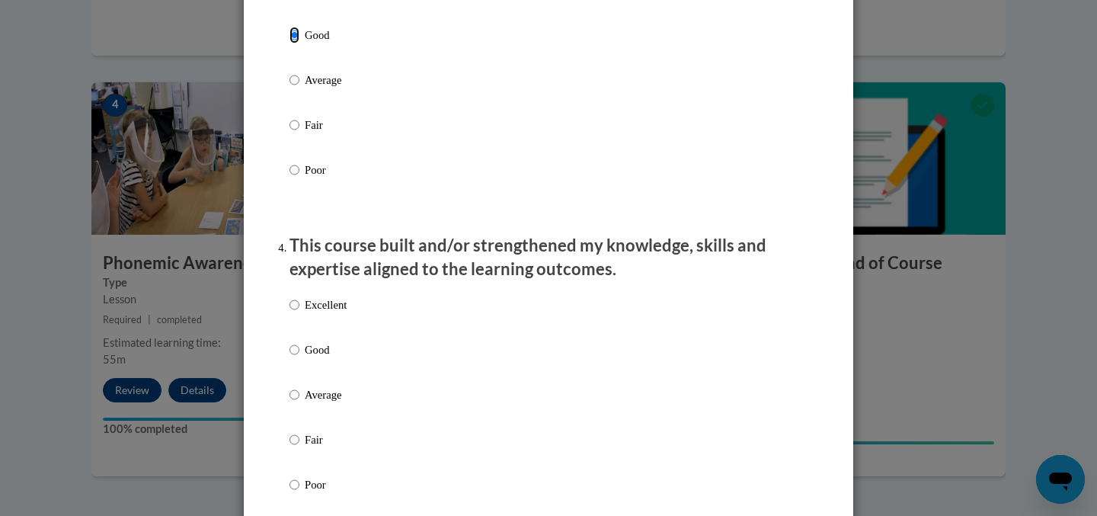
scroll to position [962, 0]
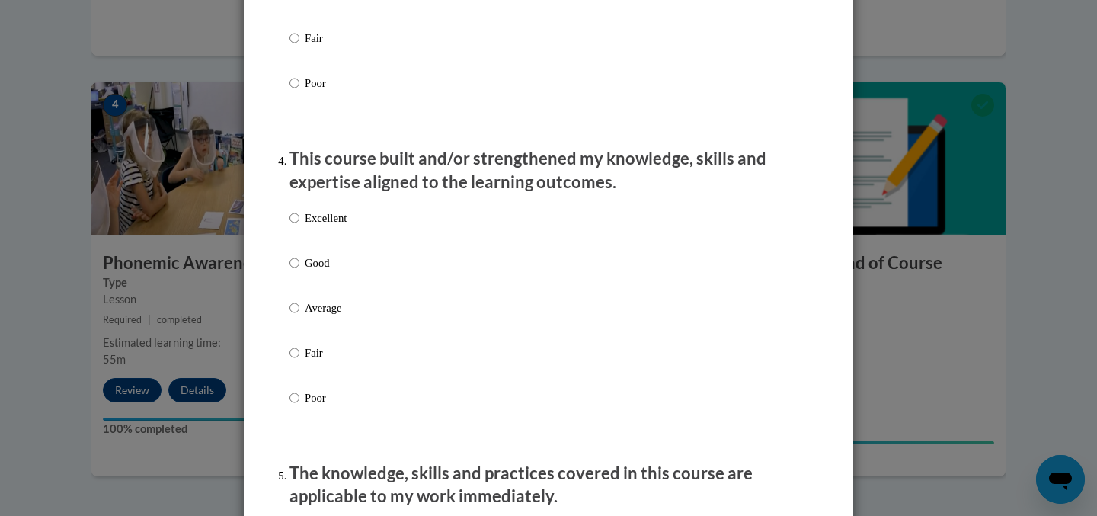
click at [298, 244] on label "Excellent" at bounding box center [318, 230] width 57 height 41
click at [298, 226] on input "Excellent" at bounding box center [295, 218] width 10 height 17
radio input "true"
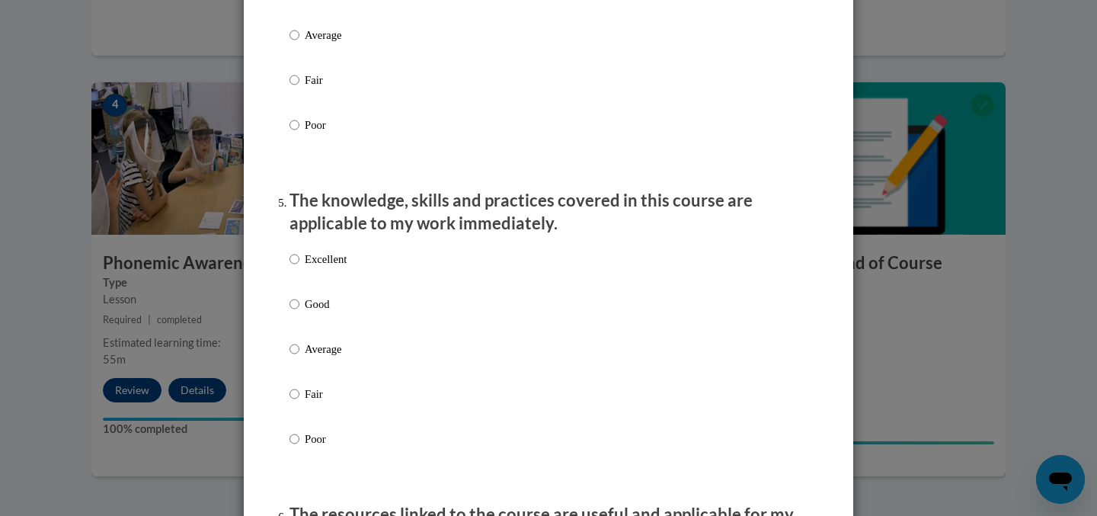
scroll to position [1235, 0]
click at [309, 312] on p "Good" at bounding box center [326, 303] width 42 height 17
click at [300, 312] on input "Good" at bounding box center [295, 303] width 10 height 17
radio input "true"
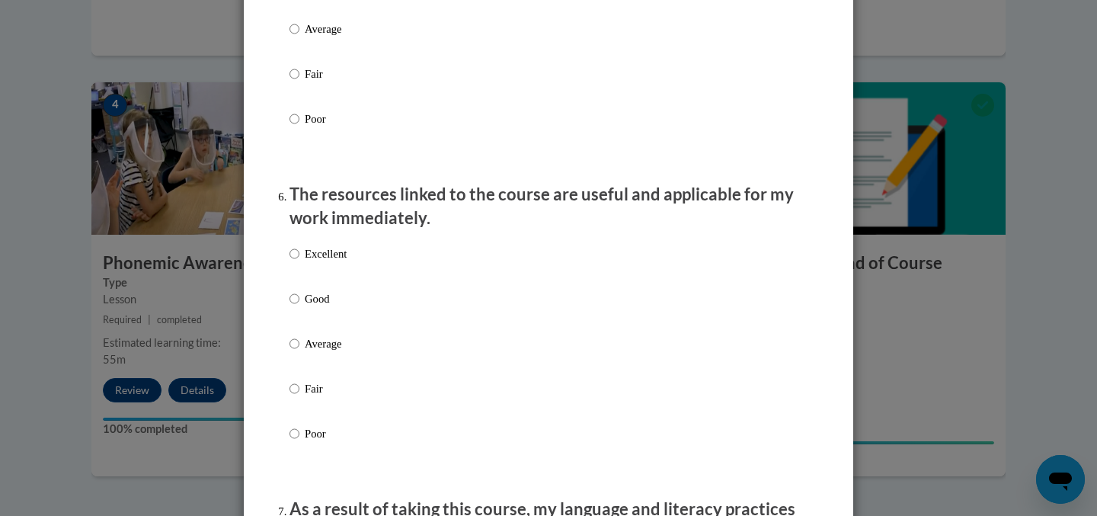
scroll to position [1613, 0]
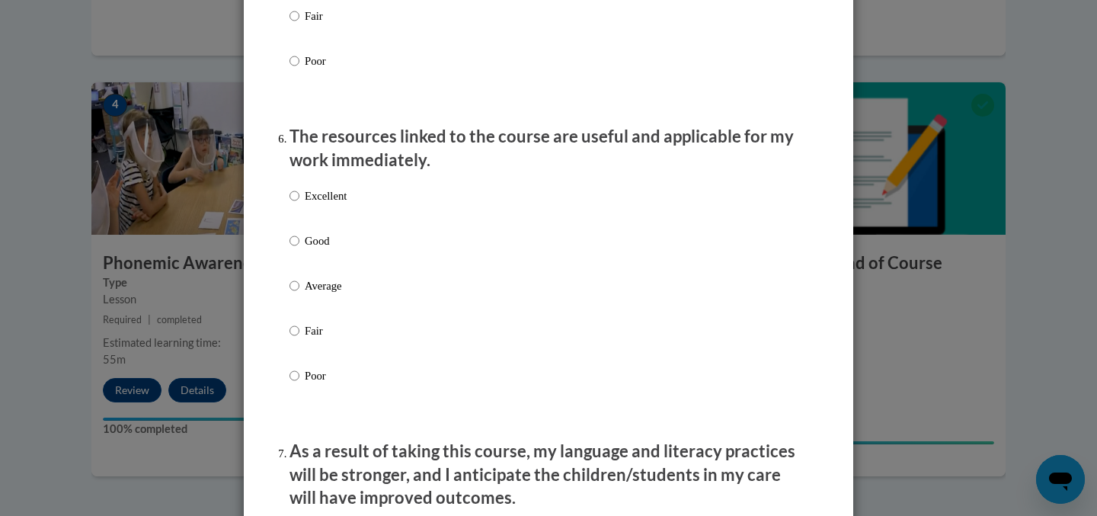
click at [325, 249] on p "Good" at bounding box center [326, 240] width 42 height 17
click at [300, 249] on input "Good" at bounding box center [295, 240] width 10 height 17
radio input "true"
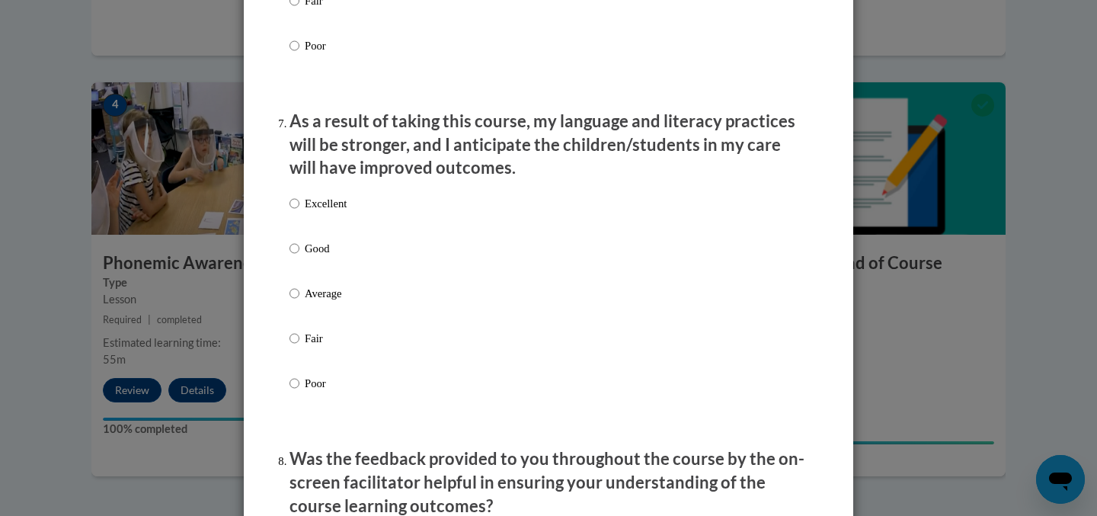
scroll to position [1968, 0]
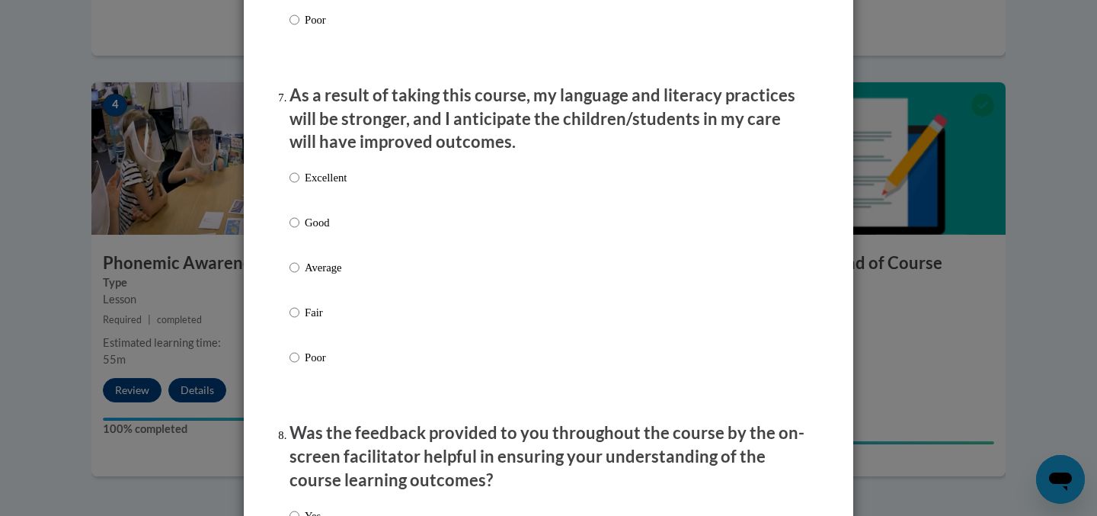
click at [328, 186] on p "Excellent" at bounding box center [326, 177] width 42 height 17
click at [300, 186] on input "Excellent" at bounding box center [295, 177] width 10 height 17
radio input "true"
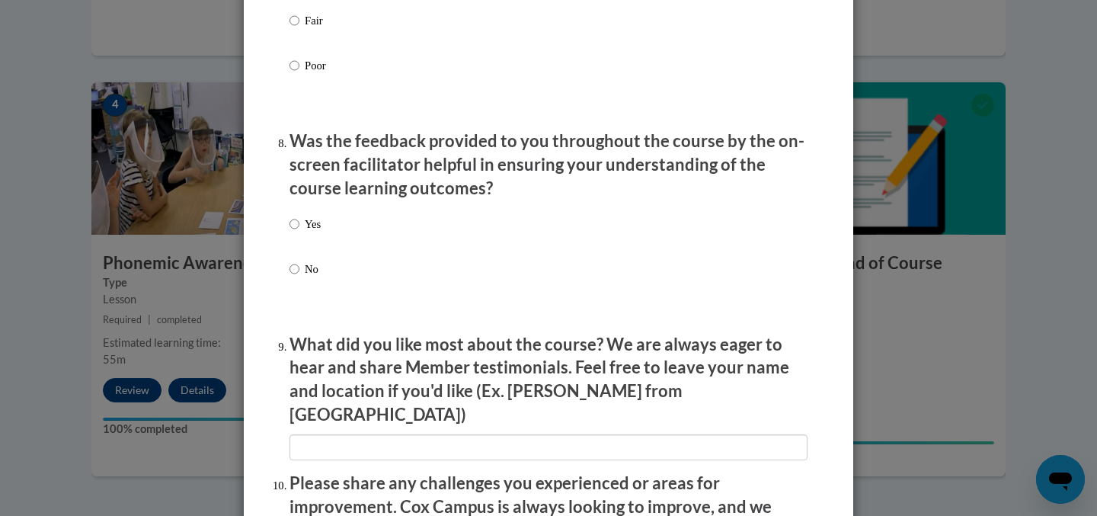
scroll to position [2268, 0]
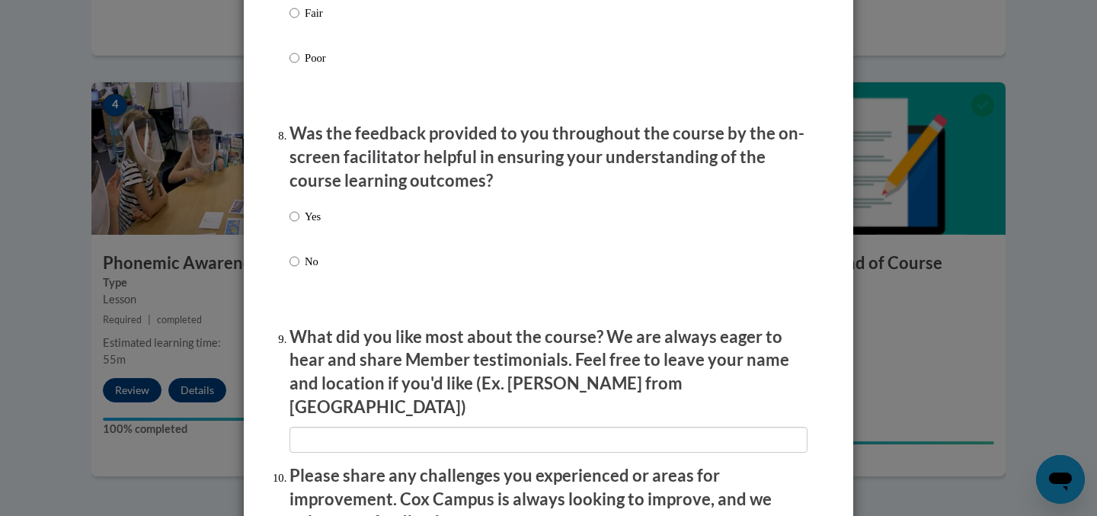
click at [305, 225] on p "Yes" at bounding box center [313, 216] width 16 height 17
click at [300, 225] on input "Yes" at bounding box center [295, 216] width 10 height 17
radio input "true"
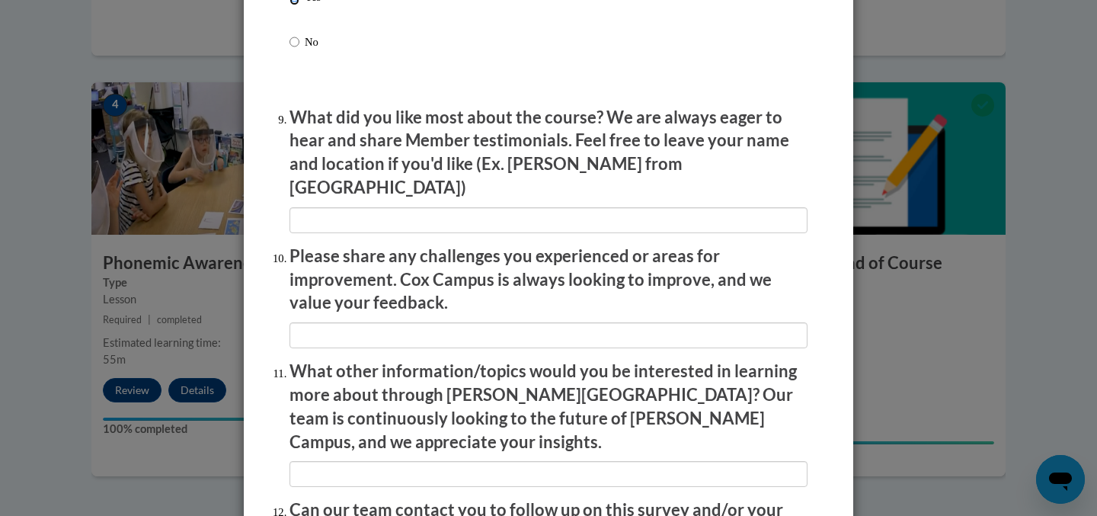
scroll to position [2654, 0]
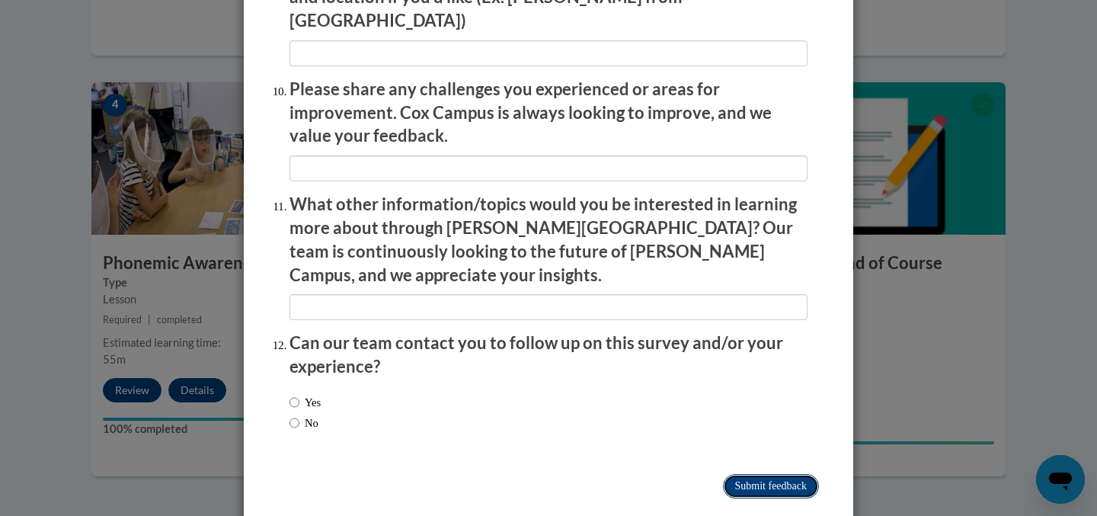
click at [745, 474] on input "Submit feedback" at bounding box center [771, 486] width 96 height 24
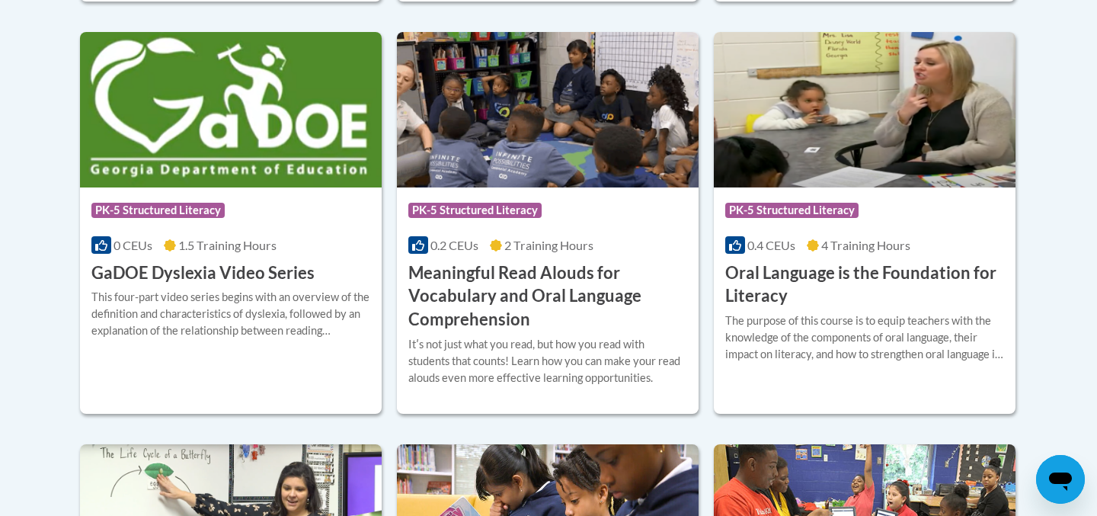
scroll to position [1050, 0]
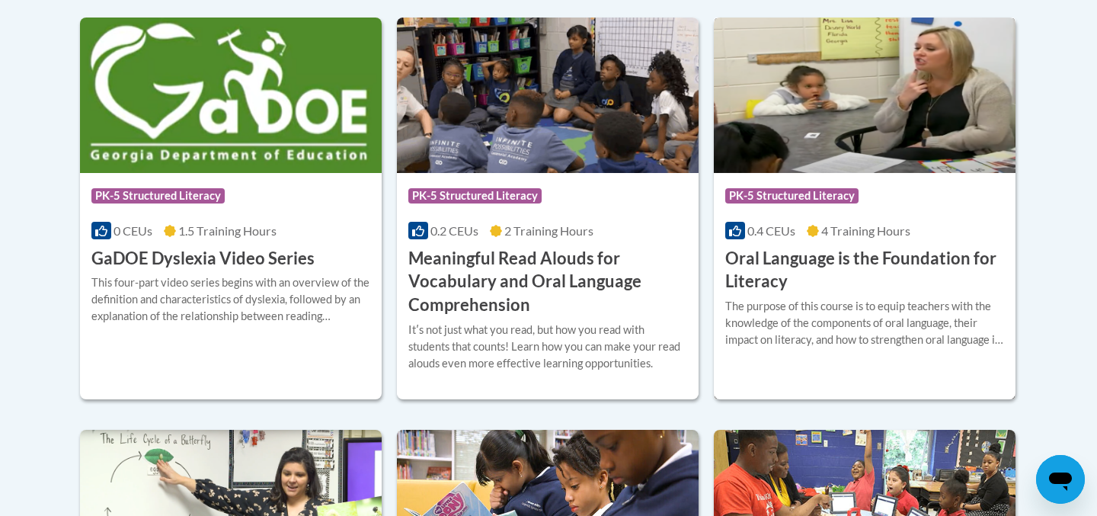
click at [824, 198] on span "PK-5 Structured Literacy" at bounding box center [792, 195] width 133 height 15
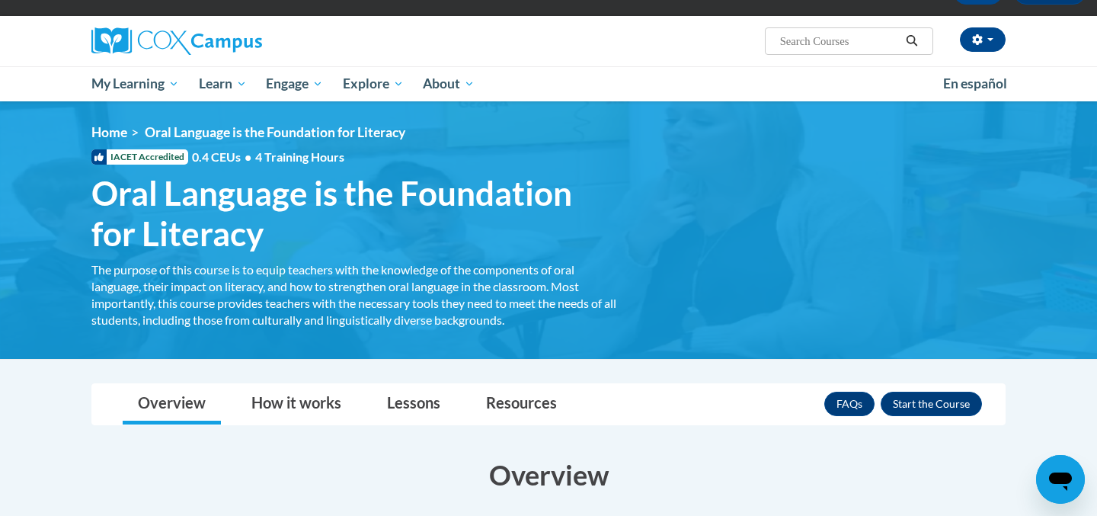
scroll to position [167, 0]
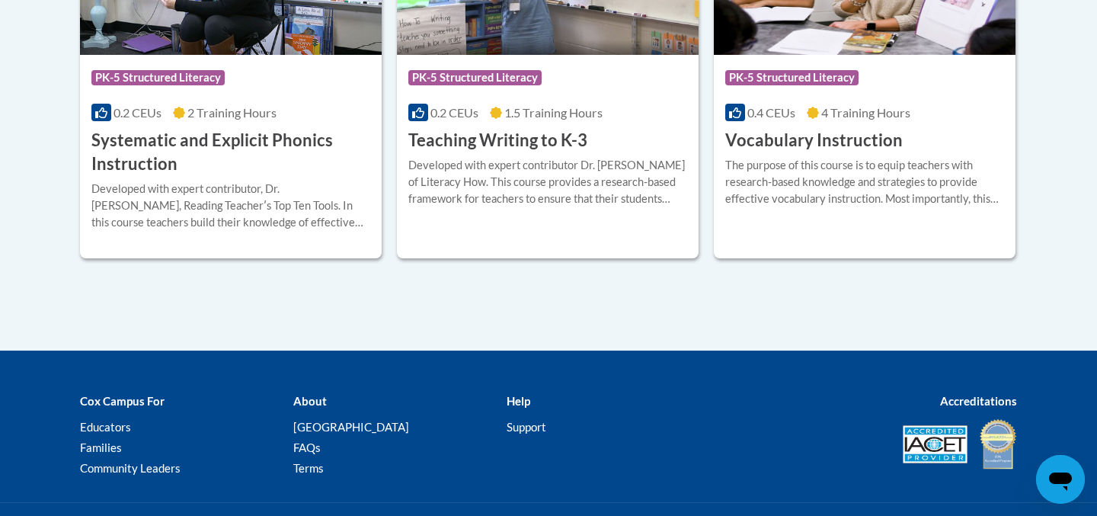
scroll to position [1863, 0]
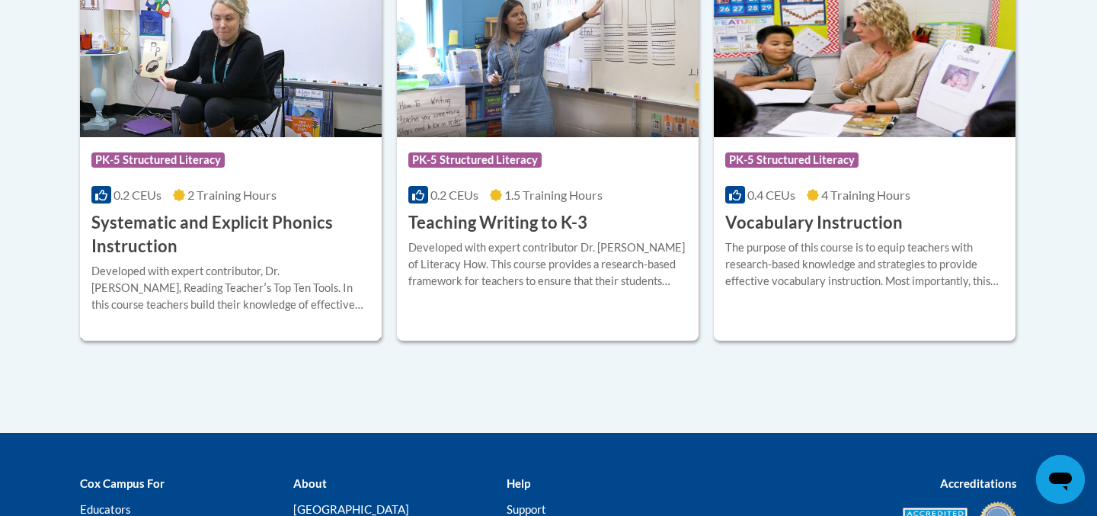
click at [224, 236] on h3 "Systematic and Explicit Phonics Instruction" at bounding box center [230, 234] width 279 height 47
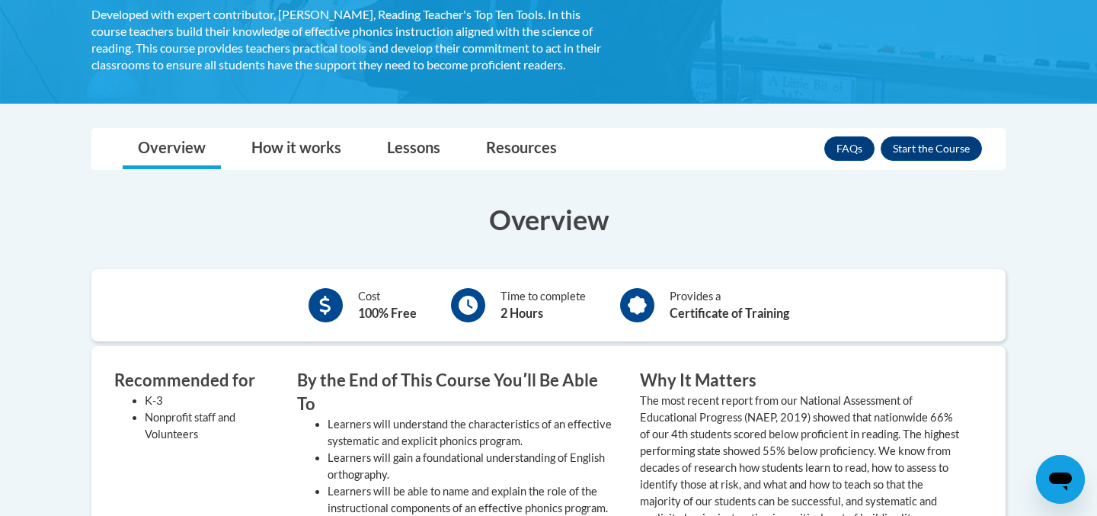
scroll to position [347, 0]
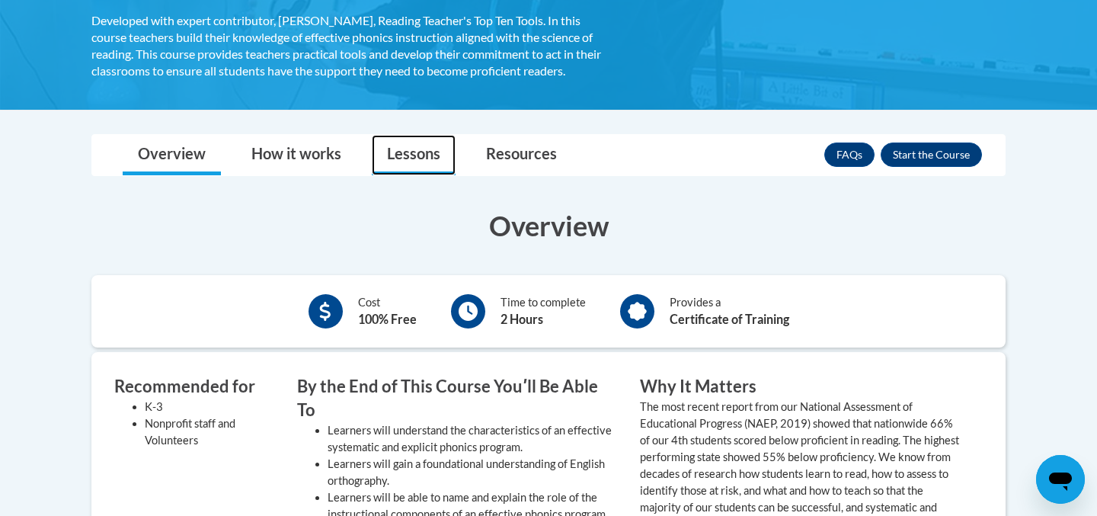
click at [446, 158] on link "Lessons" at bounding box center [414, 155] width 84 height 40
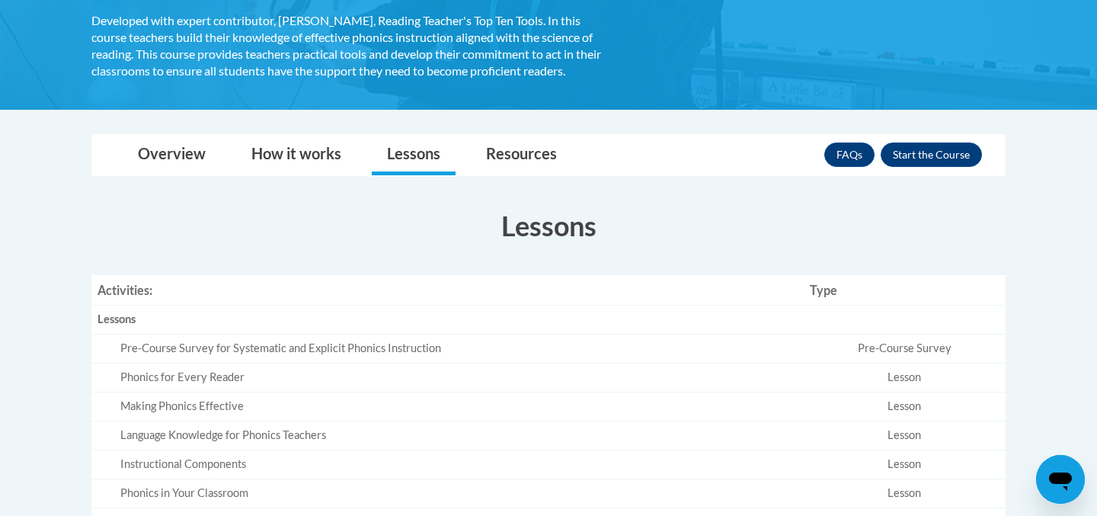
click at [902, 141] on div "FAQs Enroll" at bounding box center [904, 155] width 158 height 40
click at [902, 150] on button "Enroll" at bounding box center [931, 155] width 101 height 24
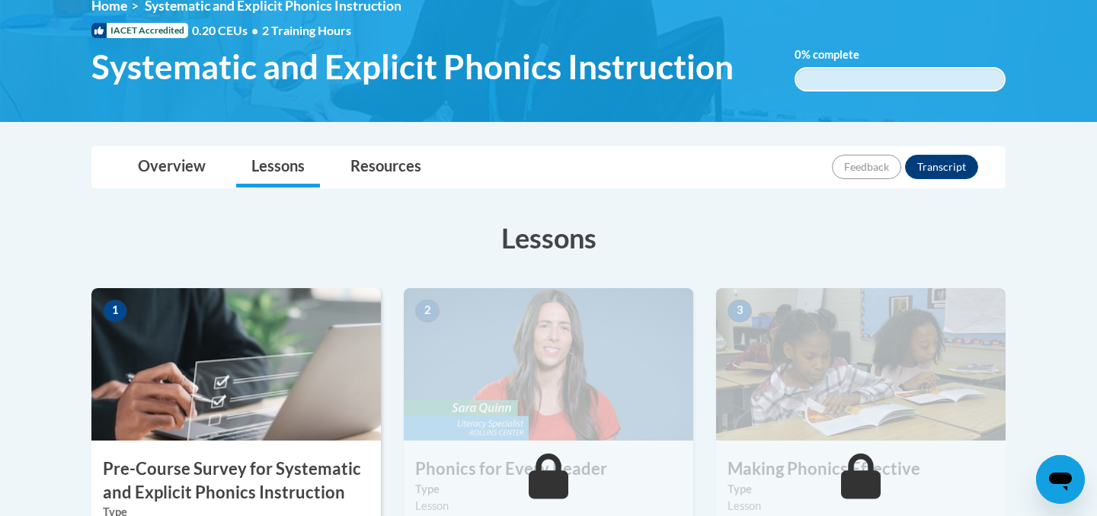
scroll to position [225, 0]
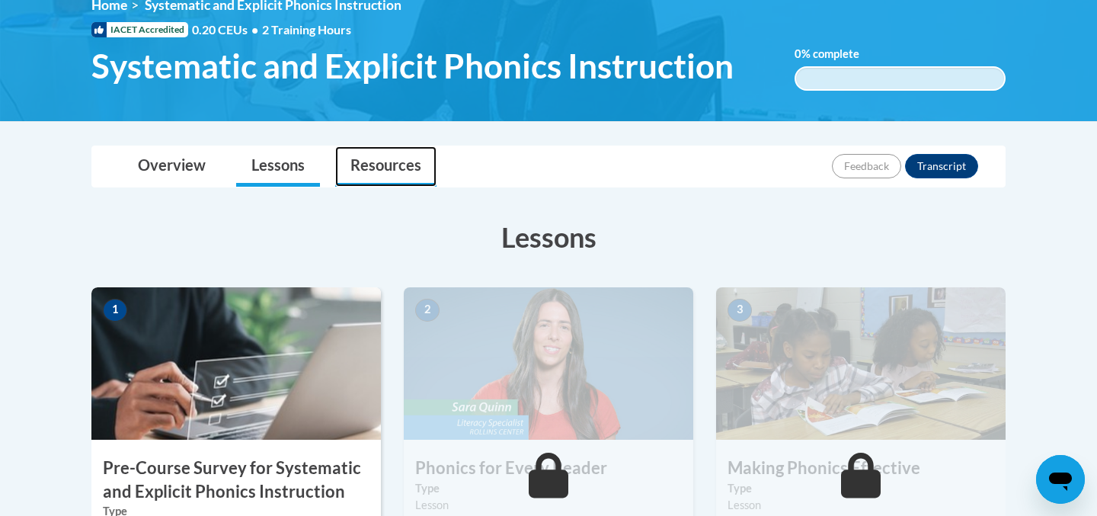
click at [413, 157] on link "Resources" at bounding box center [385, 166] width 101 height 40
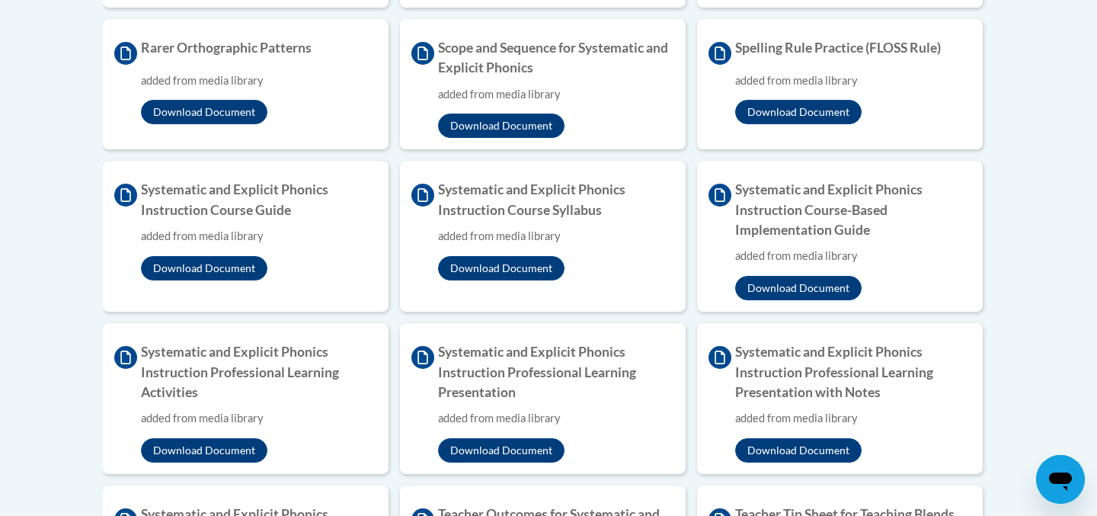
scroll to position [1479, 0]
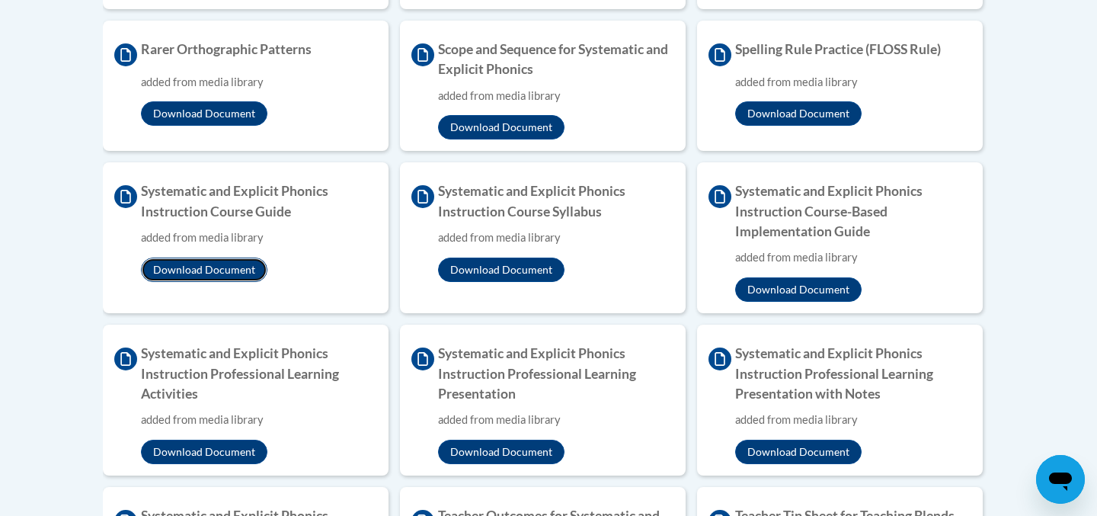
click at [232, 261] on button "Download Document" at bounding box center [204, 270] width 127 height 24
